Goal: Task Accomplishment & Management: Complete application form

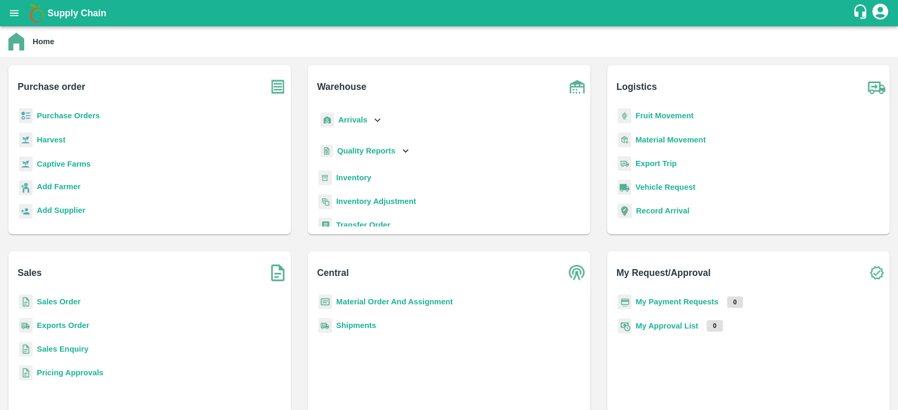
click at [51, 117] on b "Purchase Orders" at bounding box center [68, 116] width 63 height 8
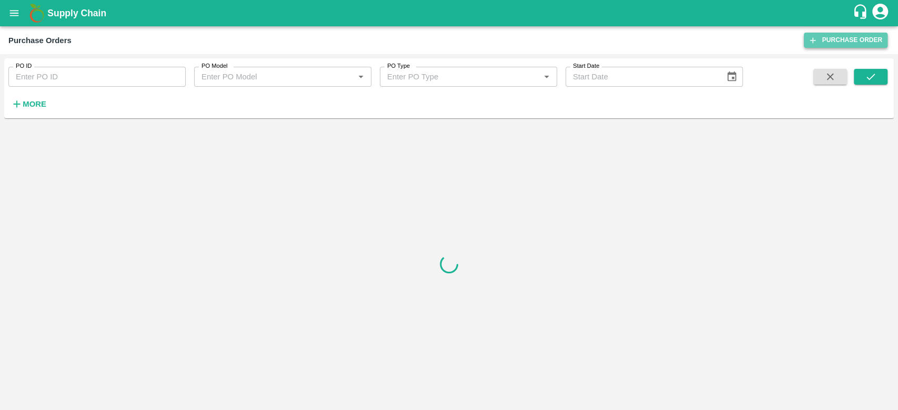
click at [859, 42] on link "Purchase Order" at bounding box center [846, 40] width 84 height 15
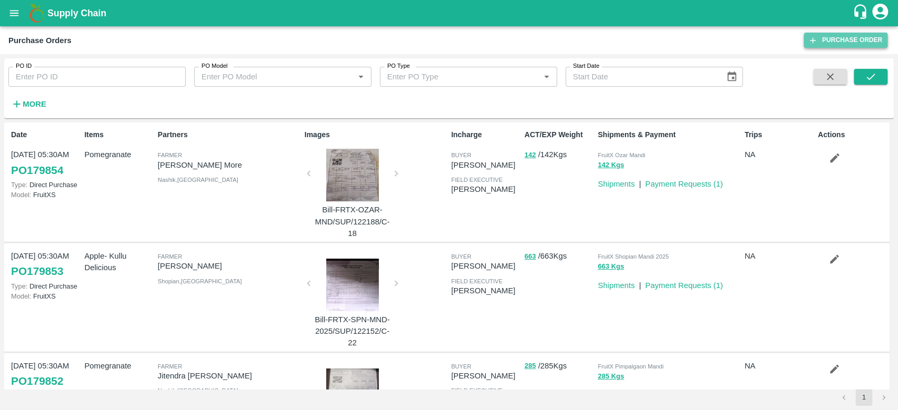
click at [844, 44] on link "Purchase Order" at bounding box center [846, 40] width 84 height 15
click at [821, 40] on link "Purchase Order" at bounding box center [846, 40] width 84 height 15
click at [838, 46] on link "Purchase Order" at bounding box center [846, 40] width 84 height 15
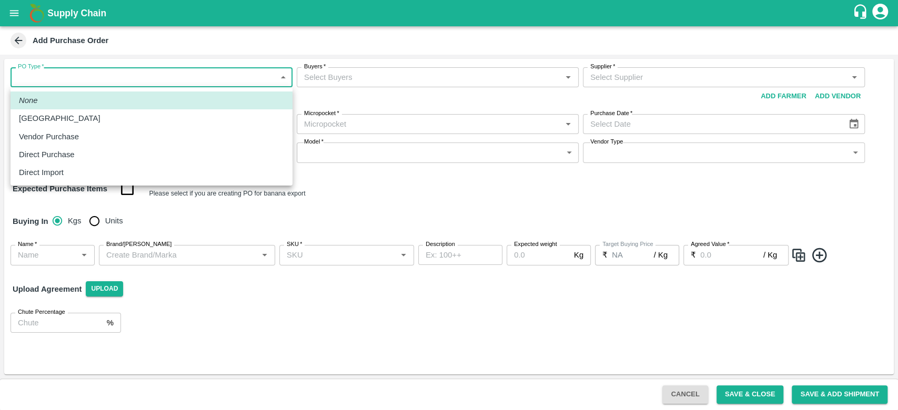
click at [95, 76] on body "Supply Chain Add Purchase Order PO Type   * ​ PO Type Buyers   * Buyers   * Sup…" at bounding box center [449, 205] width 898 height 410
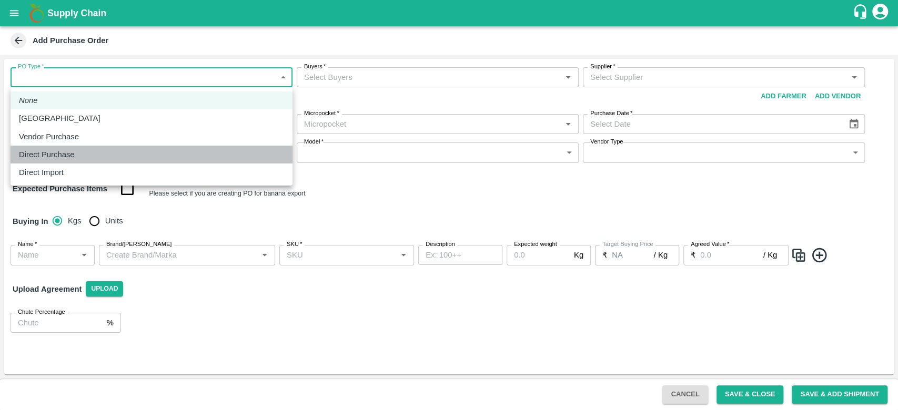
click at [55, 149] on p "Direct Purchase" at bounding box center [47, 155] width 56 height 12
type input "3"
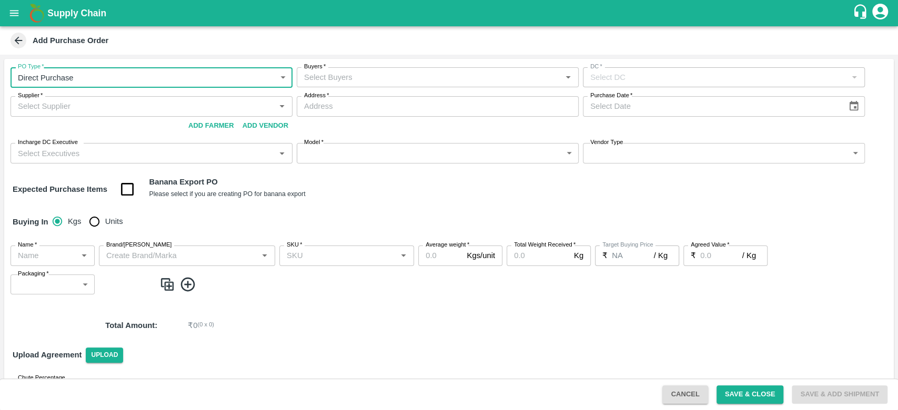
click at [350, 76] on input "Buyers   *" at bounding box center [429, 77] width 258 height 14
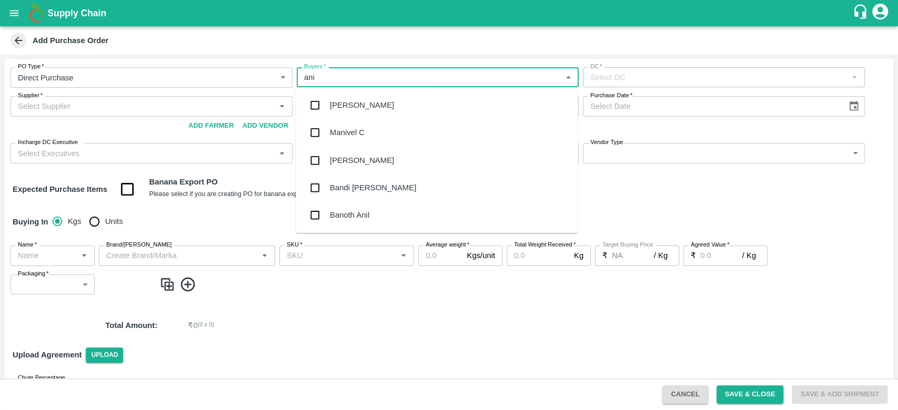
type input "anil"
click at [354, 97] on div "[PERSON_NAME]" at bounding box center [436, 105] width 281 height 27
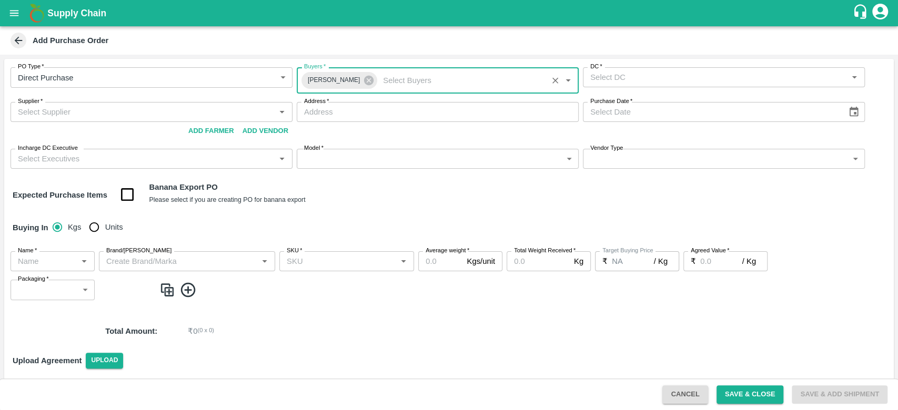
click at [688, 82] on input "DC   *" at bounding box center [715, 77] width 258 height 14
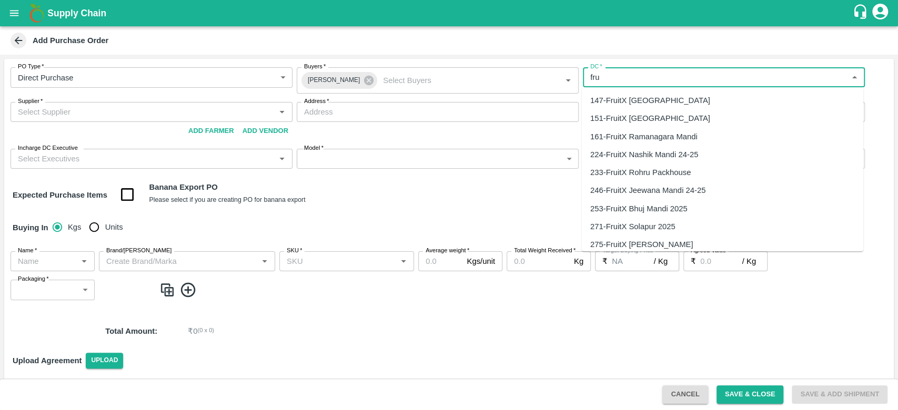
click at [654, 103] on div "147-FruitX [GEOGRAPHIC_DATA]" at bounding box center [650, 101] width 120 height 12
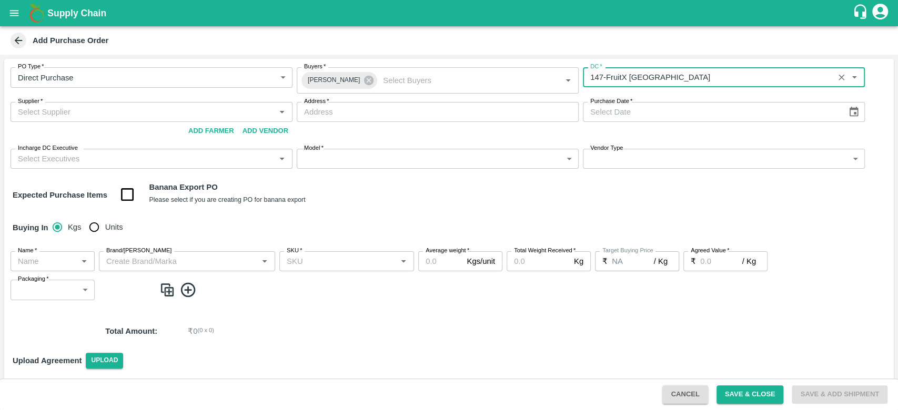
type input "147-FruitX [GEOGRAPHIC_DATA]"
click at [44, 114] on input "Supplier   *" at bounding box center [143, 112] width 258 height 14
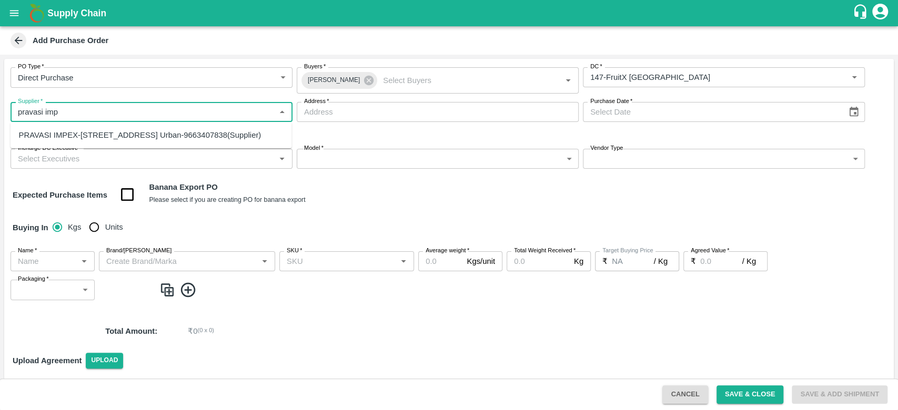
click at [60, 139] on div "PRAVASI IMPEX-#25/1,Sunkenahalli, Bull Temple Road,, Bengaluru (Bangalore) Urba…" at bounding box center [140, 135] width 243 height 12
type input "PRAVASI IMPEX-#25/1,Sunkenahalli, Bull Temple Road,, Bengaluru (Bangalore) Urba…"
type input "#25/1,Sunkenahalli, Bull Temple Road,, Bengaluru (Bangalore) Urban, Bangalore, …"
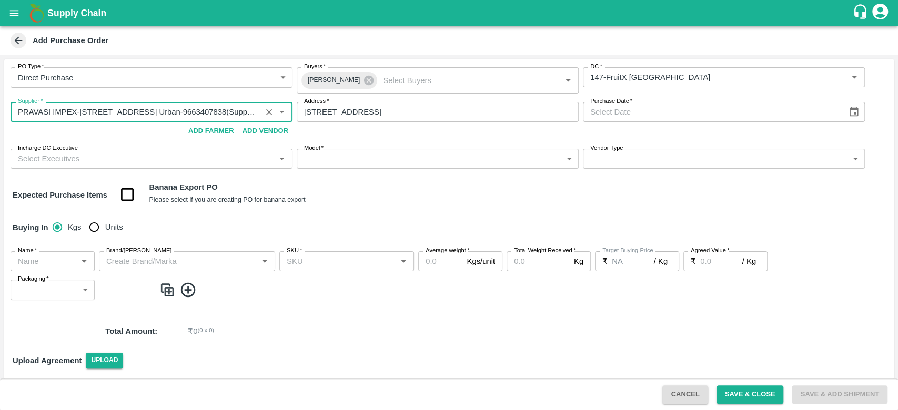
type input "PRAVASI IMPEX-#25/1,Sunkenahalli, Bull Temple Road,, Bengaluru (Bangalore) Urba…"
click at [852, 118] on button "Choose date" at bounding box center [854, 112] width 20 height 20
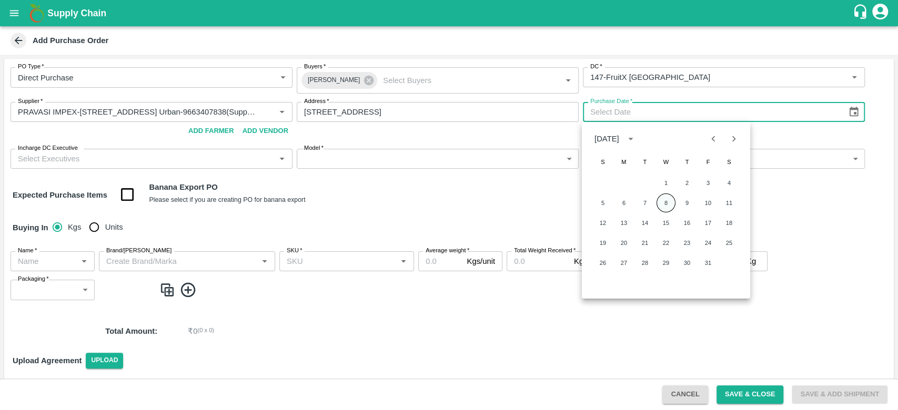
click at [664, 207] on button "8" at bounding box center [666, 203] width 19 height 19
type input "[DATE]"
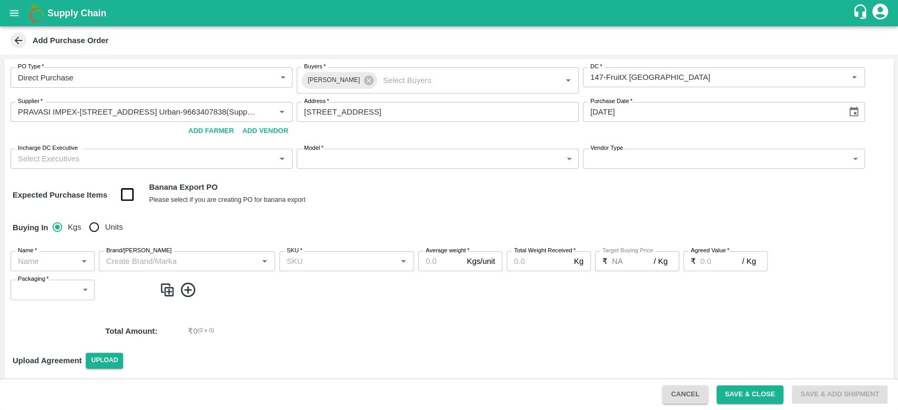
click at [408, 206] on div "Expected Purchase Items Banana Export PO Please select if you are creating PO f…" at bounding box center [449, 195] width 873 height 27
click at [118, 162] on input "Incharge DC Executive" at bounding box center [143, 159] width 258 height 14
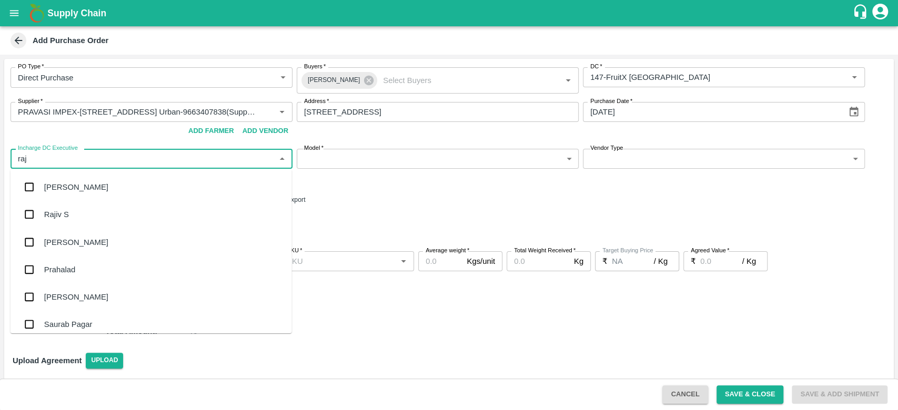
type input "raju"
click at [59, 213] on div "Raju KR" at bounding box center [58, 215] width 29 height 12
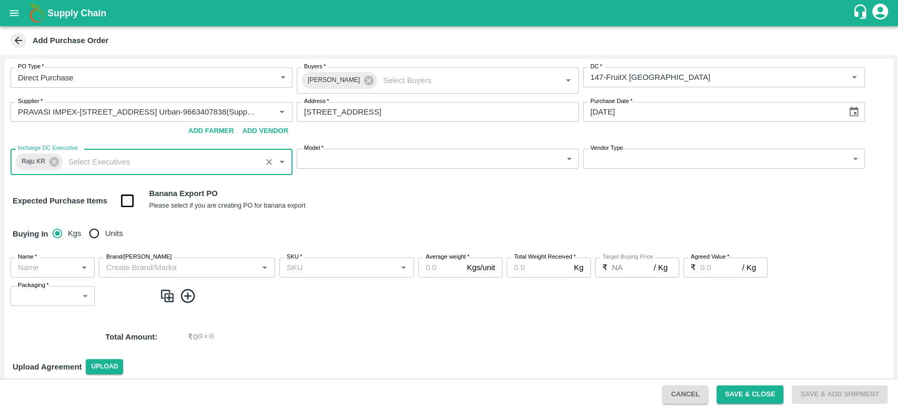
click at [392, 162] on body "Supply Chain Add Purchase Order PO Type   * Direct Purchase 3 PO Type Buyers   …" at bounding box center [449, 205] width 898 height 410
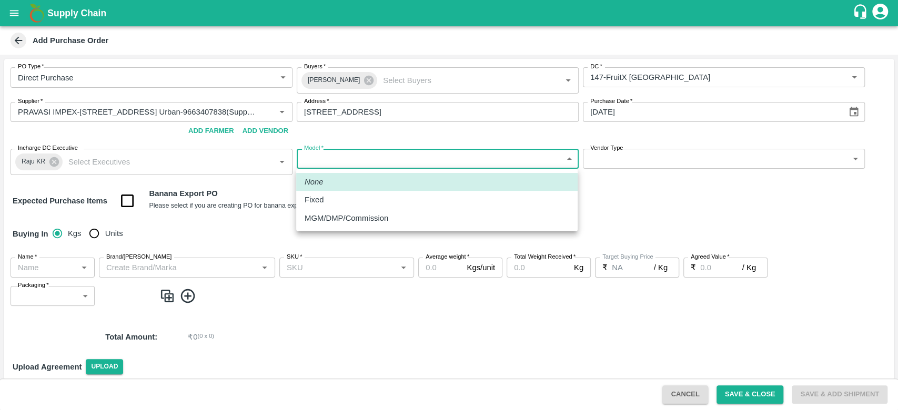
click at [303, 197] on li "Fixed" at bounding box center [436, 200] width 281 height 18
type input "Fixed"
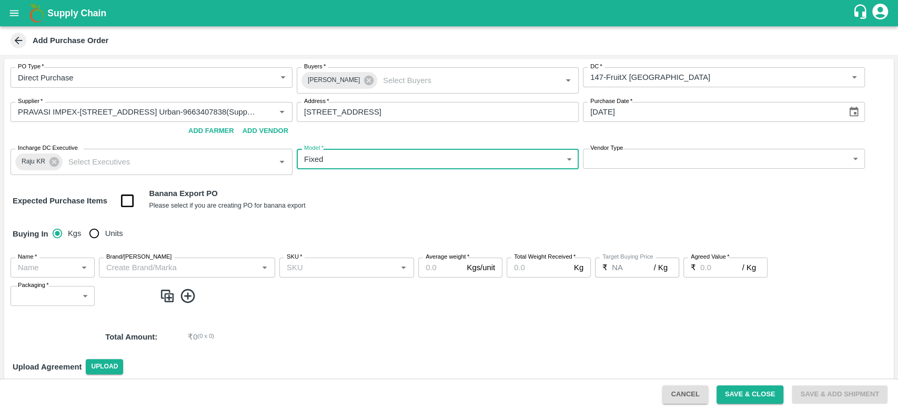
click at [645, 157] on body "Supply Chain Add Purchase Order PO Type   * Direct Purchase 3 PO Type Buyers   …" at bounding box center [449, 205] width 898 height 410
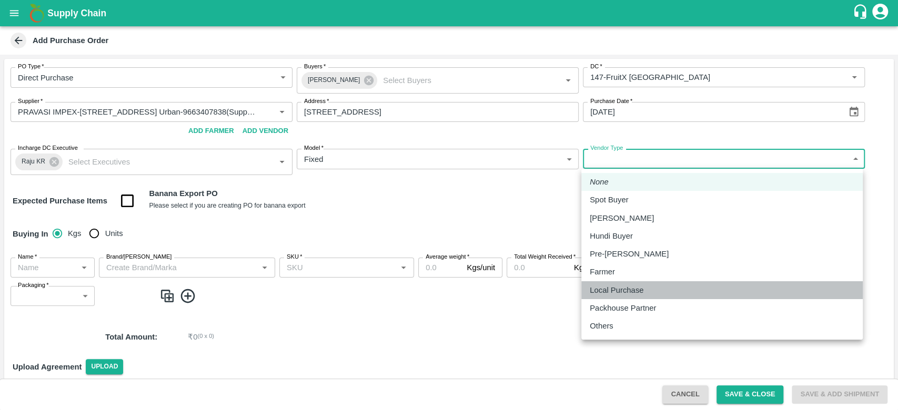
click at [611, 286] on p "Local Purchase" at bounding box center [617, 291] width 54 height 12
type input "LOCAL_PURCHASE"
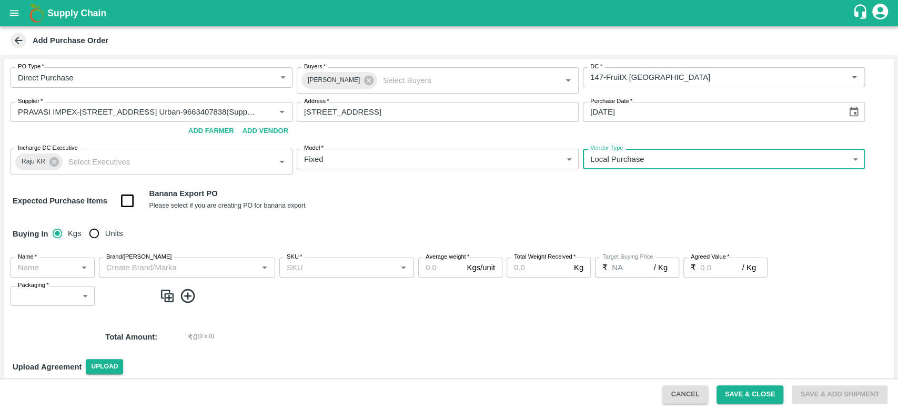
click at [96, 223] on input "Units" at bounding box center [94, 233] width 21 height 21
radio input "true"
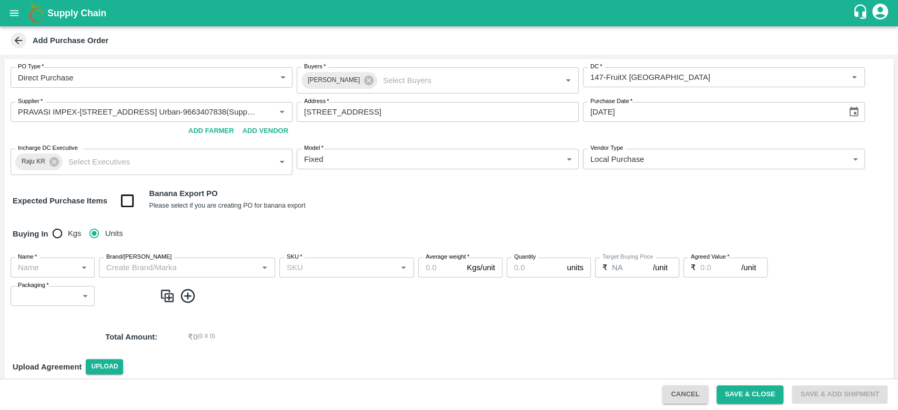
click at [51, 261] on input "Name   *" at bounding box center [44, 268] width 61 height 14
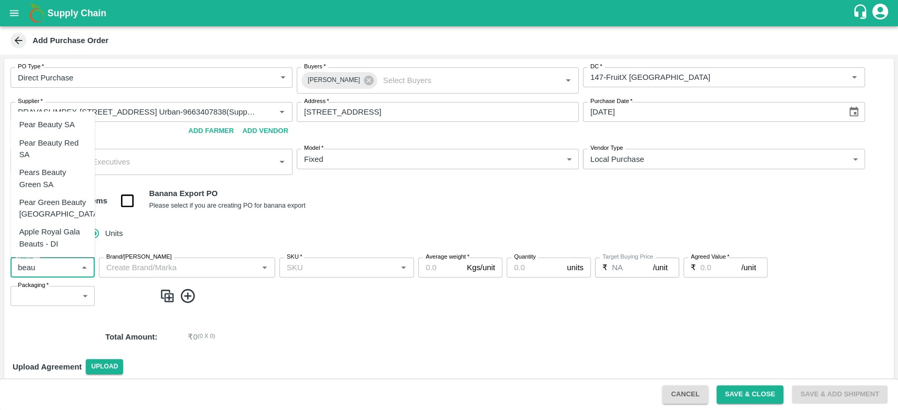
click at [52, 148] on div "Pear Beauty Red SA" at bounding box center [52, 149] width 67 height 24
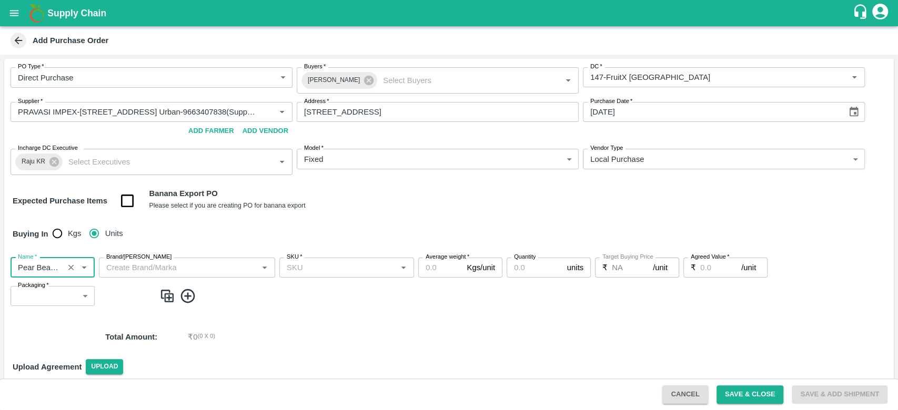
type input "Pear Beauty Red SA"
click at [139, 264] on input "Brand/[PERSON_NAME]" at bounding box center [178, 268] width 153 height 14
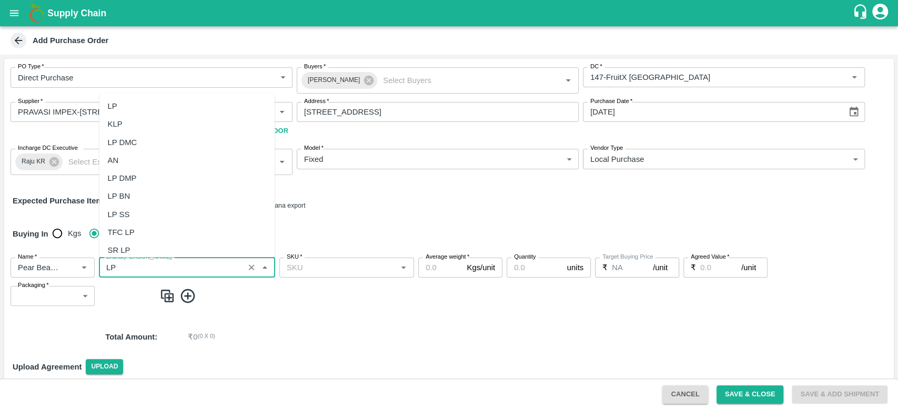
click at [120, 103] on div "LP" at bounding box center [187, 106] width 176 height 18
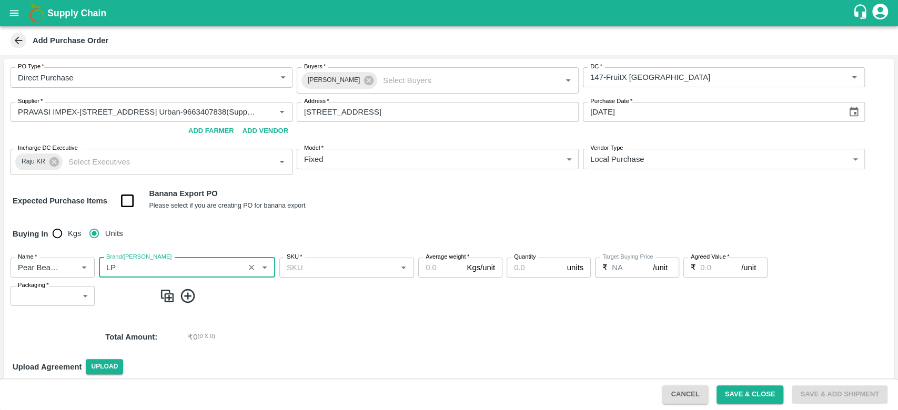
type input "LP"
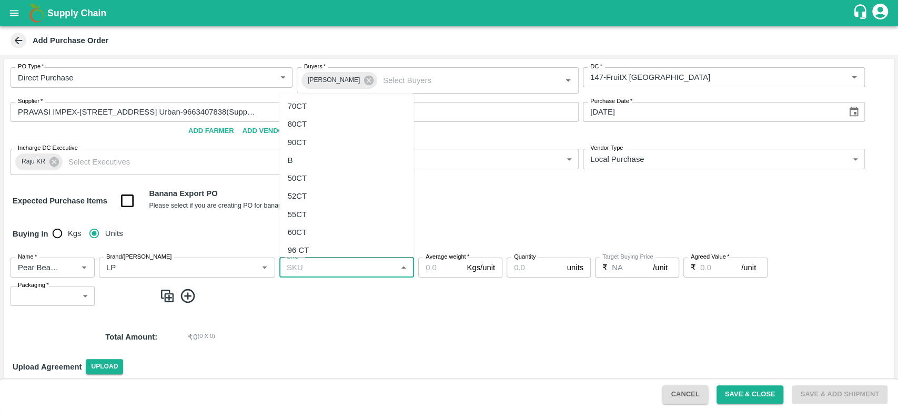
click at [309, 274] on input "SKU   *" at bounding box center [338, 268] width 111 height 14
click at [307, 233] on div "60CT" at bounding box center [346, 233] width 135 height 18
type input "60CT"
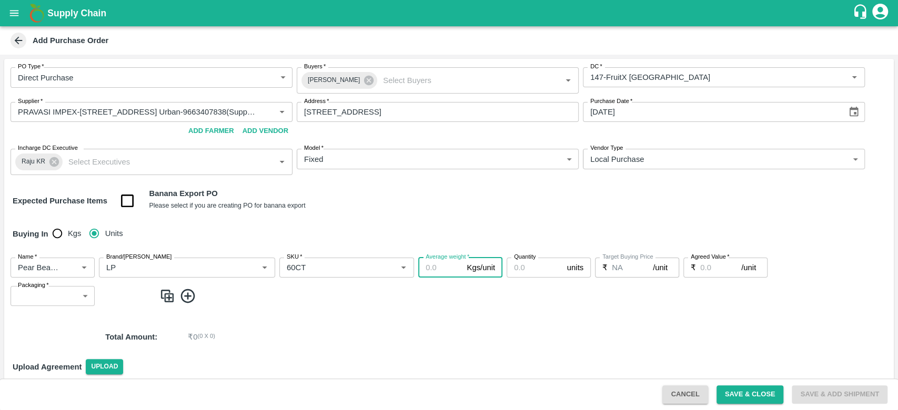
click at [442, 270] on input "Average weight   *" at bounding box center [440, 268] width 44 height 20
type input "12"
click at [532, 265] on input "Quantity" at bounding box center [535, 268] width 56 height 20
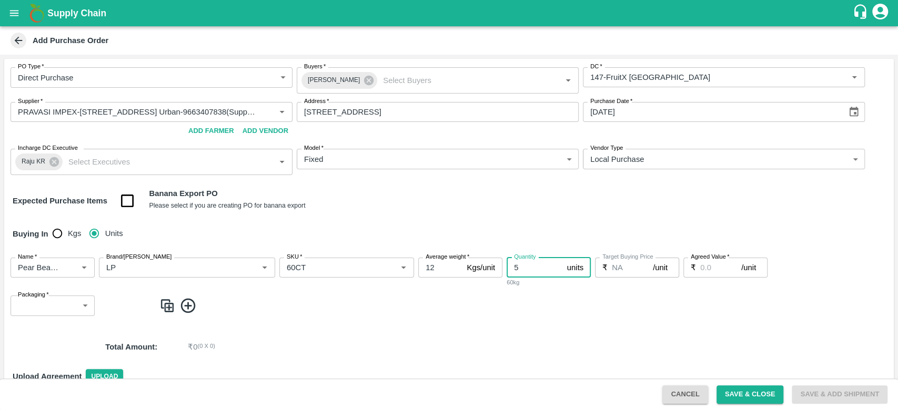
type input "5"
click at [713, 267] on input "Agreed Value   *" at bounding box center [720, 268] width 41 height 20
type input "3250"
click at [42, 313] on body "Supply Chain Add Purchase Order PO Type   * Direct Purchase 3 PO Type Buyers   …" at bounding box center [449, 205] width 898 height 410
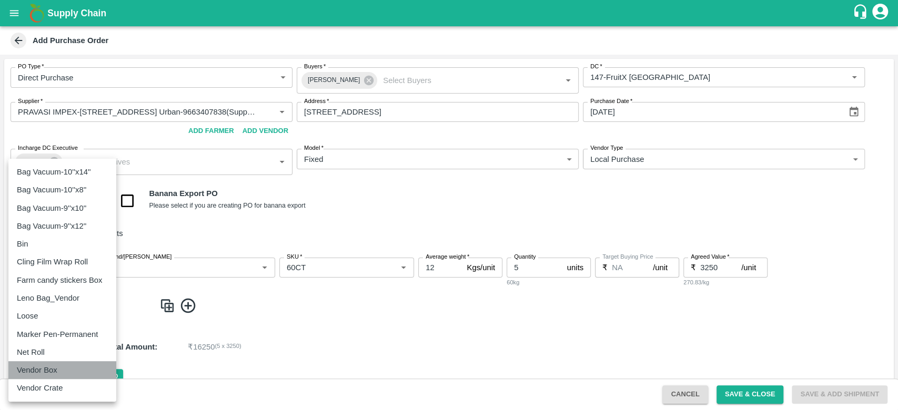
click at [62, 367] on div "Vendor Box" at bounding box center [40, 371] width 46 height 12
type input "276"
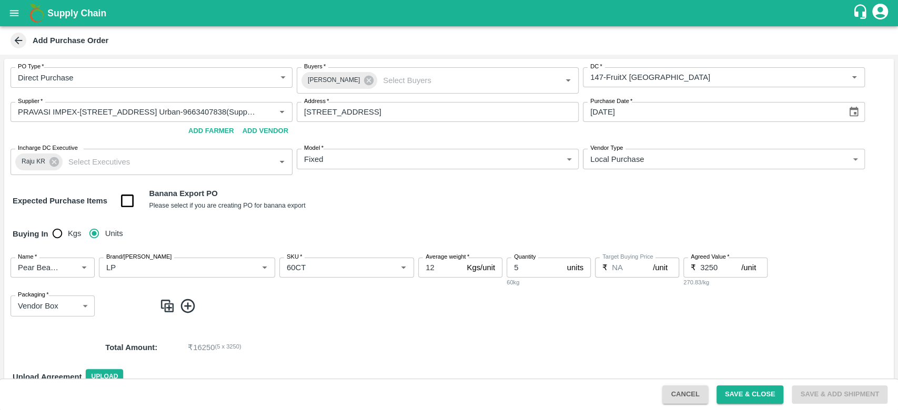
click at [162, 308] on img at bounding box center [167, 306] width 16 height 17
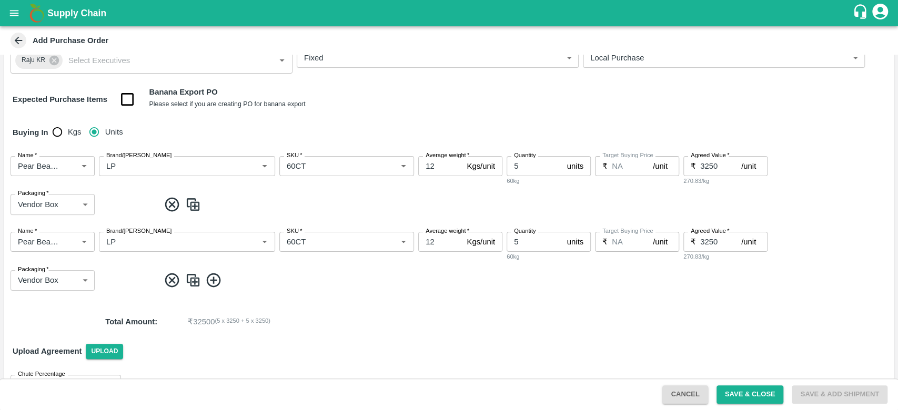
scroll to position [106, 0]
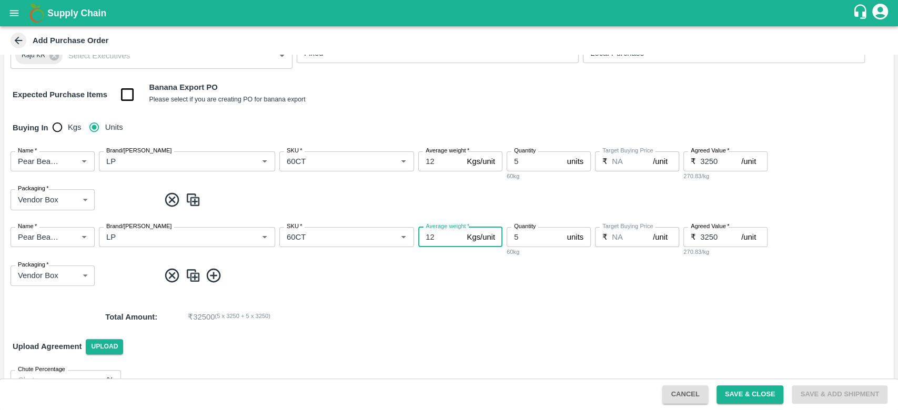
click at [435, 236] on input "12" at bounding box center [440, 237] width 44 height 20
type input "1"
type input "7"
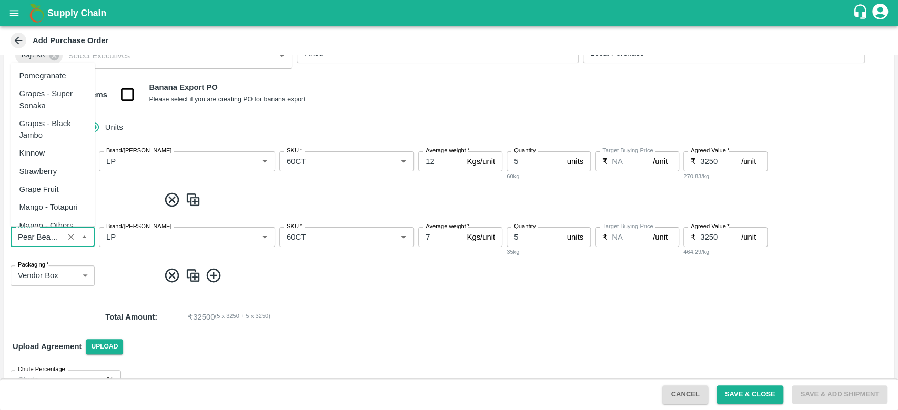
click at [58, 234] on input "Name   *" at bounding box center [37, 237] width 47 height 14
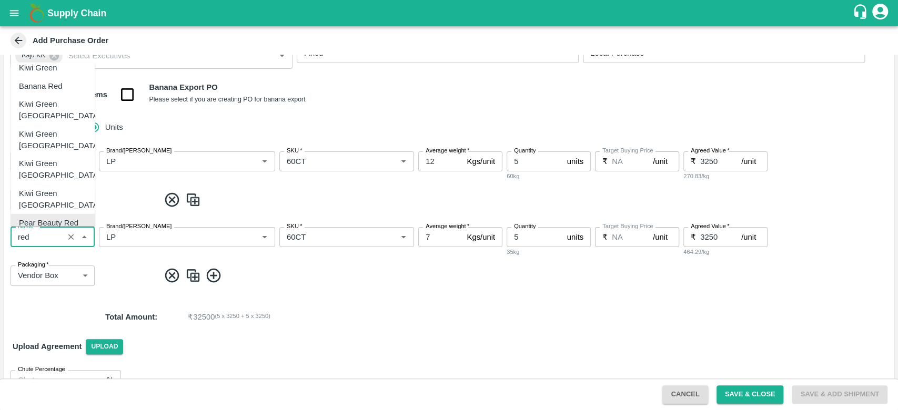
scroll to position [0, 0]
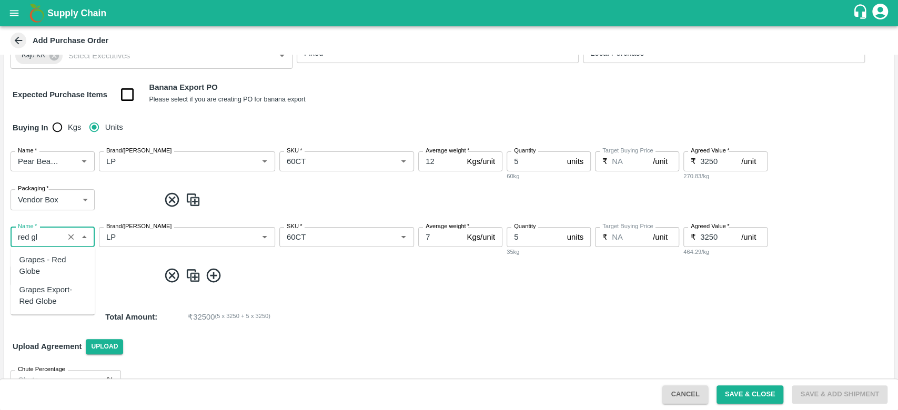
click at [64, 270] on div "Grapes - Red Globe" at bounding box center [52, 266] width 67 height 24
type input "Grapes - Red Globe"
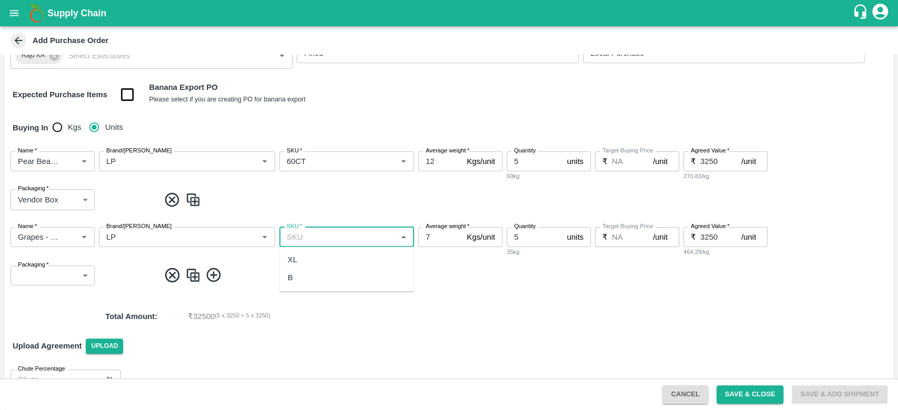
click at [338, 241] on input "SKU   *" at bounding box center [338, 237] width 111 height 14
click at [305, 259] on div "XL" at bounding box center [346, 260] width 135 height 18
type input "XL"
click at [722, 236] on input "3250" at bounding box center [720, 237] width 41 height 20
type input "3"
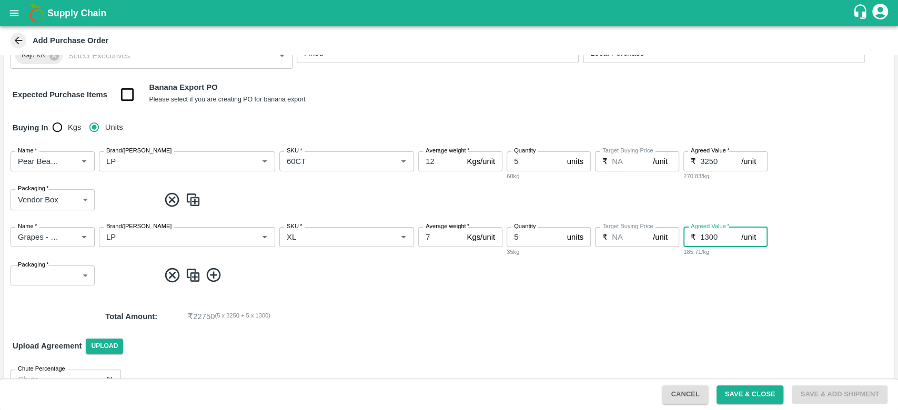
type input "1300"
click at [541, 271] on span at bounding box center [524, 275] width 730 height 17
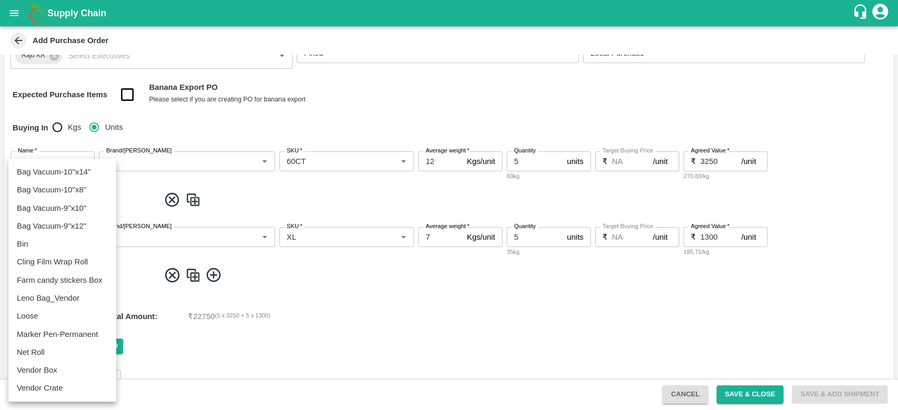
click at [47, 279] on body "Supply Chain Add Purchase Order PO Type   * Direct Purchase 3 PO Type Buyers   …" at bounding box center [449, 205] width 898 height 410
type input "276"
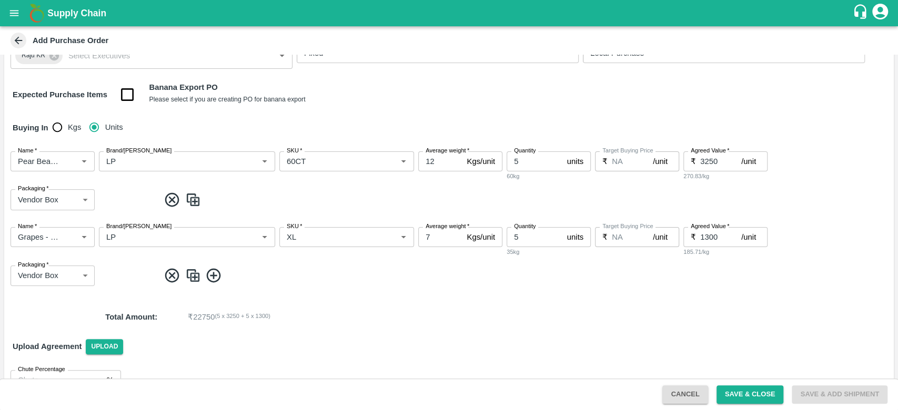
click at [351, 314] on p "₹ 22750 ( 5 x 3250 + 5 x 1300 )" at bounding box center [505, 317] width 634 height 12
click at [743, 398] on button "Save & Close" at bounding box center [750, 395] width 67 height 18
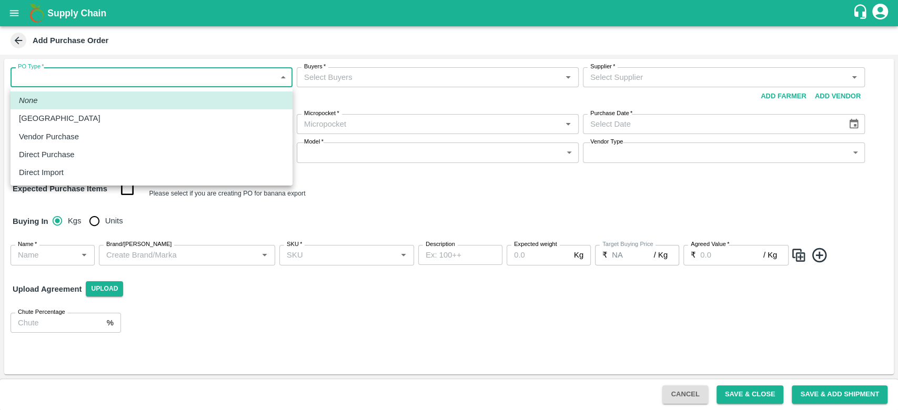
click at [51, 74] on body "Supply Chain Add Purchase Order PO Type   * ​ PO Type Buyers   * Buyers   * Sup…" at bounding box center [449, 205] width 898 height 410
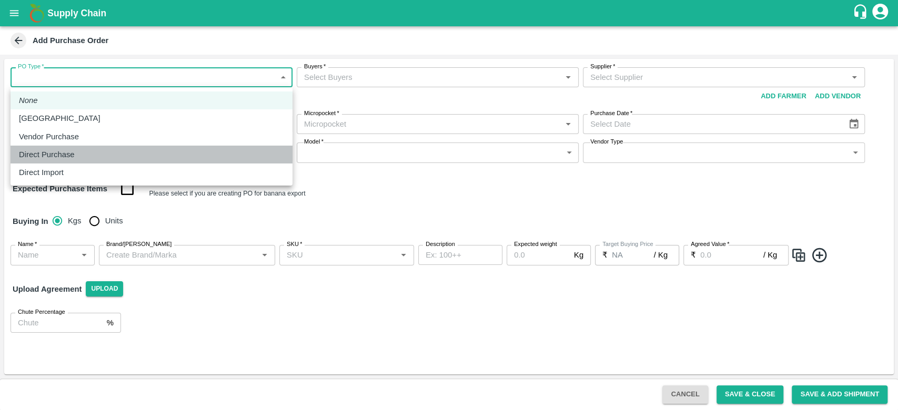
click at [72, 156] on p "Direct Purchase" at bounding box center [47, 155] width 56 height 12
type input "3"
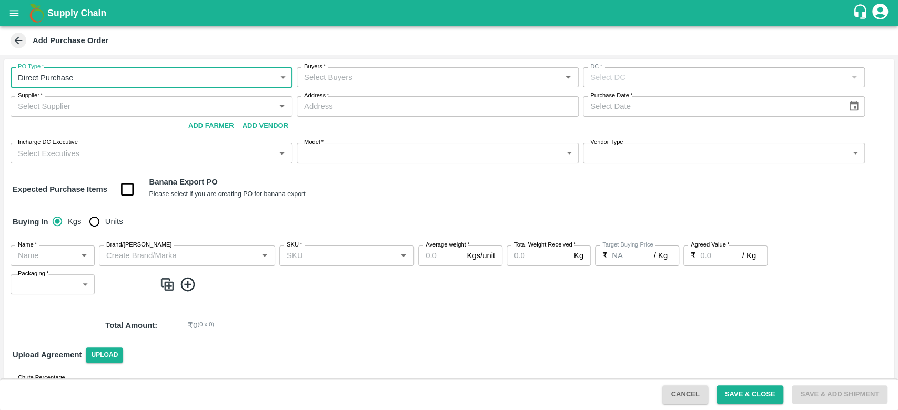
click at [370, 77] on input "Buyers   *" at bounding box center [429, 77] width 258 height 14
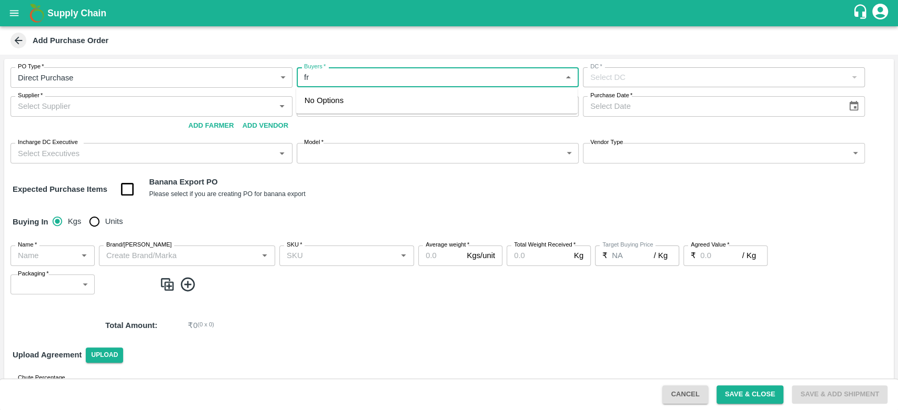
type input "f"
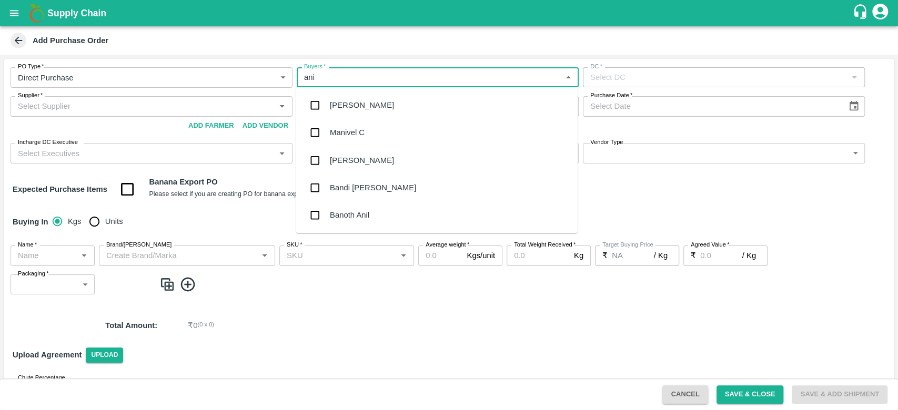
type input "anil"
click at [372, 114] on div "[PERSON_NAME]" at bounding box center [436, 105] width 281 height 27
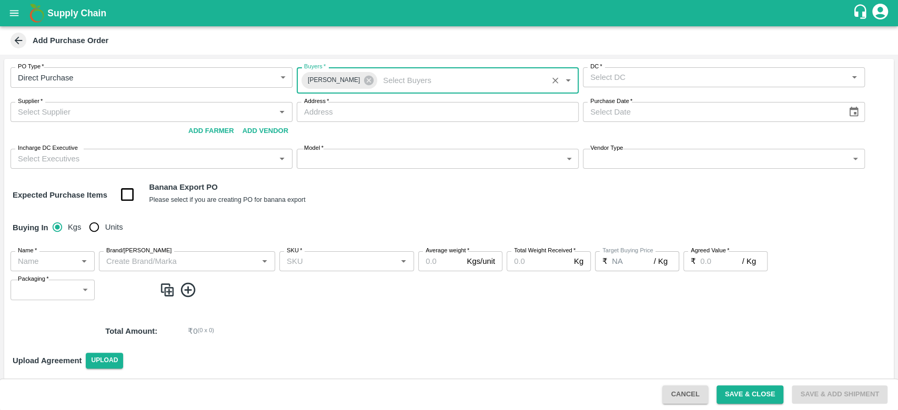
click at [632, 82] on input "DC   *" at bounding box center [715, 77] width 258 height 14
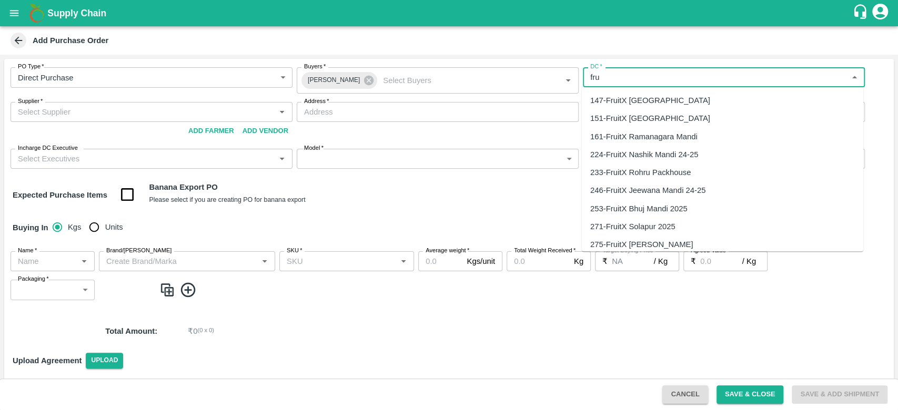
click at [640, 103] on div "147-FruitX Bangalore" at bounding box center [650, 101] width 120 height 12
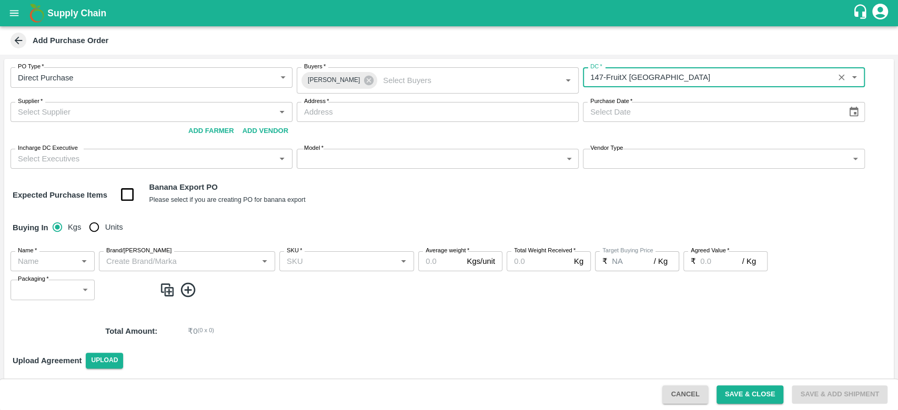
type input "147-FruitX Bangalore"
click at [39, 115] on input "Supplier   *" at bounding box center [143, 112] width 258 height 14
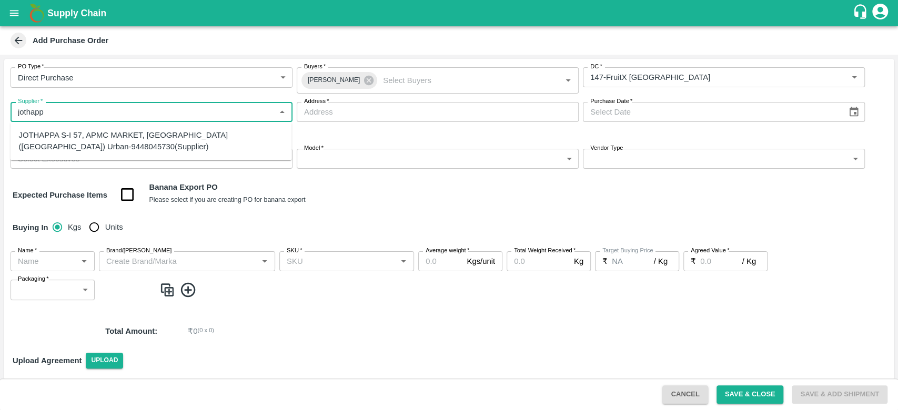
click at [66, 134] on div "JOTHAPPA S-I 57, APMC MARKET, Bengaluru (Bangalore) Urban-9448045730(Supplier)" at bounding box center [151, 141] width 265 height 24
type input "JOTHAPPA S-I 57, APMC MARKET, Bengaluru (Bangalore) Urban-9448045730(Supplier)"
type input "I 57, APMC MARKET, Bengaluru (Bangalore) Urban, HUSKUR, Karnataka"
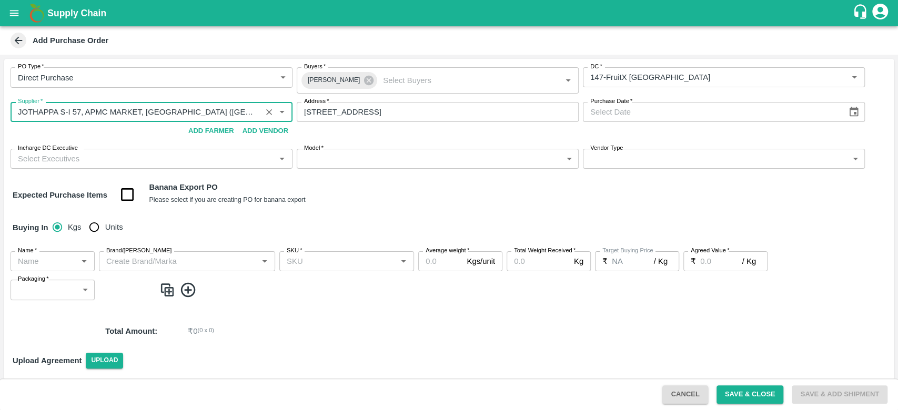
type input "JOTHAPPA S-I 57, APMC MARKET, Bengaluru (Bangalore) Urban-9448045730(Supplier)"
click at [850, 114] on icon "Choose date" at bounding box center [854, 112] width 12 height 12
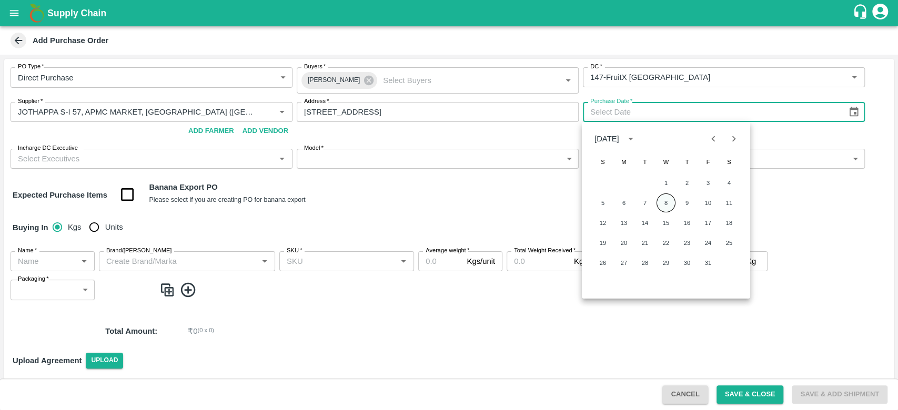
click at [668, 202] on button "8" at bounding box center [666, 203] width 19 height 19
type input "[DATE]"
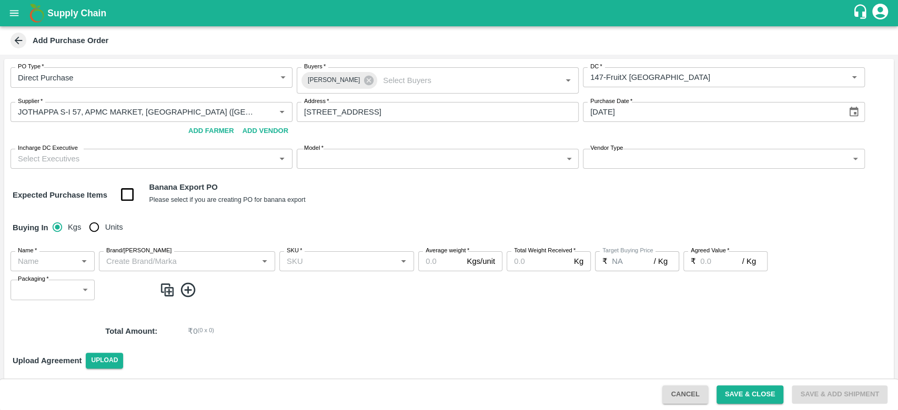
click at [87, 160] on input "Incharge DC Executive" at bounding box center [143, 159] width 258 height 14
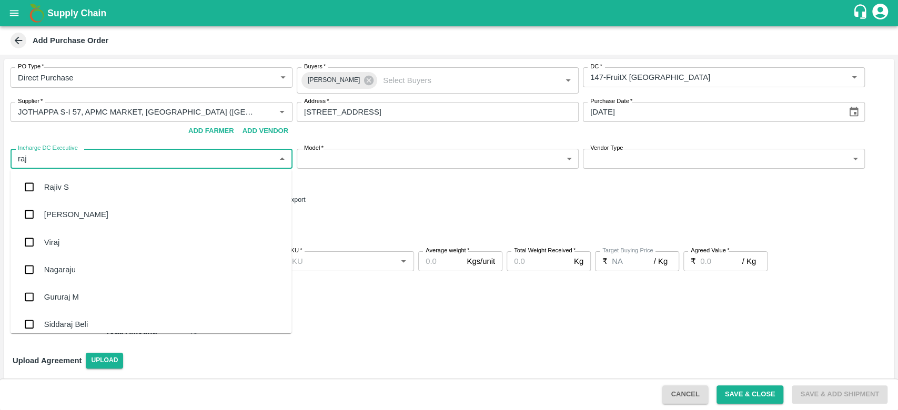
type input "raju"
click at [70, 210] on div "Raju KR" at bounding box center [58, 215] width 29 height 12
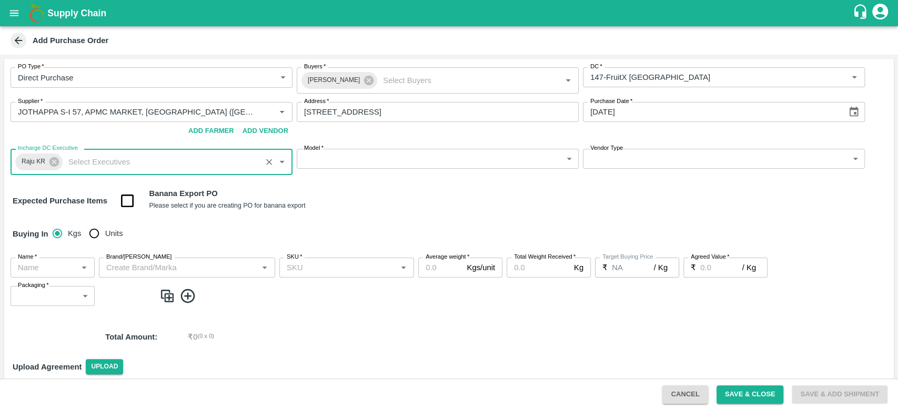
click at [373, 163] on body "Supply Chain Add Purchase Order PO Type   * Direct Purchase 3 PO Type Buyers   …" at bounding box center [449, 205] width 898 height 410
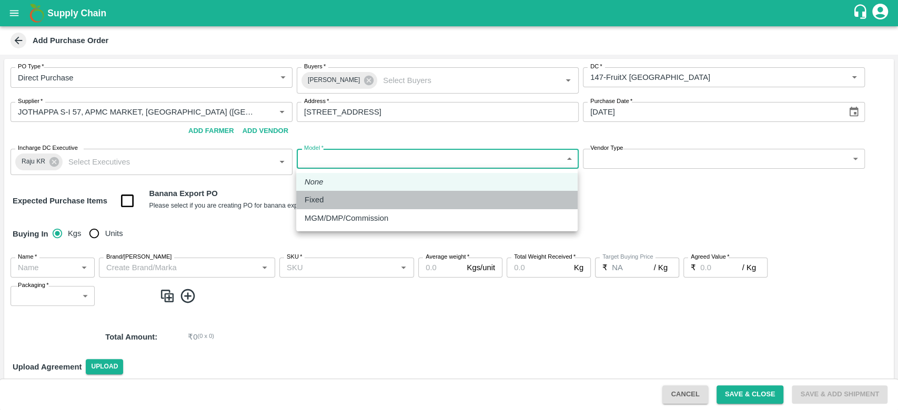
click at [320, 196] on p "Fixed" at bounding box center [314, 200] width 19 height 12
type input "Fixed"
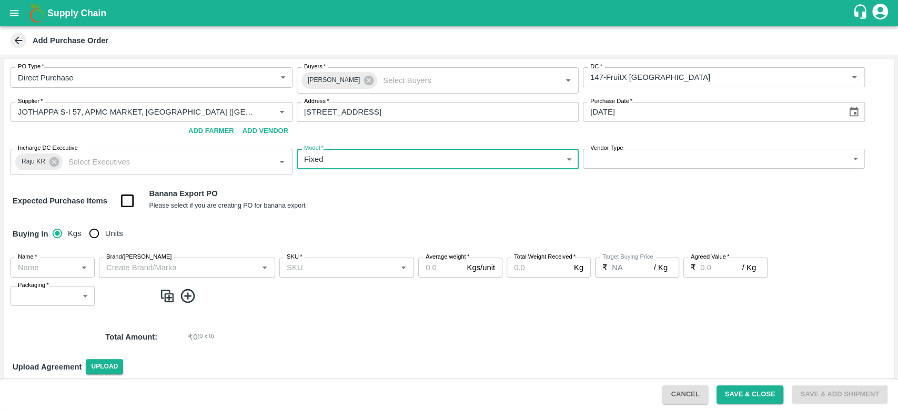
click at [630, 163] on body "Supply Chain Add Purchase Order PO Type   * Direct Purchase 3 PO Type Buyers   …" at bounding box center [449, 205] width 898 height 410
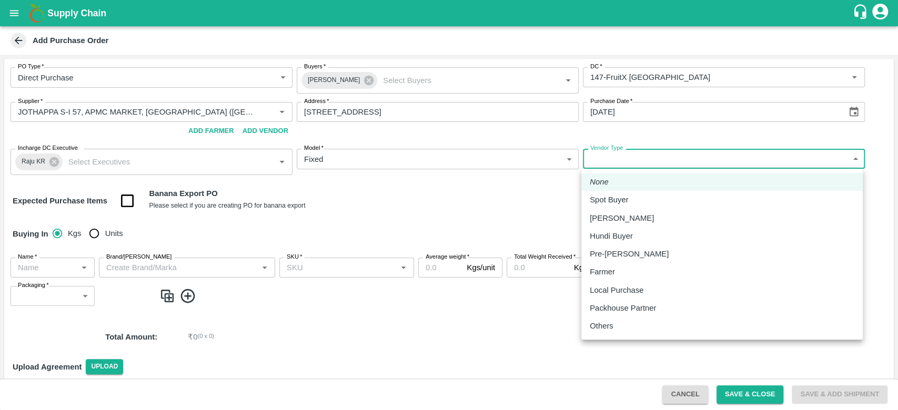
click at [627, 294] on p "Local Purchase" at bounding box center [617, 291] width 54 height 12
type input "LOCAL_PURCHASE"
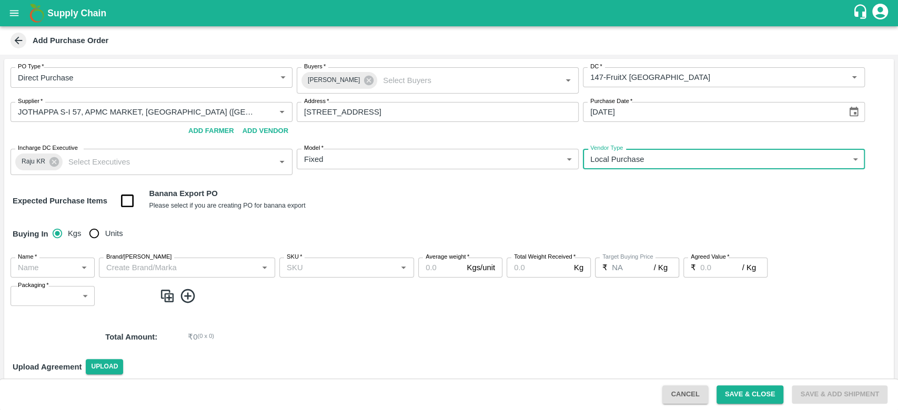
click at [97, 224] on input "Units" at bounding box center [94, 233] width 21 height 21
radio input "true"
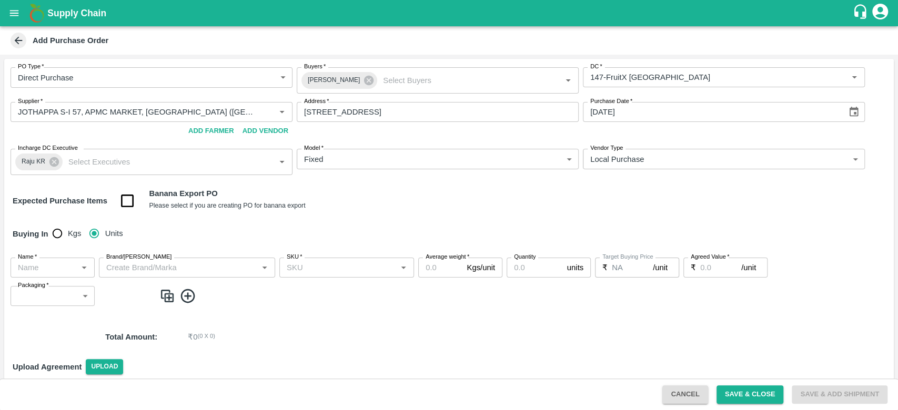
click at [44, 276] on div "Name   *" at bounding box center [53, 268] width 84 height 20
click at [56, 291] on div "Sweet Lime" at bounding box center [39, 291] width 41 height 12
type input "Sweet Lime"
click at [177, 263] on input "Brand/[PERSON_NAME]" at bounding box center [178, 268] width 153 height 14
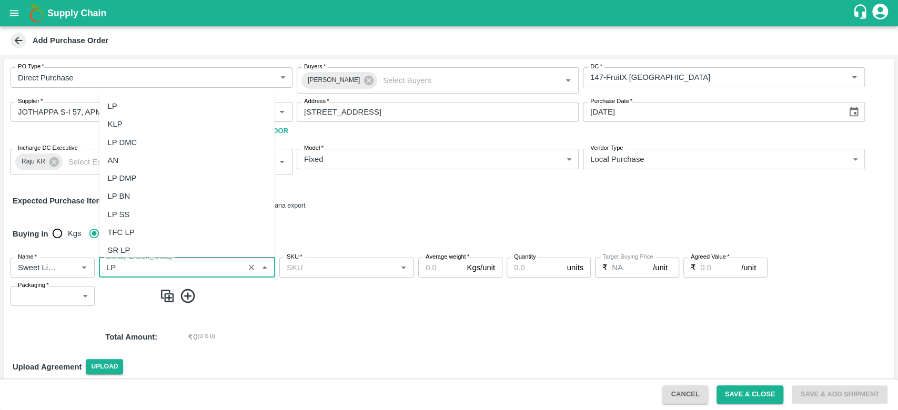
click at [113, 102] on div "LP" at bounding box center [111, 106] width 9 height 12
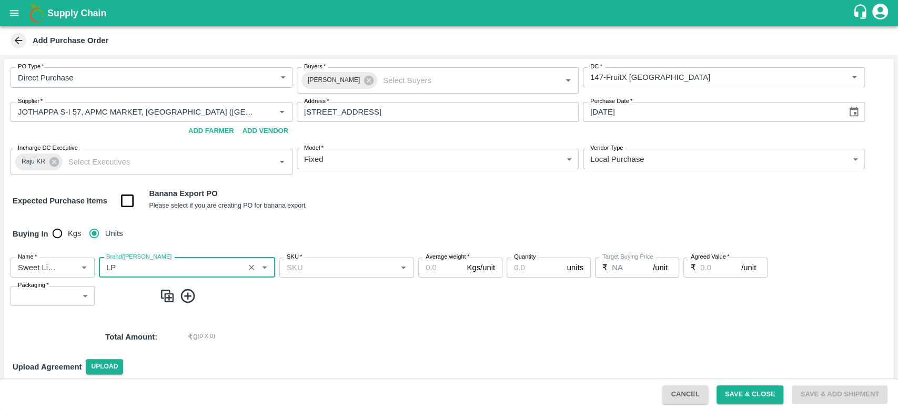
type input "LP"
click at [318, 271] on input "SKU   *" at bounding box center [338, 268] width 111 height 14
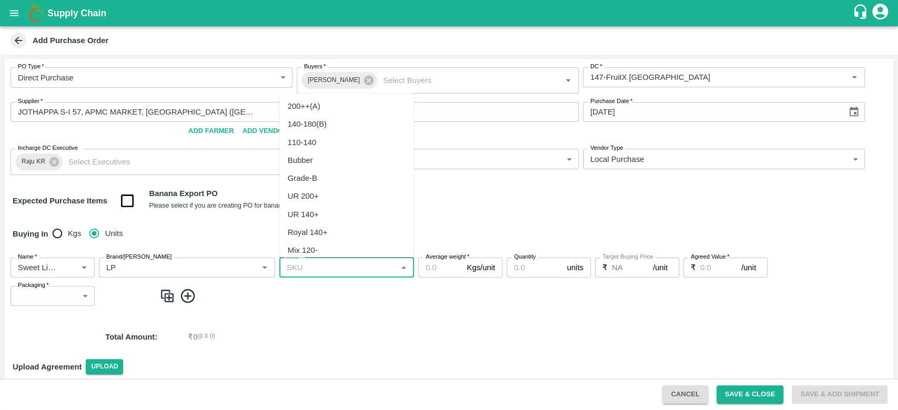
click at [304, 112] on div "200++(A)" at bounding box center [304, 106] width 33 height 12
type input "200++(A)"
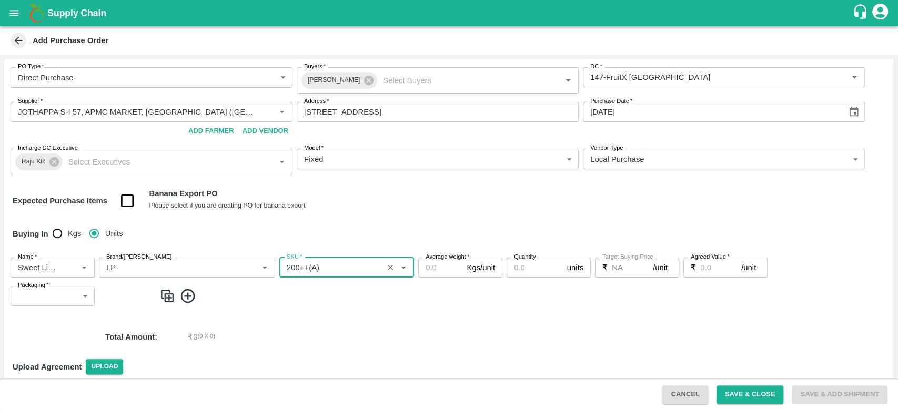
click at [441, 275] on input "Average weight   *" at bounding box center [440, 268] width 44 height 20
type input "20"
click at [532, 270] on input "Quantity" at bounding box center [535, 268] width 56 height 20
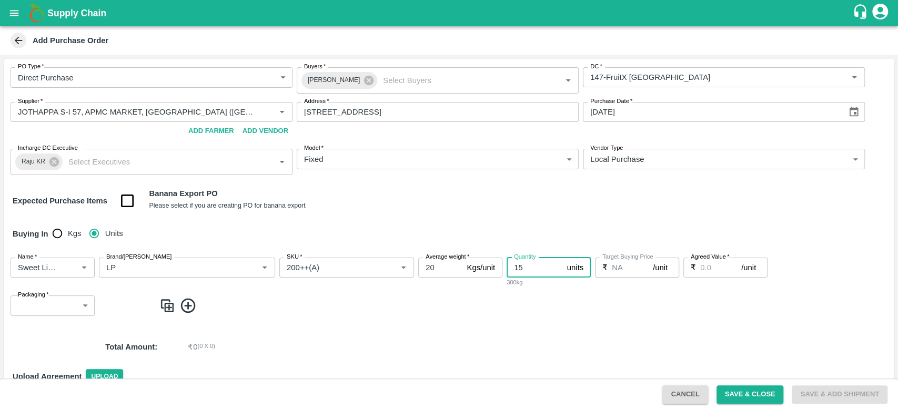
type input "15"
click at [721, 270] on input "Agreed Value   *" at bounding box center [720, 268] width 41 height 20
type input "840"
click at [68, 307] on body "Supply Chain Add Purchase Order PO Type   * Direct Purchase 3 PO Type Buyers   …" at bounding box center [449, 205] width 898 height 410
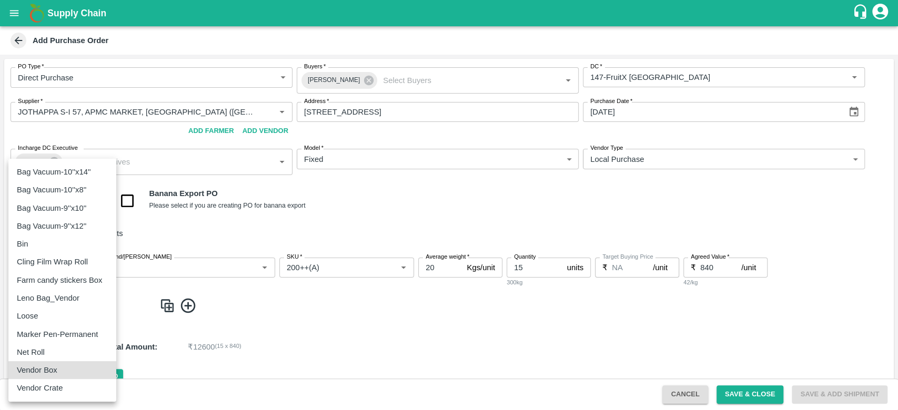
type input "276"
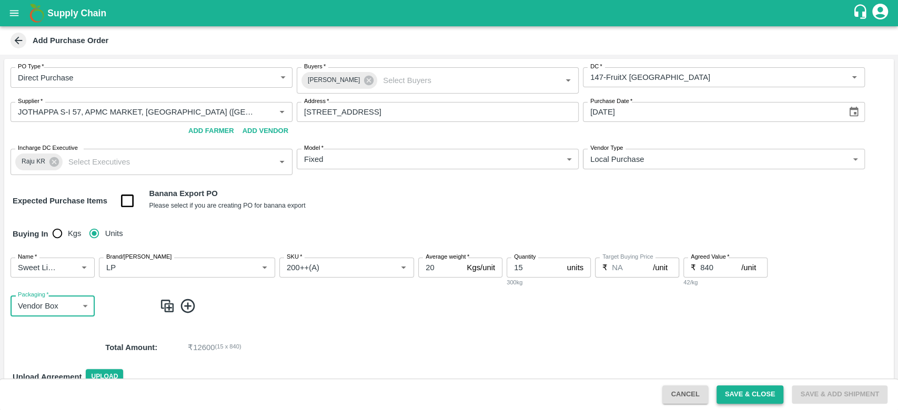
click at [760, 394] on button "Save & Close" at bounding box center [750, 395] width 67 height 18
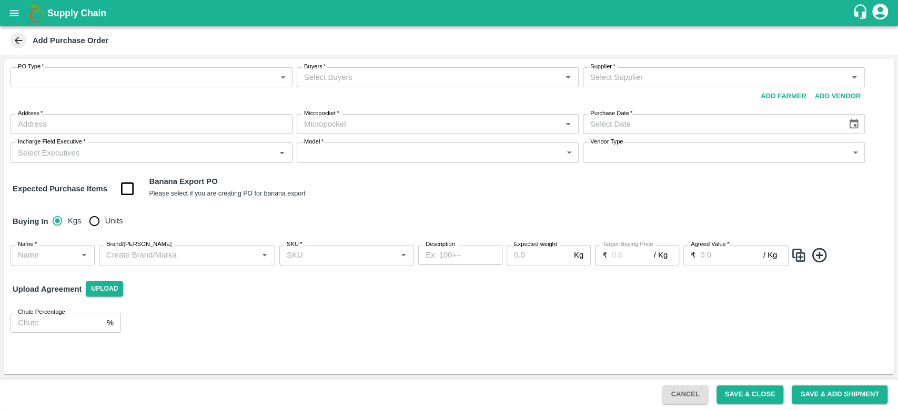
type input "NA"
click at [146, 83] on body "Supply Chain Add Purchase Order PO Type   * ​ PO Type Buyers   * Buyers   * Sup…" at bounding box center [449, 205] width 898 height 410
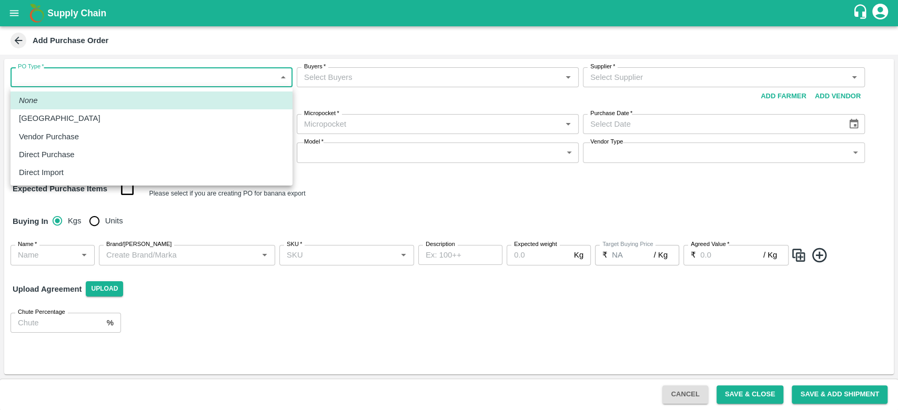
click at [59, 154] on p "Direct Purchase" at bounding box center [47, 155] width 56 height 12
type input "3"
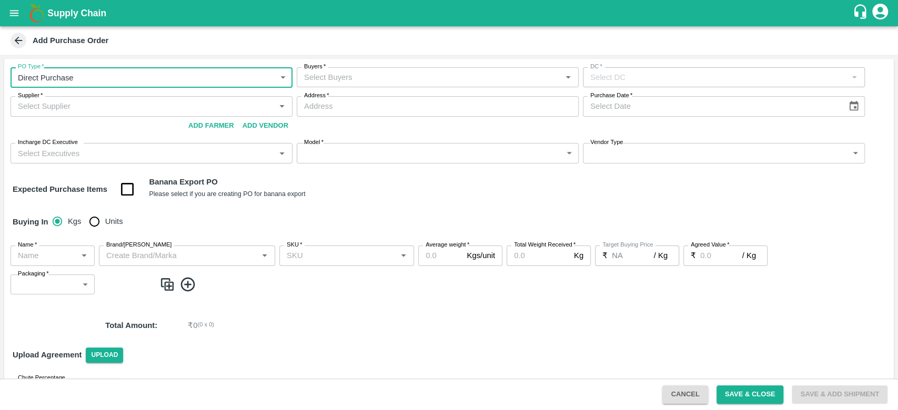
click at [394, 74] on input "Buyers   *" at bounding box center [429, 77] width 258 height 14
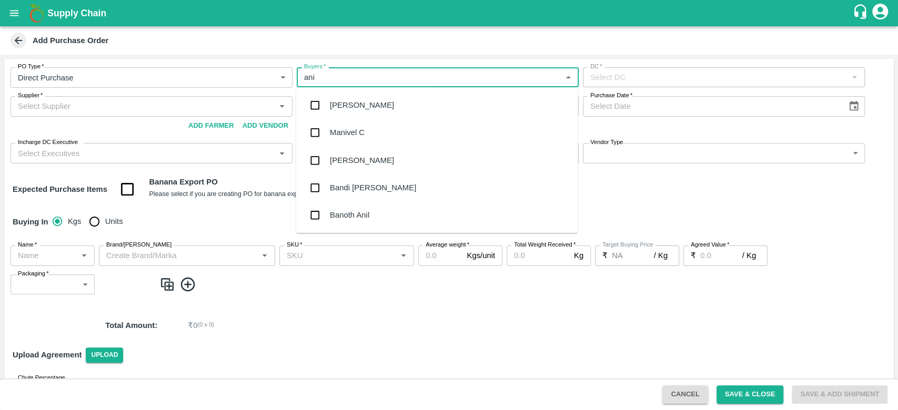
type input "anil"
click at [359, 101] on div "[PERSON_NAME]" at bounding box center [362, 105] width 64 height 12
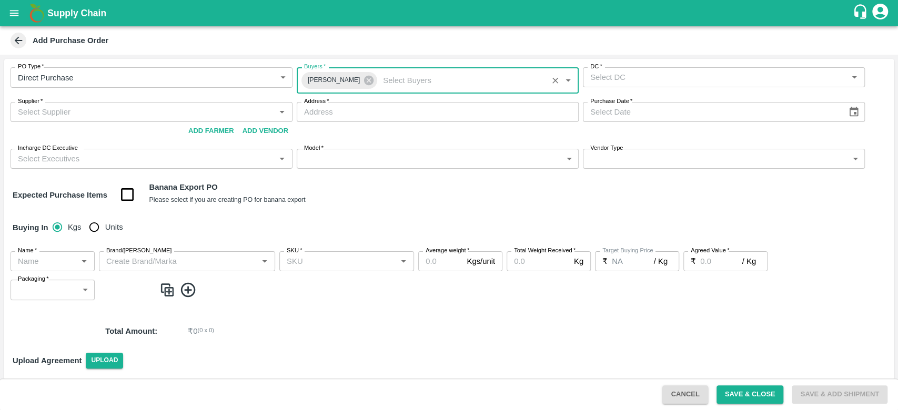
click at [664, 77] on input "DC   *" at bounding box center [715, 77] width 258 height 14
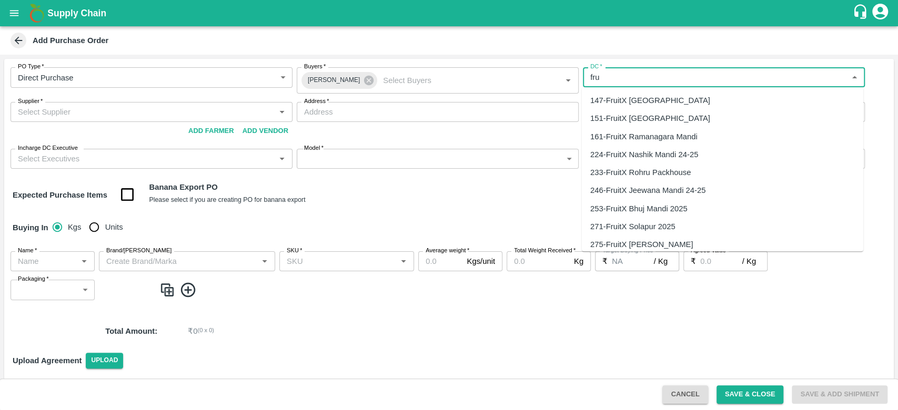
click at [641, 99] on div "147-FruitX [GEOGRAPHIC_DATA]" at bounding box center [650, 101] width 120 height 12
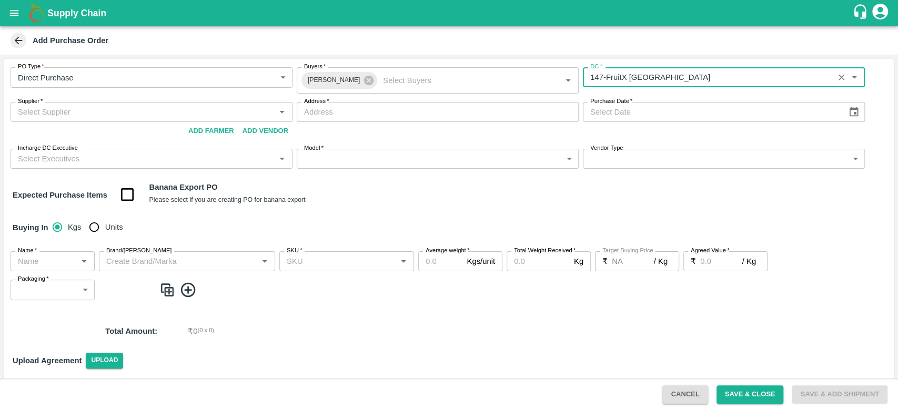
type input "147-FruitX [GEOGRAPHIC_DATA]"
click at [94, 113] on input "Supplier   *" at bounding box center [143, 112] width 258 height 14
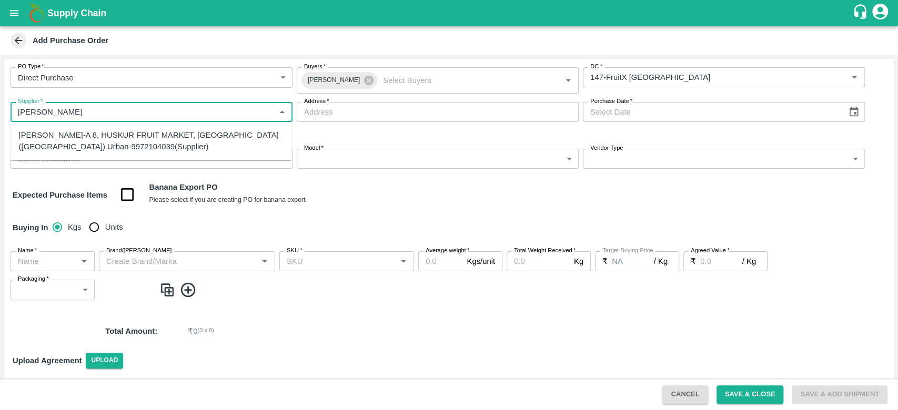
click at [107, 142] on div "[PERSON_NAME]-A 8, HUSKUR FRUIT MARKET, [GEOGRAPHIC_DATA] ([GEOGRAPHIC_DATA]) U…" at bounding box center [151, 141] width 265 height 24
type input "[PERSON_NAME]-A 8, HUSKUR FRUIT MARKET, [GEOGRAPHIC_DATA] ([GEOGRAPHIC_DATA]) U…"
type input "[STREET_ADDRESS]"
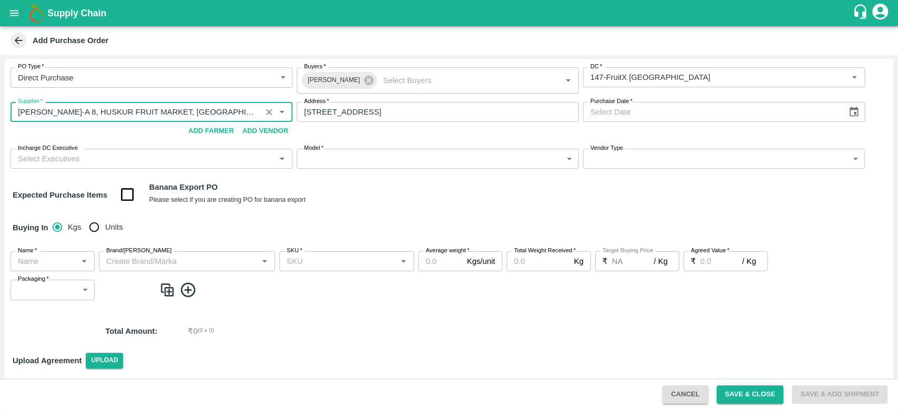
type input "[PERSON_NAME]-A 8, HUSKUR FRUIT MARKET, [GEOGRAPHIC_DATA] ([GEOGRAPHIC_DATA]) U…"
click at [850, 109] on icon "Choose date" at bounding box center [854, 112] width 9 height 10
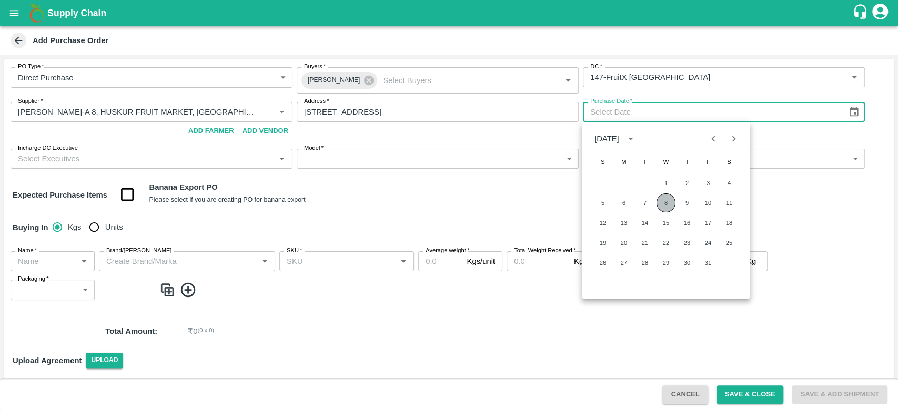
click at [665, 200] on button "8" at bounding box center [666, 203] width 19 height 19
type input "[DATE]"
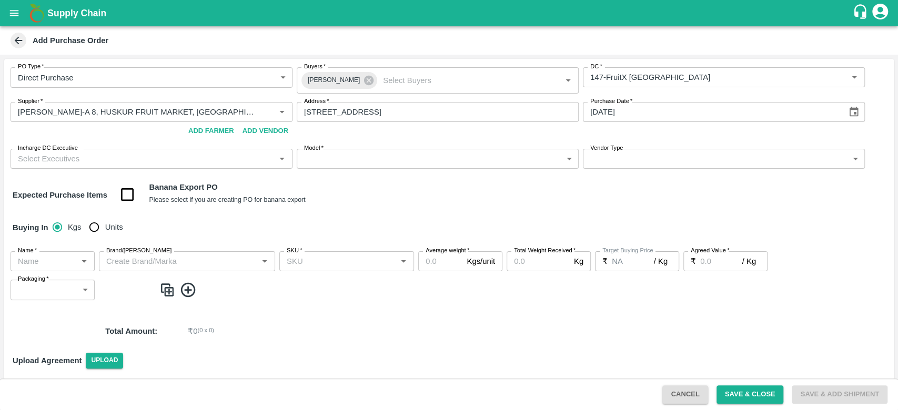
click at [103, 158] on input "Incharge DC Executive" at bounding box center [143, 159] width 258 height 14
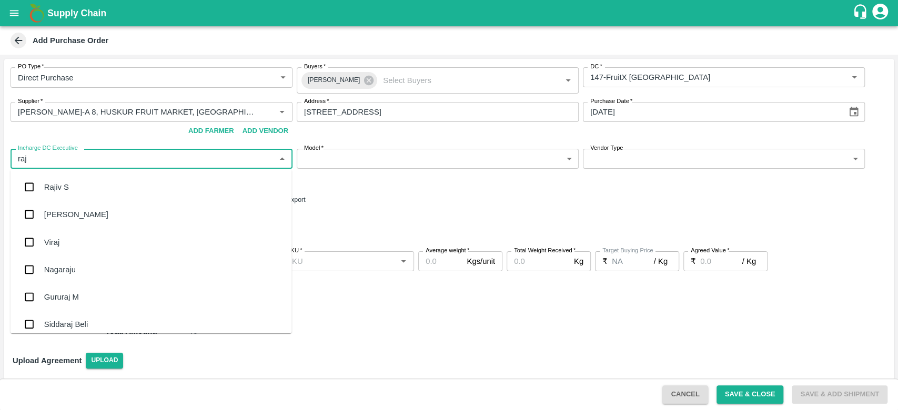
type input "raju"
click at [72, 213] on div "Raju KR" at bounding box center [58, 215] width 29 height 12
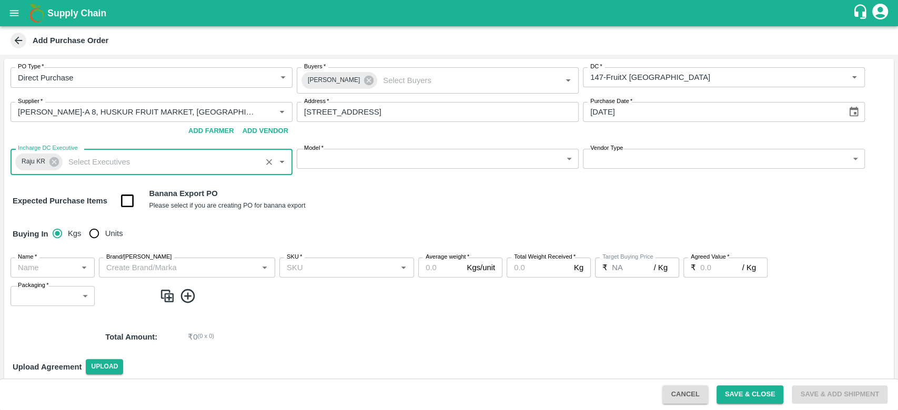
click at [381, 153] on body "Supply Chain Add Purchase Order PO Type   * Direct Purchase 3 PO Type Buyers   …" at bounding box center [449, 205] width 898 height 410
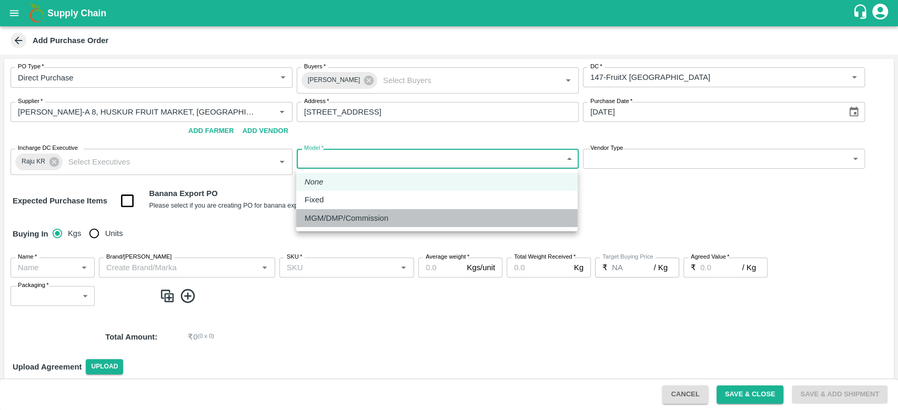
click at [348, 213] on p "MGM/DMP/Commission" at bounding box center [347, 219] width 84 height 12
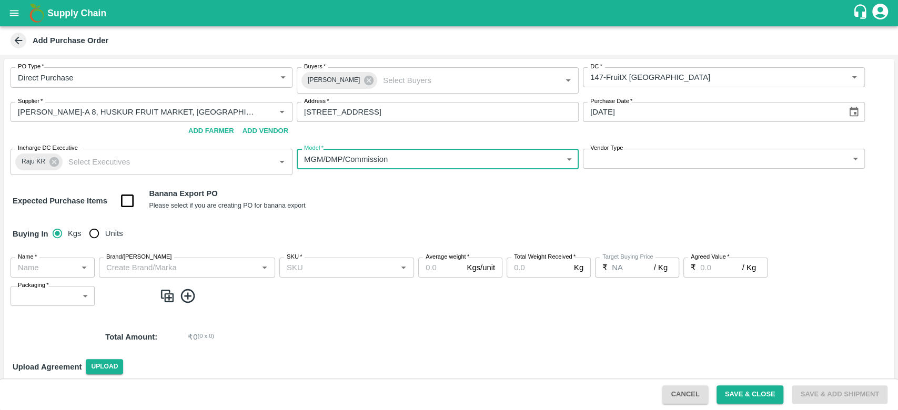
click at [345, 165] on body "Supply Chain Add Purchase Order PO Type   * Direct Purchase 3 PO Type Buyers   …" at bounding box center [449, 205] width 898 height 410
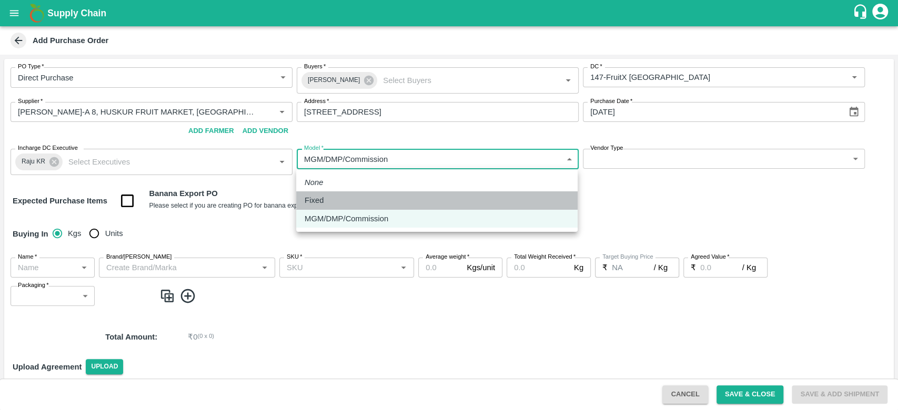
click at [342, 203] on div "Fixed" at bounding box center [437, 201] width 265 height 12
type input "Fixed"
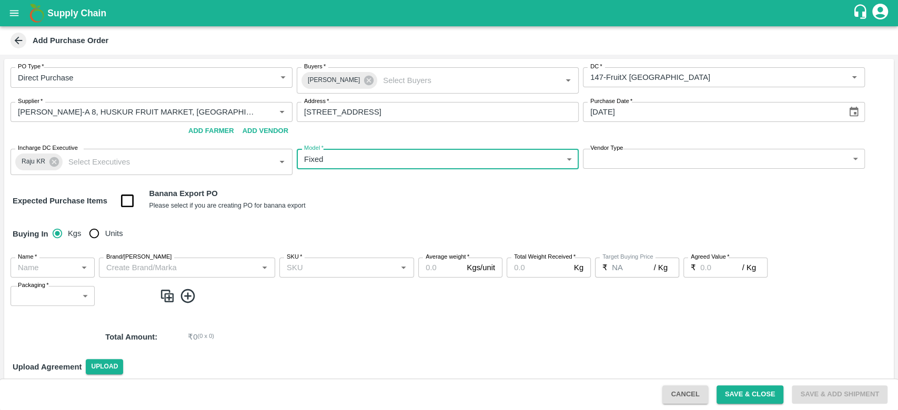
click at [647, 157] on body "Supply Chain Add Purchase Order PO Type   * Direct Purchase 3 PO Type Buyers   …" at bounding box center [449, 205] width 898 height 410
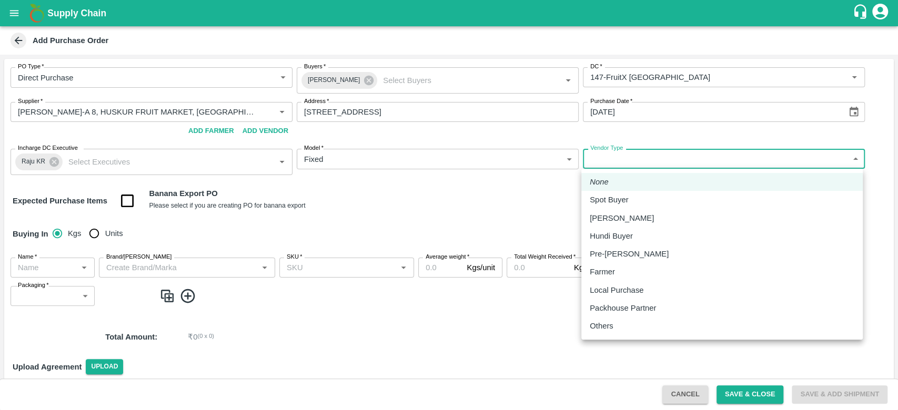
click at [610, 290] on p "Local Purchase" at bounding box center [617, 291] width 54 height 12
type input "LOCAL_PURCHASE"
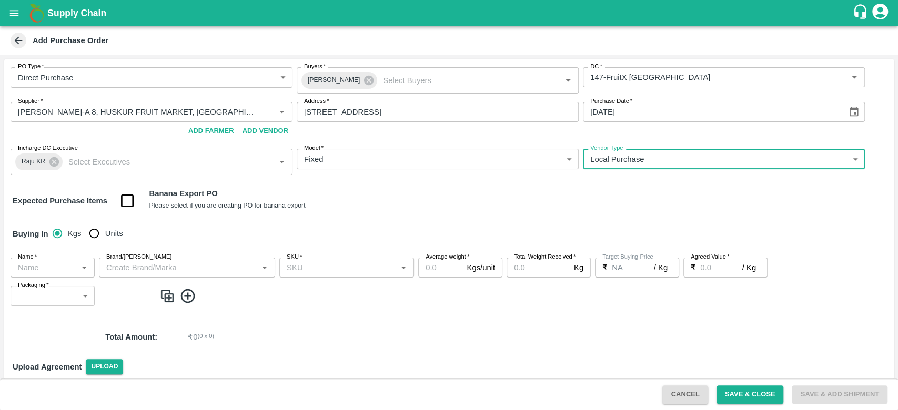
click at [93, 230] on input "Units" at bounding box center [94, 233] width 21 height 21
radio input "true"
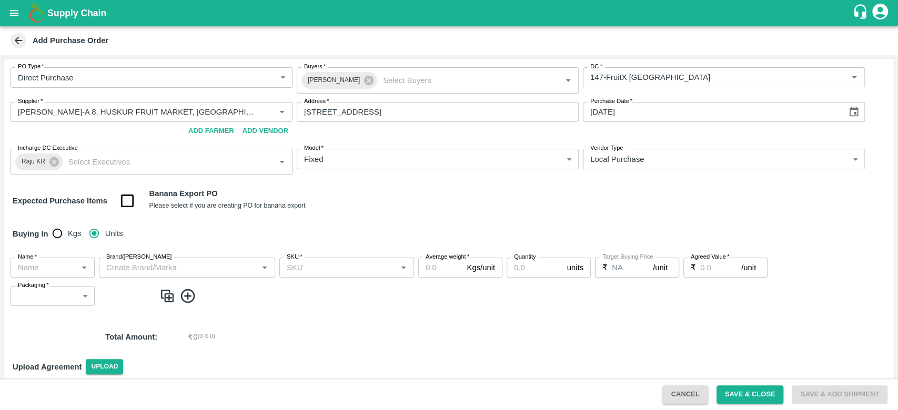
click at [46, 265] on input "Name   *" at bounding box center [44, 268] width 61 height 14
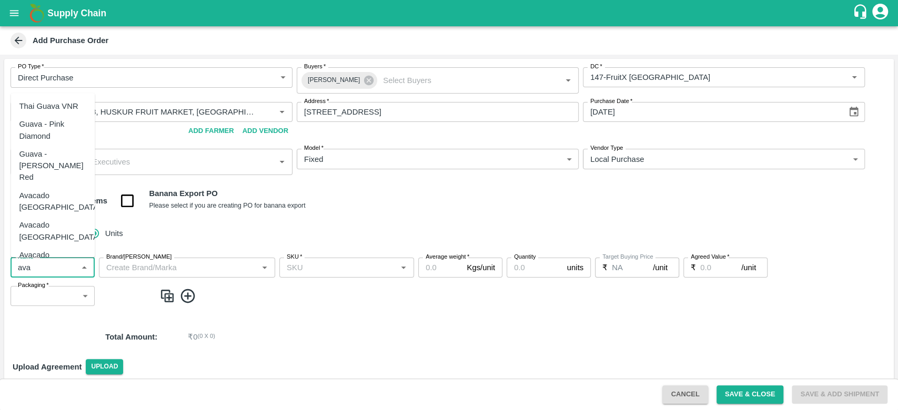
click at [63, 220] on div "Avacado [GEOGRAPHIC_DATA]" at bounding box center [60, 232] width 82 height 24
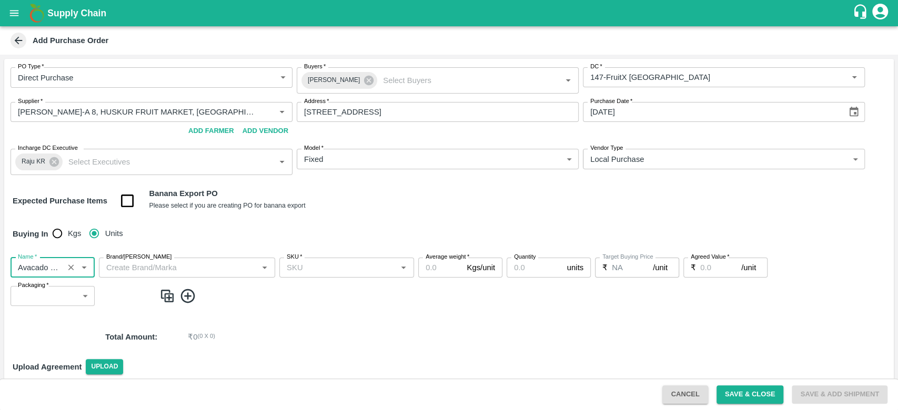
type input "Avacado [GEOGRAPHIC_DATA]"
click at [173, 270] on input "Brand/[PERSON_NAME]" at bounding box center [178, 268] width 153 height 14
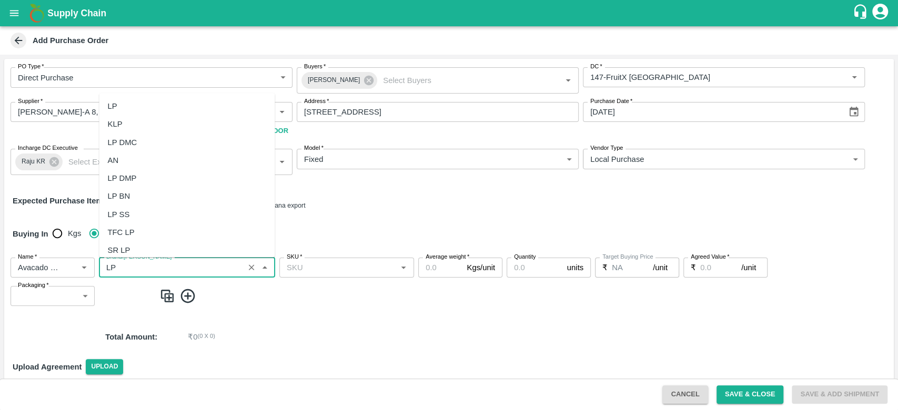
click at [117, 103] on div "LP" at bounding box center [187, 106] width 176 height 18
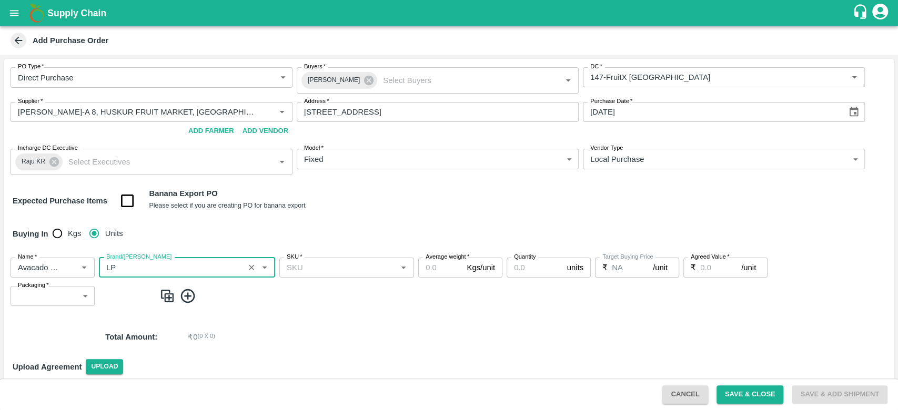
type input "LP"
click at [299, 262] on input "SKU   *" at bounding box center [338, 268] width 111 height 14
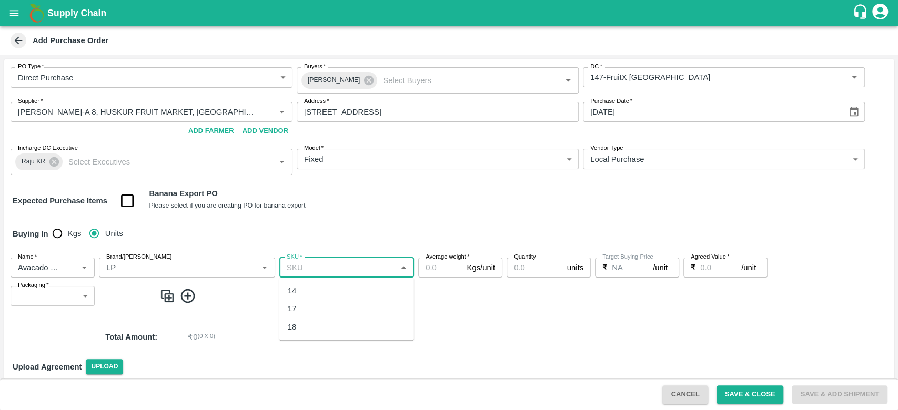
click at [301, 307] on div "17" at bounding box center [346, 309] width 135 height 18
type input "17"
click at [438, 271] on input "Average weight   *" at bounding box center [440, 268] width 44 height 20
type input "30"
click at [531, 271] on input "Quantity" at bounding box center [535, 268] width 56 height 20
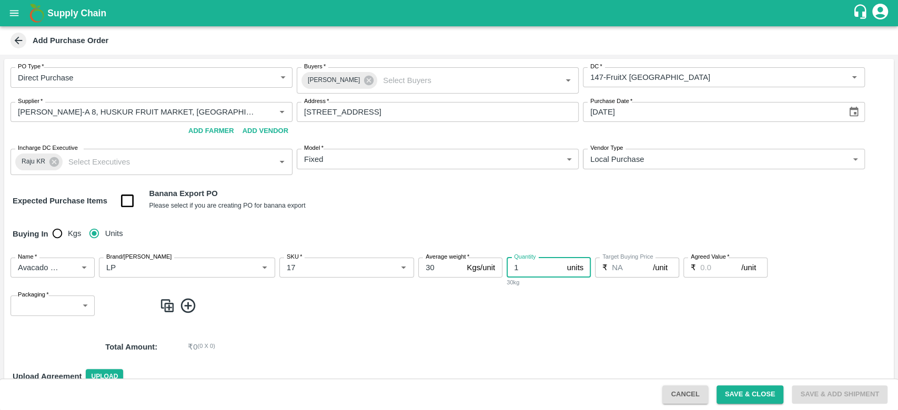
type input "1"
click at [717, 273] on input "Agreed Value   *" at bounding box center [720, 268] width 41 height 20
type input "5100"
click at [42, 305] on body "Supply Chain Add Purchase Order PO Type   * Direct Purchase 3 PO Type Buyers   …" at bounding box center [449, 205] width 898 height 410
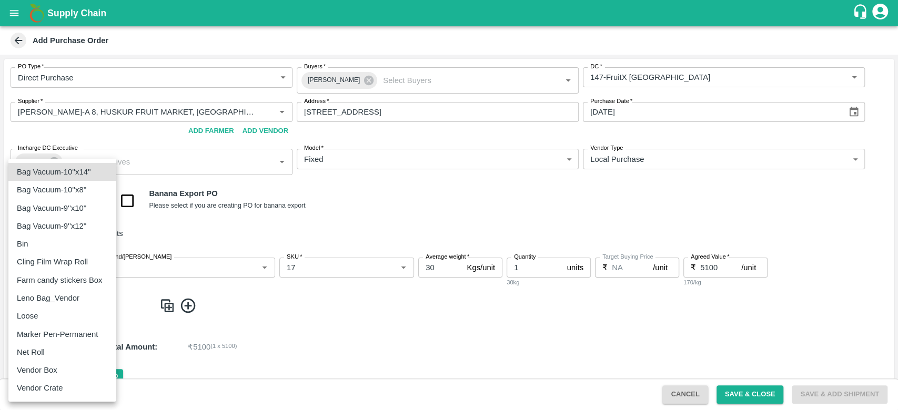
click at [47, 368] on p "Vendor Box" at bounding box center [37, 371] width 41 height 12
type input "276"
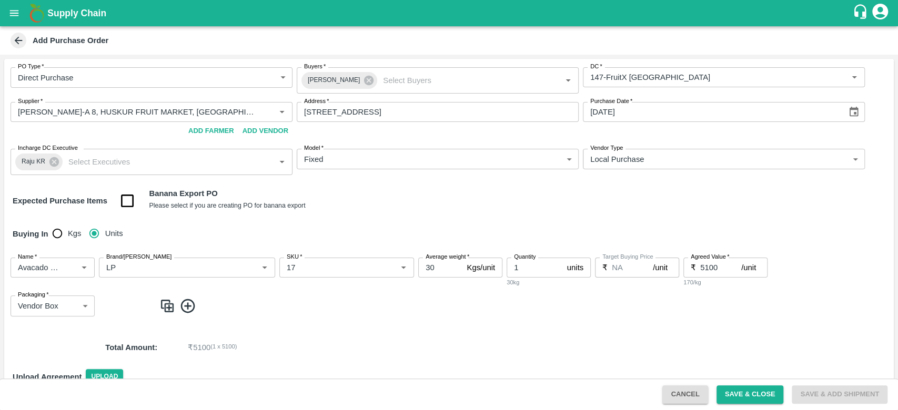
click at [296, 340] on div "Total Amount : ₹ 5100 ( 1 x 5100 )" at bounding box center [449, 348] width 890 height 28
click at [747, 399] on button "Save & Close" at bounding box center [750, 395] width 67 height 18
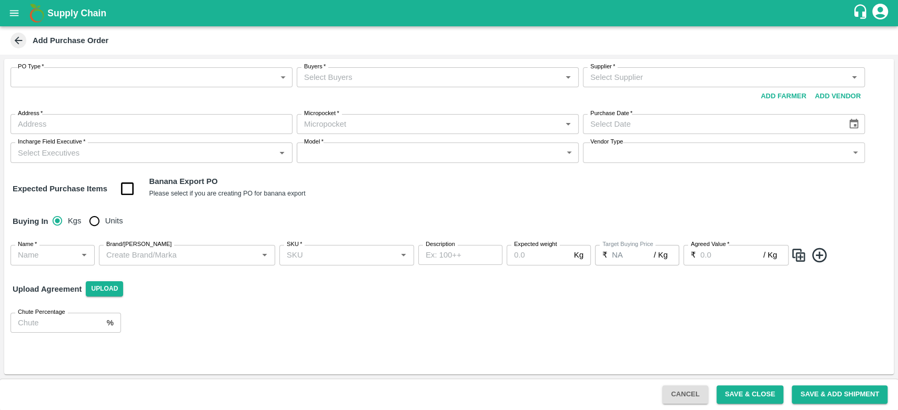
click at [72, 79] on body "Supply Chain Add Purchase Order PO Type   * ​ PO Type Buyers   * Buyers   * Sup…" at bounding box center [449, 205] width 898 height 410
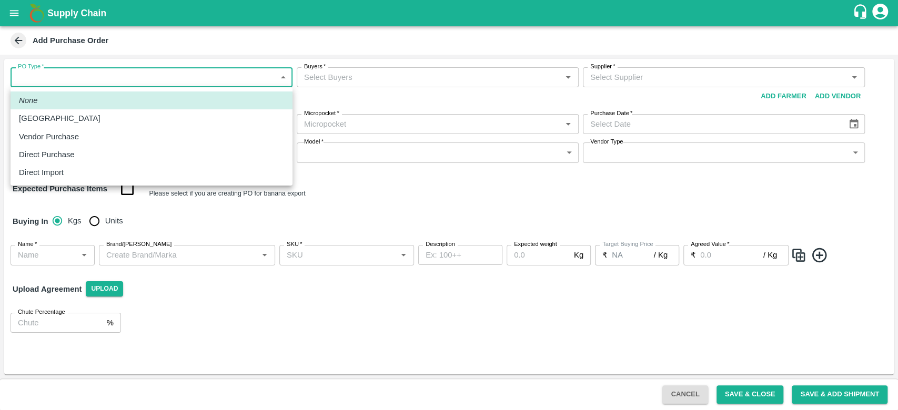
click at [54, 158] on p "Direct Purchase" at bounding box center [47, 155] width 56 height 12
type input "3"
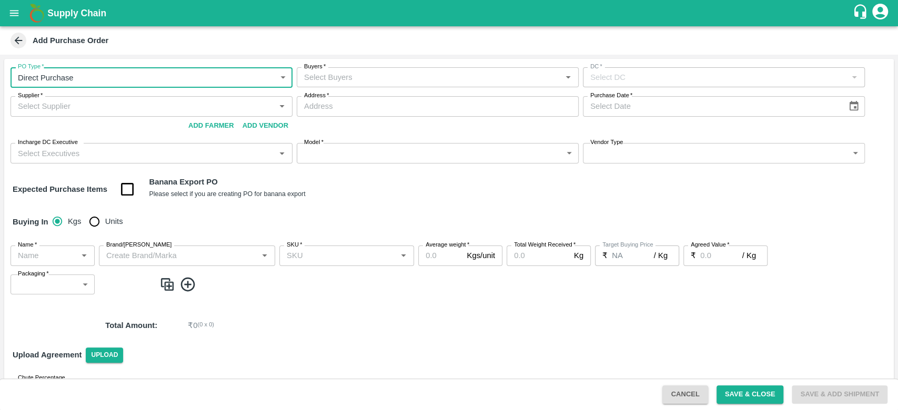
click at [384, 82] on input "Buyers   *" at bounding box center [429, 77] width 258 height 14
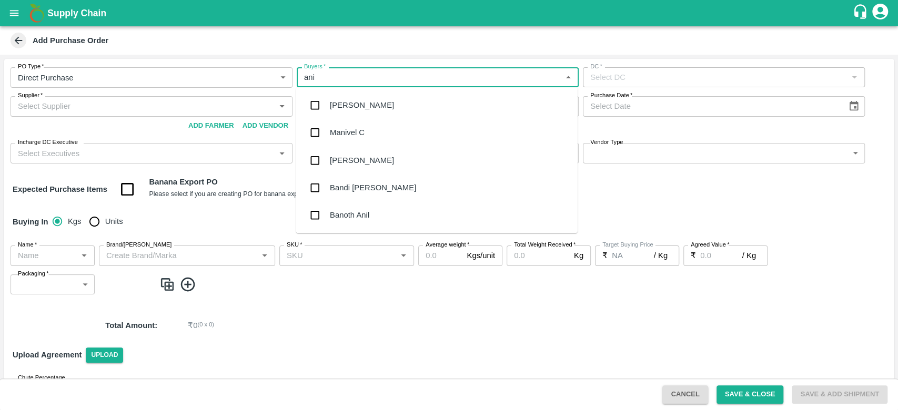
type input "anil"
click at [378, 103] on div "[PERSON_NAME]" at bounding box center [436, 105] width 281 height 27
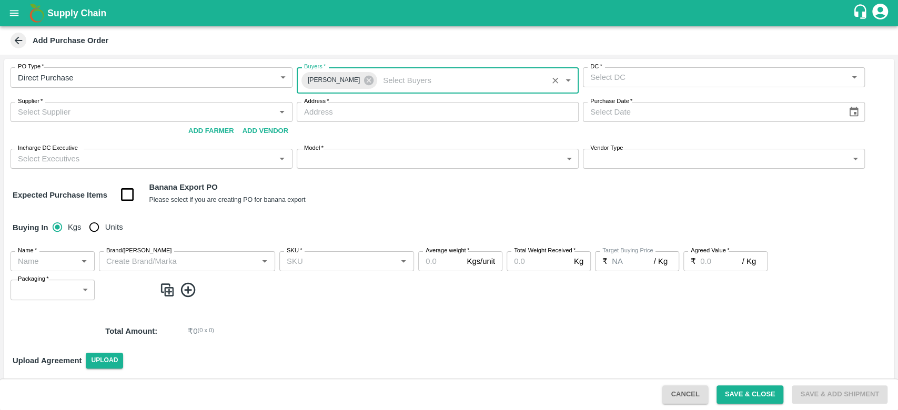
click at [690, 80] on input "DC   *" at bounding box center [715, 77] width 258 height 14
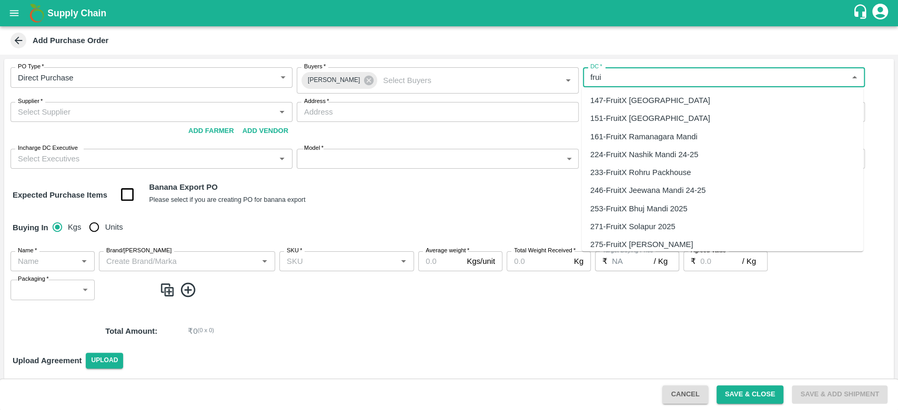
click at [661, 95] on div "147-FruitX [GEOGRAPHIC_DATA]" at bounding box center [650, 101] width 120 height 12
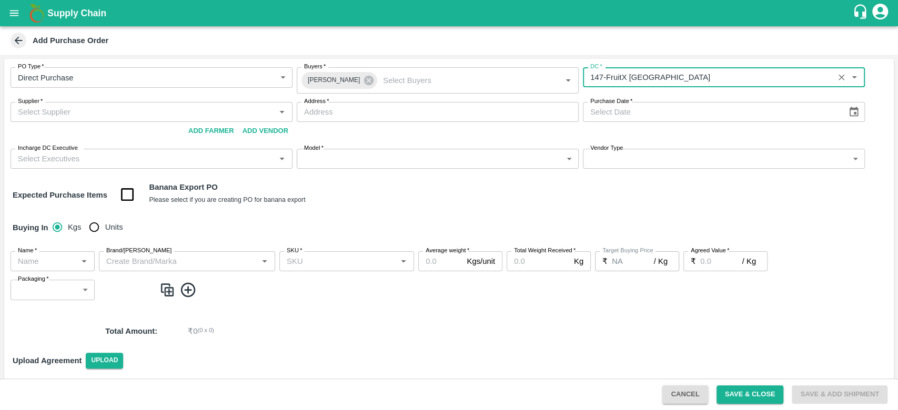
type input "147-FruitX [GEOGRAPHIC_DATA]"
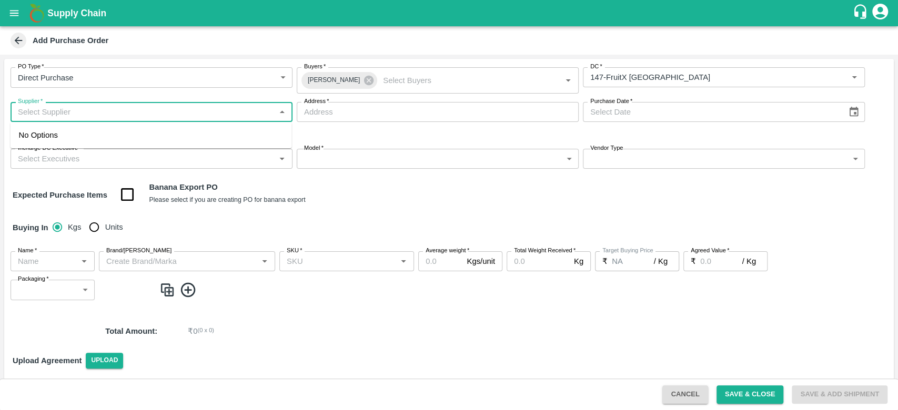
click at [127, 117] on input "Supplier   *" at bounding box center [143, 112] width 258 height 14
type input "s"
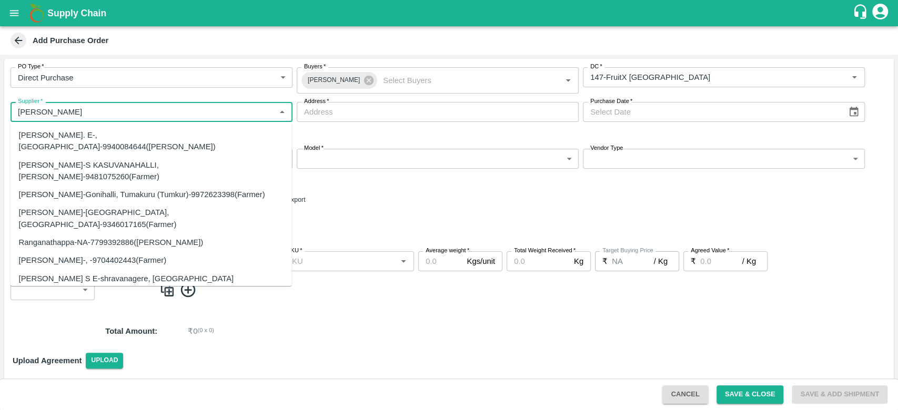
click at [120, 303] on div "[PERSON_NAME]-Hiriyur, Chitradurga-8095633395(Supplier)" at bounding box center [126, 309] width 214 height 12
type input "[PERSON_NAME]-Hiriyur, Chitradurga-8095633395(Supplier)"
type input "Hiriyur, Chitradurga, [GEOGRAPHIC_DATA], [GEOGRAPHIC_DATA]"
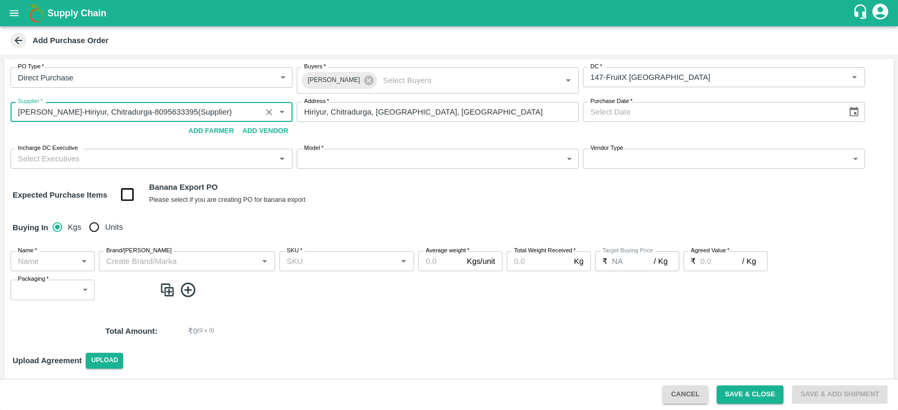
type input "[PERSON_NAME]-Hiriyur, Chitradurga-8095633395(Supplier)"
click at [850, 107] on icon "Choose date" at bounding box center [854, 112] width 12 height 12
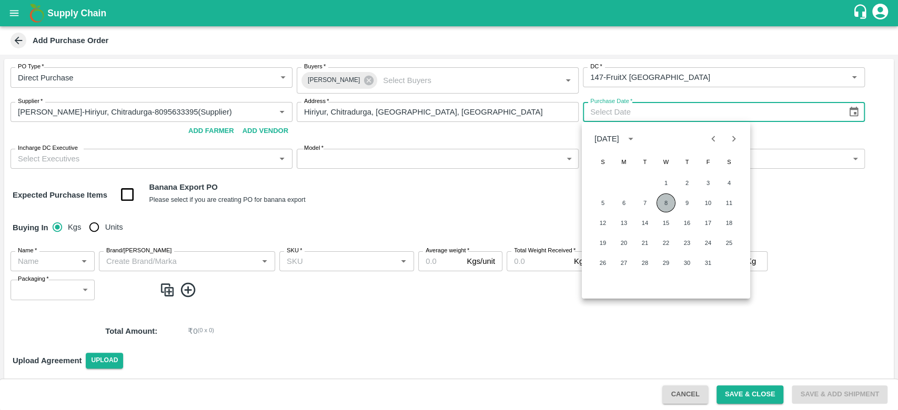
click at [668, 203] on button "8" at bounding box center [666, 203] width 19 height 19
type input "[DATE]"
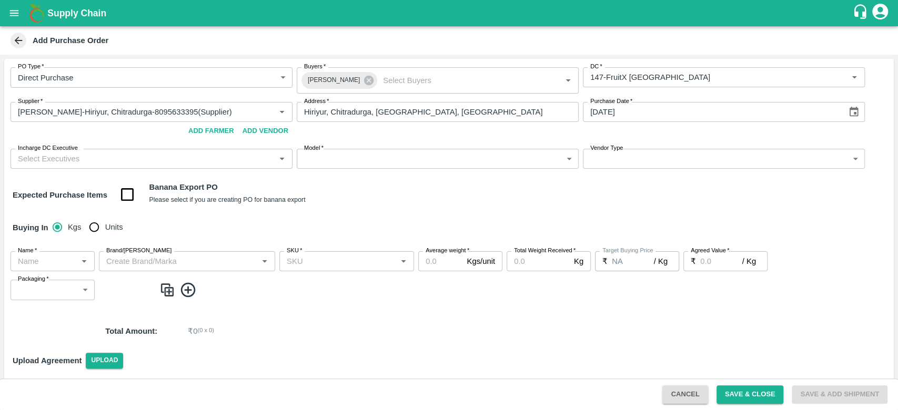
click at [91, 227] on input "Units" at bounding box center [94, 227] width 21 height 21
radio input "true"
click at [55, 263] on input "Name   *" at bounding box center [44, 262] width 61 height 14
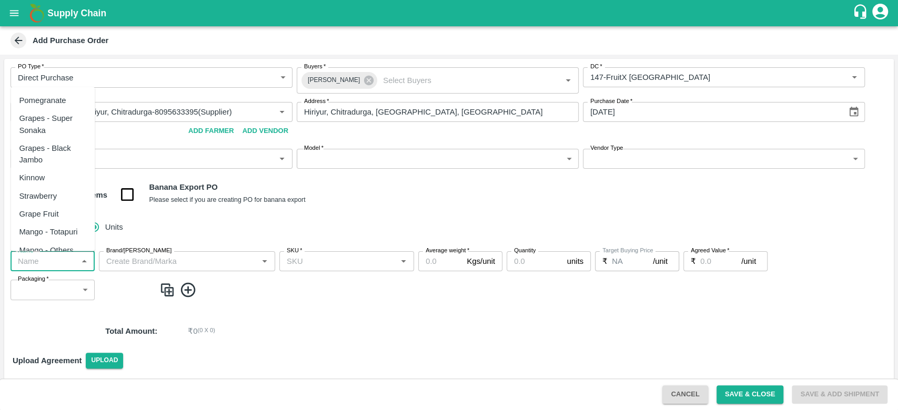
type input "o"
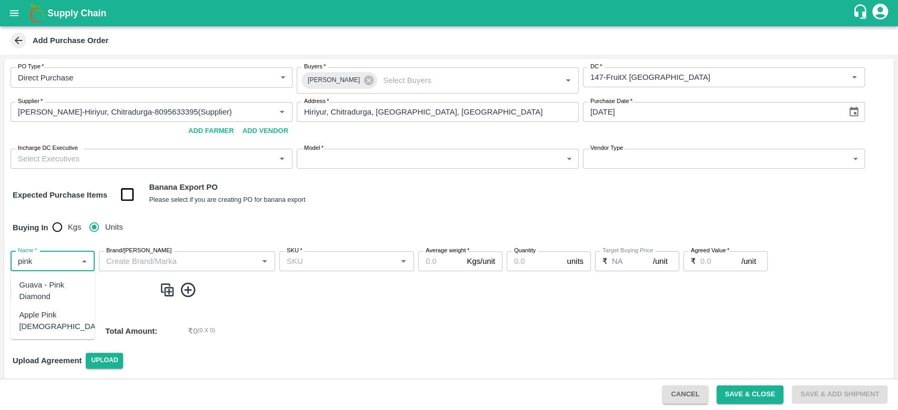
click at [64, 310] on div "Apple Pink [DEMOGRAPHIC_DATA]" at bounding box center [62, 321] width 87 height 24
type input "Apple Pink [DEMOGRAPHIC_DATA]"
click at [173, 267] on input "Brand/[PERSON_NAME]" at bounding box center [178, 262] width 153 height 14
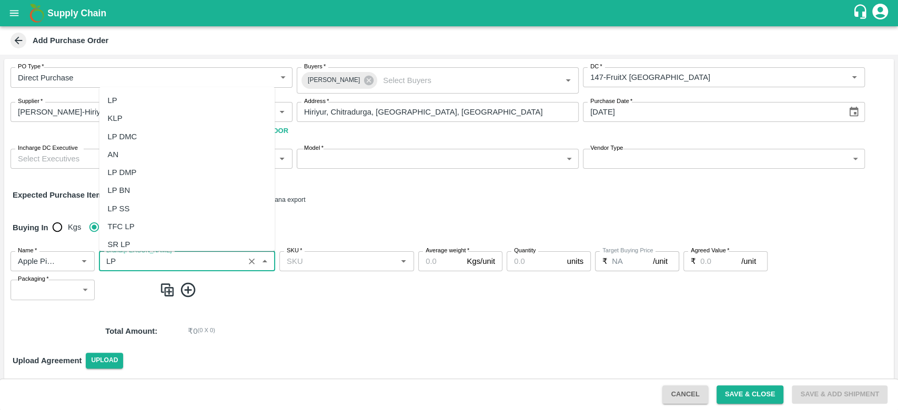
click at [118, 103] on div "LP" at bounding box center [187, 101] width 176 height 18
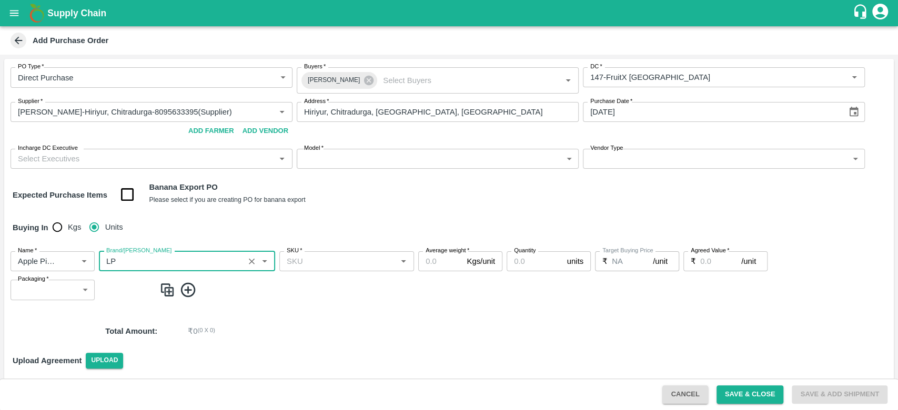
type input "LP"
click at [296, 262] on input "SKU   *" at bounding box center [338, 262] width 111 height 14
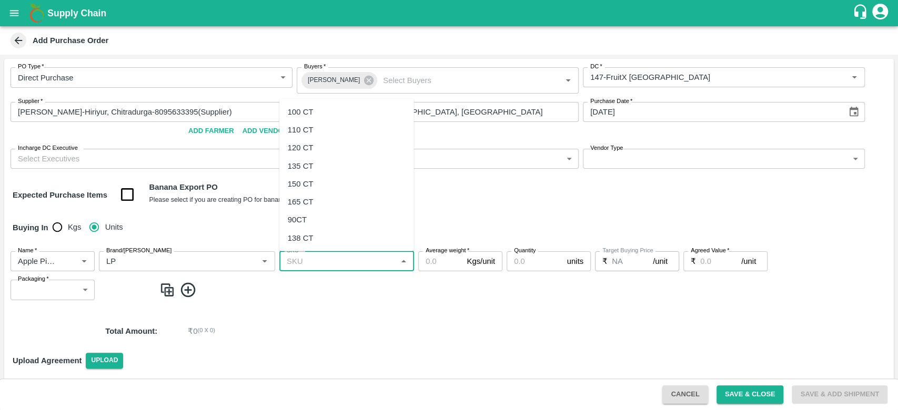
click at [299, 214] on div "90CT" at bounding box center [297, 220] width 19 height 12
type input "90CT"
click at [442, 265] on input "Average weight   *" at bounding box center [440, 261] width 44 height 20
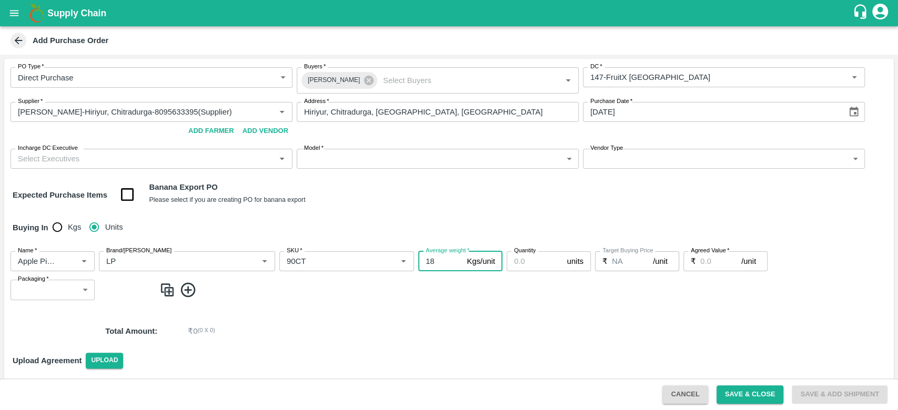
type input "18"
click at [531, 261] on input "Quantity" at bounding box center [535, 261] width 56 height 20
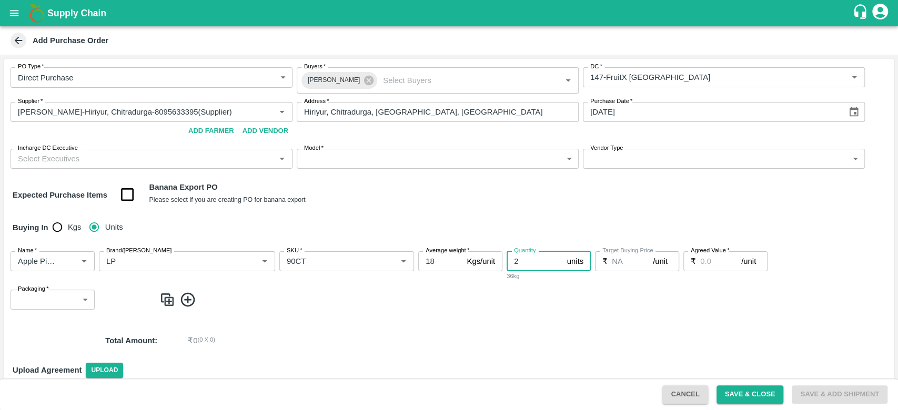
type input "2"
click at [707, 258] on input "Agreed Value   *" at bounding box center [720, 261] width 41 height 20
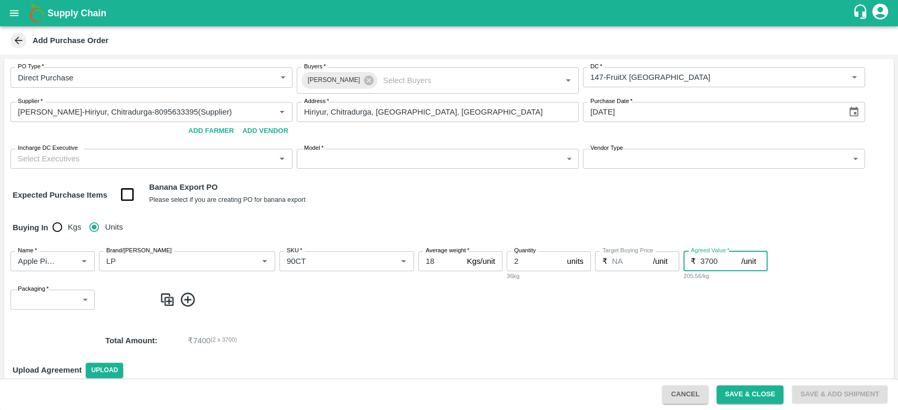
type input "3700"
click at [44, 303] on body "Supply Chain Add Purchase Order PO Type   * Direct Purchase 3 PO Type Buyers   …" at bounding box center [449, 205] width 898 height 410
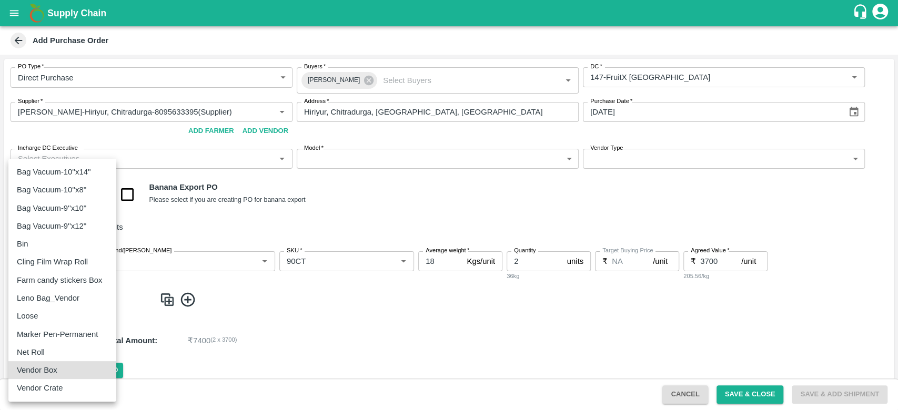
type input "276"
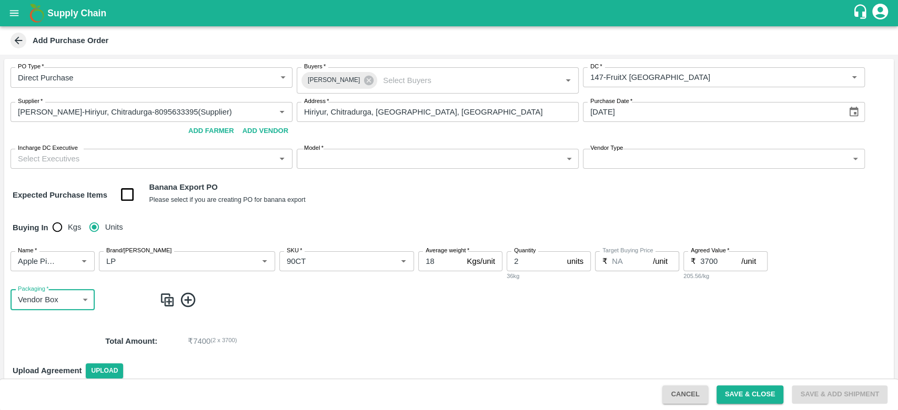
click at [166, 301] on img at bounding box center [167, 299] width 16 height 17
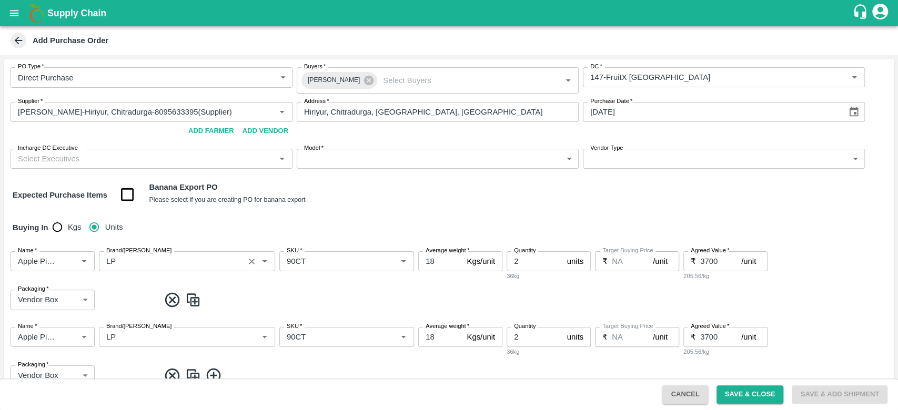
scroll to position [46, 0]
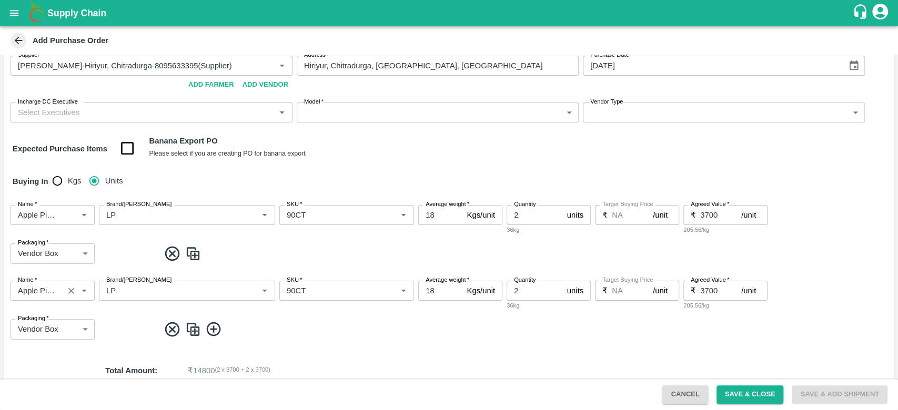
click at [35, 287] on input "Name   *" at bounding box center [37, 291] width 47 height 14
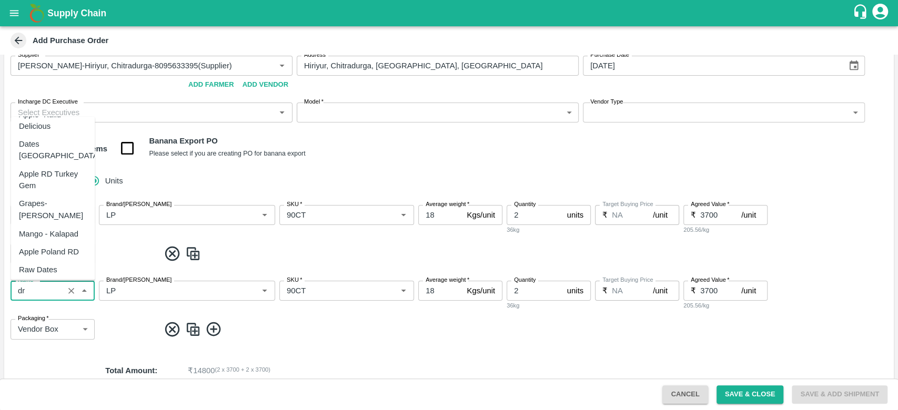
scroll to position [0, 0]
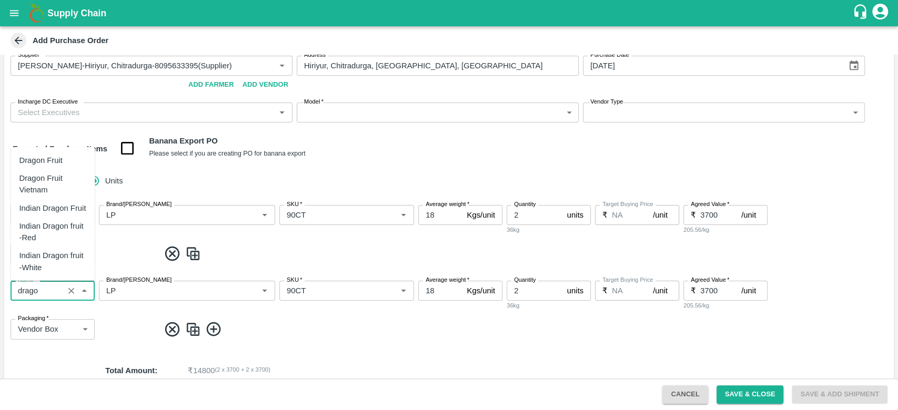
click at [45, 184] on div "Dragon Fruit Vietnam" at bounding box center [52, 185] width 67 height 24
type input "Dragon Fruit Vietnam"
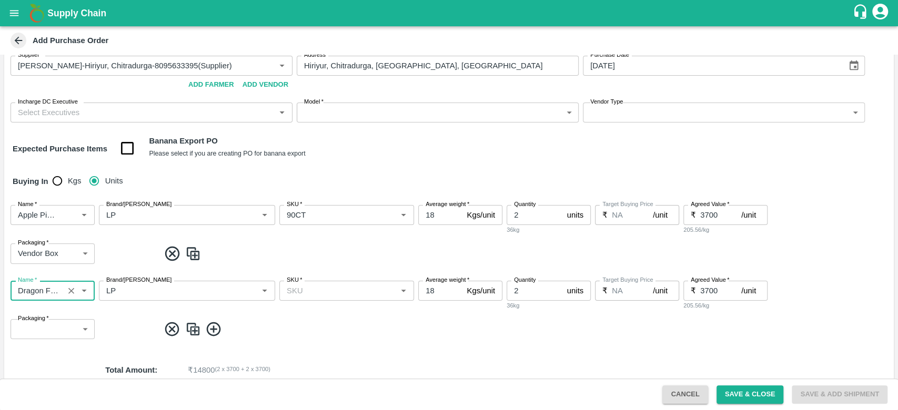
type input "Dragon Fruit Vietnam"
click at [332, 291] on input "SKU   *" at bounding box center [338, 291] width 111 height 14
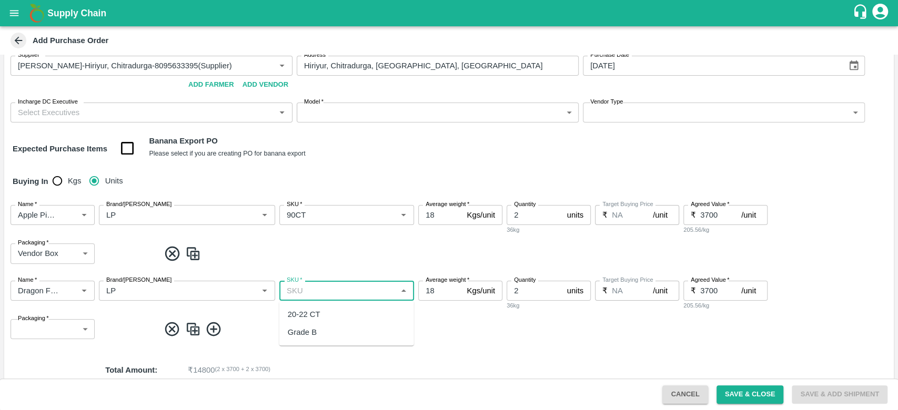
click at [322, 310] on div "20-22 CT" at bounding box center [346, 314] width 135 height 18
type input "20-22 CT"
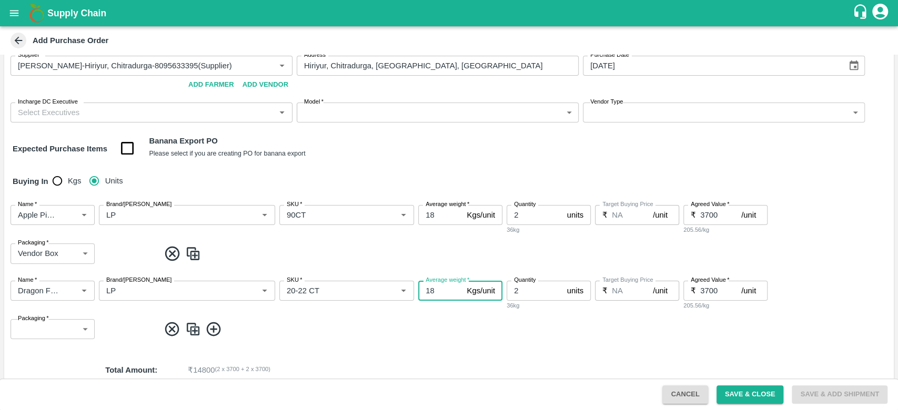
click at [433, 293] on input "18" at bounding box center [440, 291] width 44 height 20
type input "10"
click at [719, 289] on input "3700" at bounding box center [720, 291] width 41 height 20
type input "3"
type input "900"
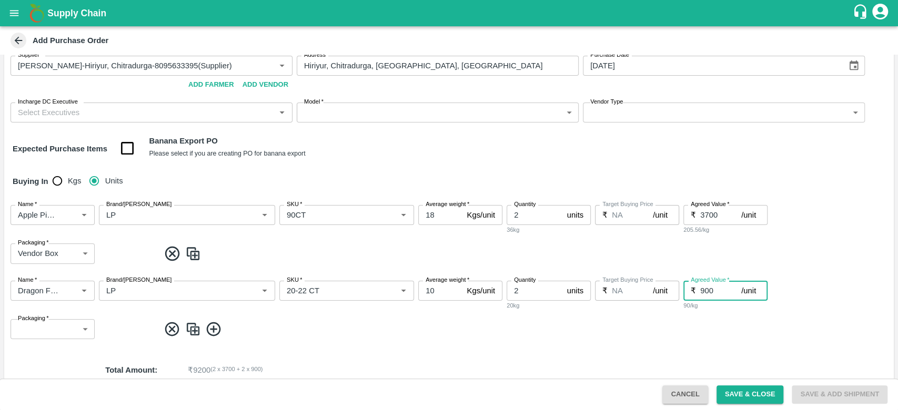
click at [40, 336] on body "Supply Chain Add Purchase Order PO Type   * Direct Purchase 3 PO Type Buyers   …" at bounding box center [449, 205] width 898 height 410
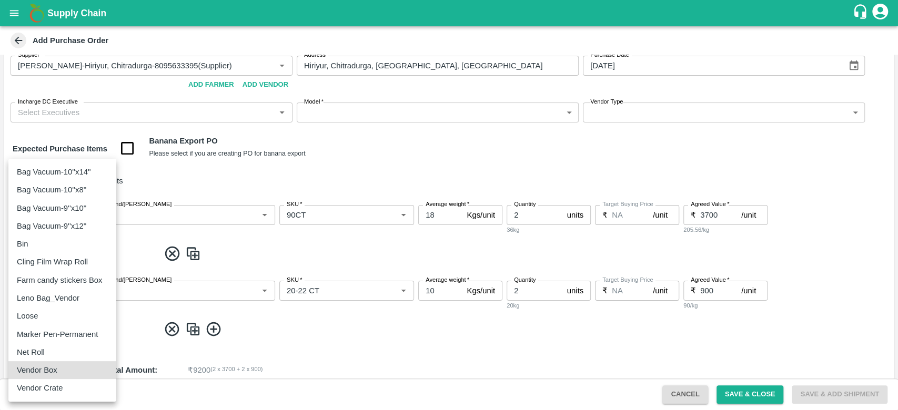
type input "276"
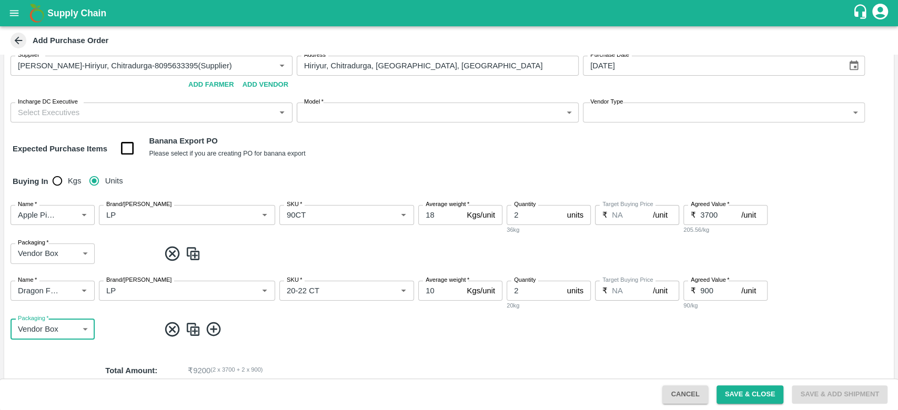
click at [197, 334] on img at bounding box center [193, 329] width 16 height 17
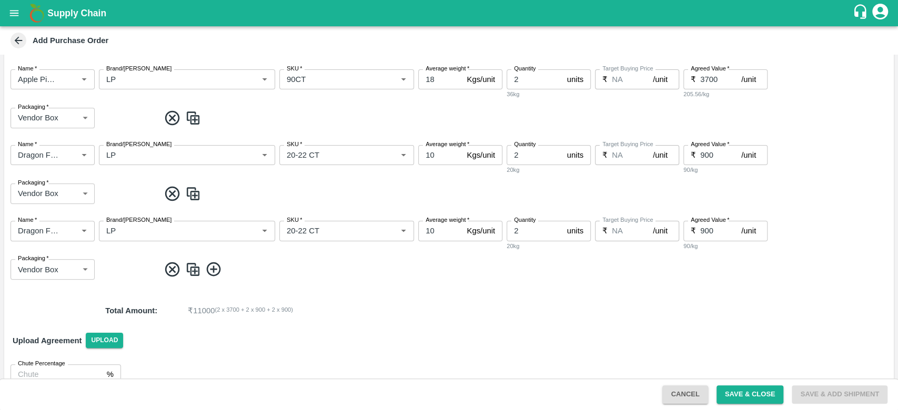
scroll to position [200, 0]
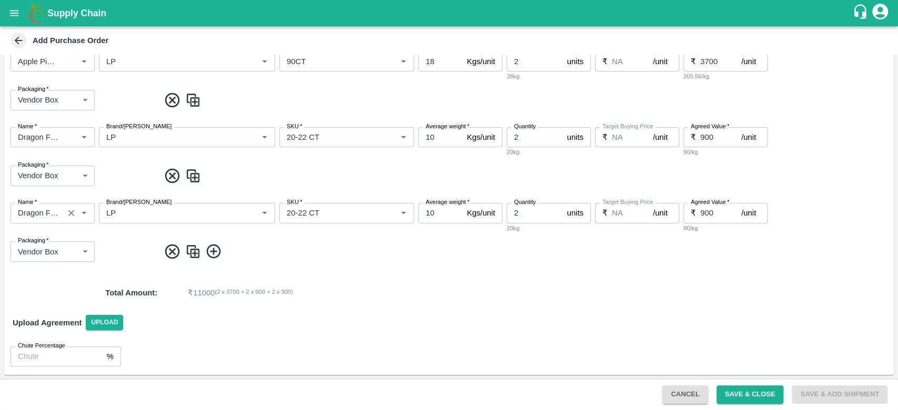
click at [45, 213] on input "Name   *" at bounding box center [37, 213] width 47 height 14
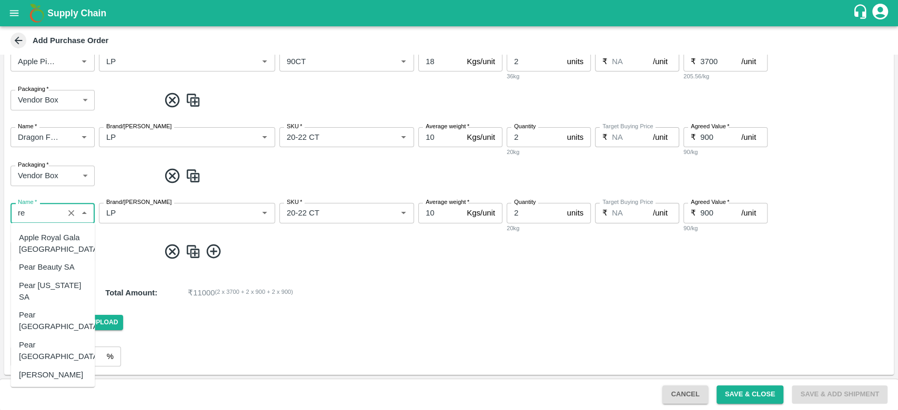
scroll to position [0, 0]
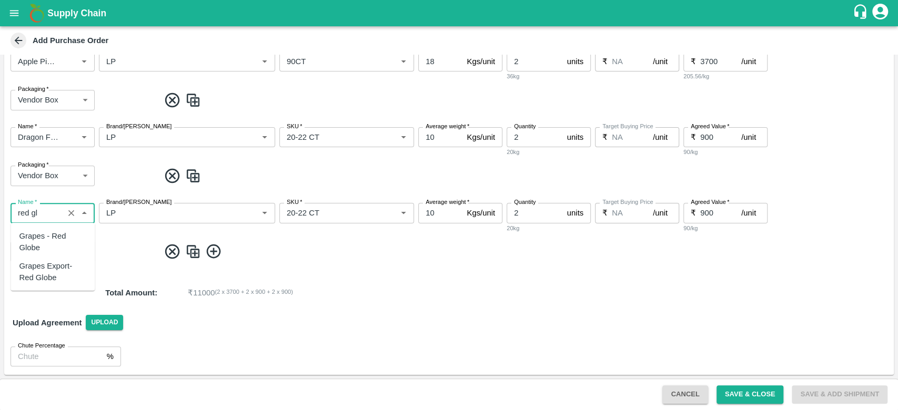
click at [60, 238] on div "Grapes - Red Globe" at bounding box center [52, 242] width 67 height 24
type input "Grapes - Red Globe"
click at [315, 220] on input "SKU   *" at bounding box center [338, 214] width 111 height 14
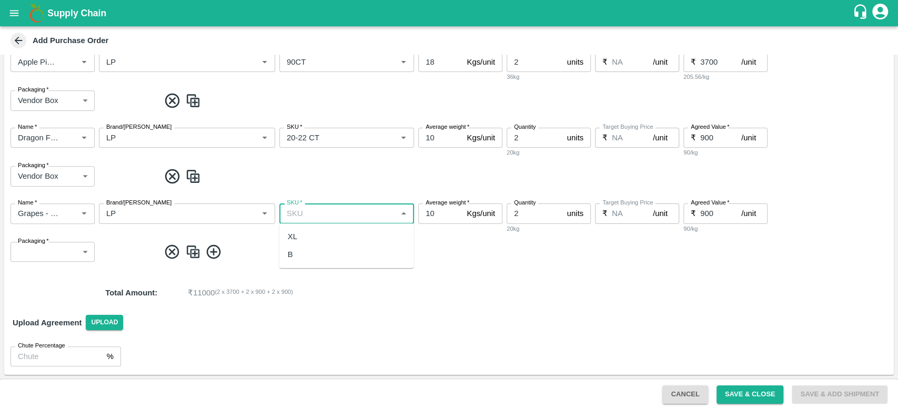
click at [311, 238] on div "XL" at bounding box center [346, 237] width 135 height 18
type input "XL"
click at [447, 208] on input "10" at bounding box center [440, 214] width 44 height 20
type input "1"
type input "7"
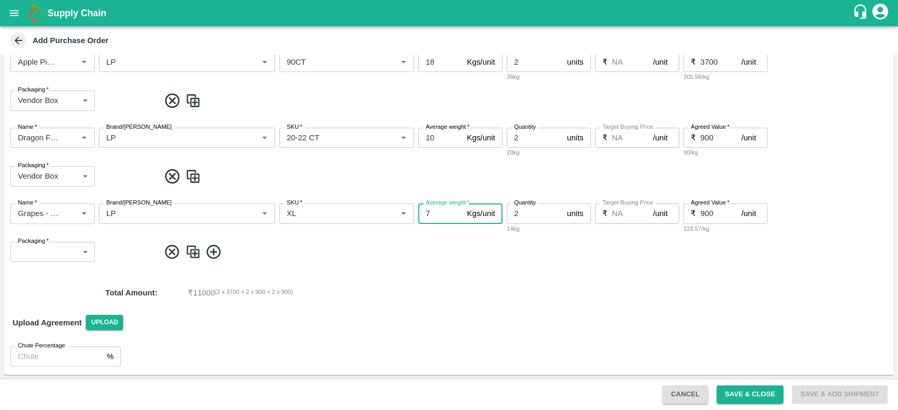
click at [525, 218] on input "2" at bounding box center [535, 214] width 56 height 20
type input "5"
click at [711, 221] on input "900" at bounding box center [720, 214] width 41 height 20
type input "9"
type input "1300"
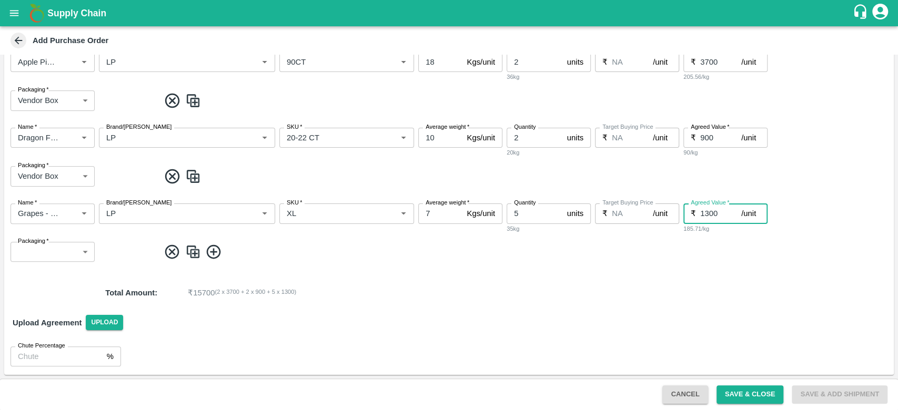
click at [37, 247] on body "Supply Chain Add Purchase Order PO Type   * Direct Purchase 3 PO Type Buyers   …" at bounding box center [449, 205] width 898 height 410
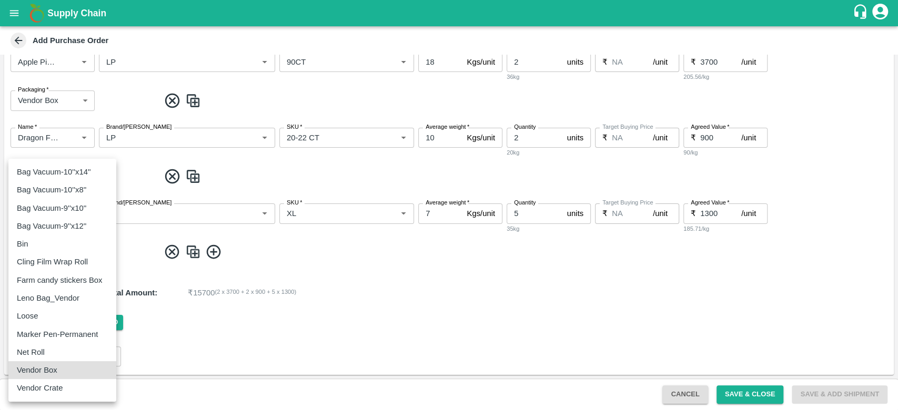
type input "276"
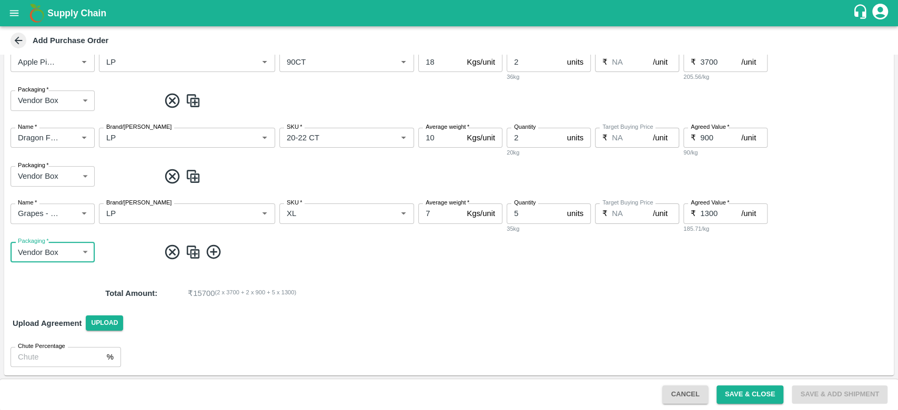
click at [195, 248] on img at bounding box center [193, 252] width 16 height 17
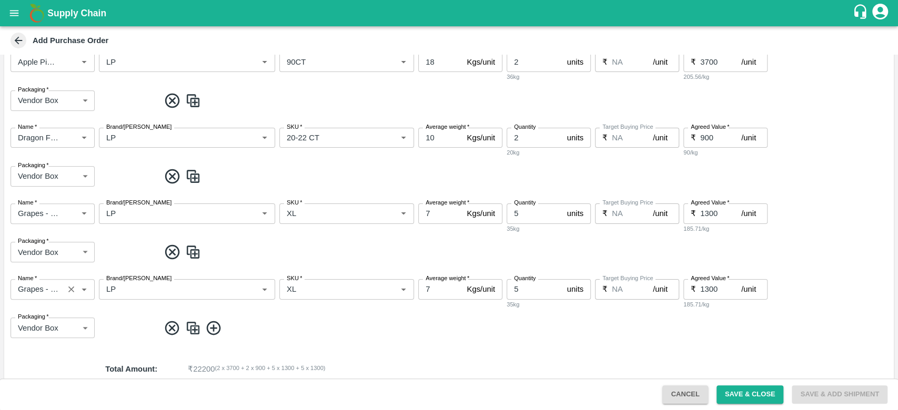
click at [42, 293] on input "Name   *" at bounding box center [37, 290] width 47 height 14
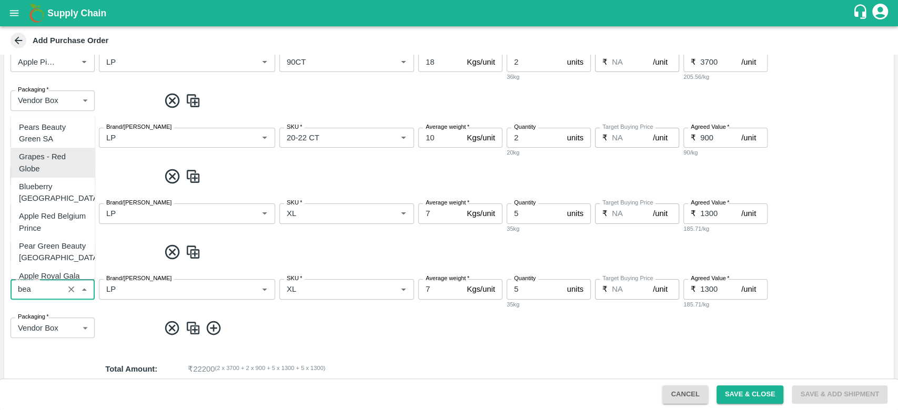
scroll to position [0, 0]
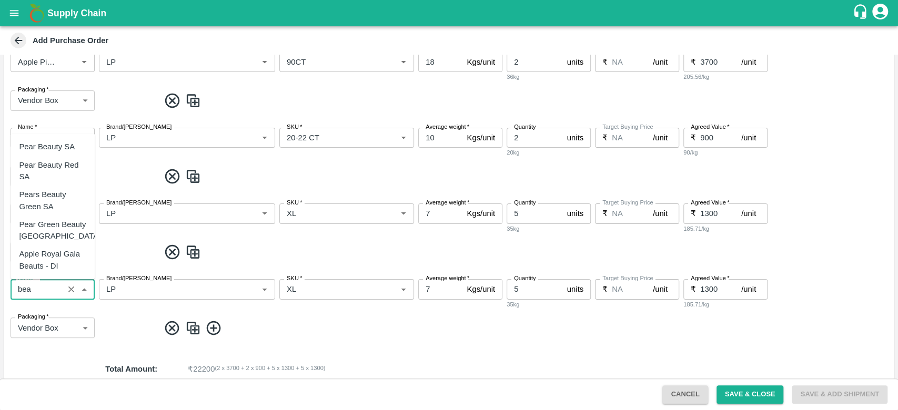
click at [45, 203] on div "Pears Beauty Green SA" at bounding box center [52, 201] width 67 height 24
type input "Pears Beauty Green SA"
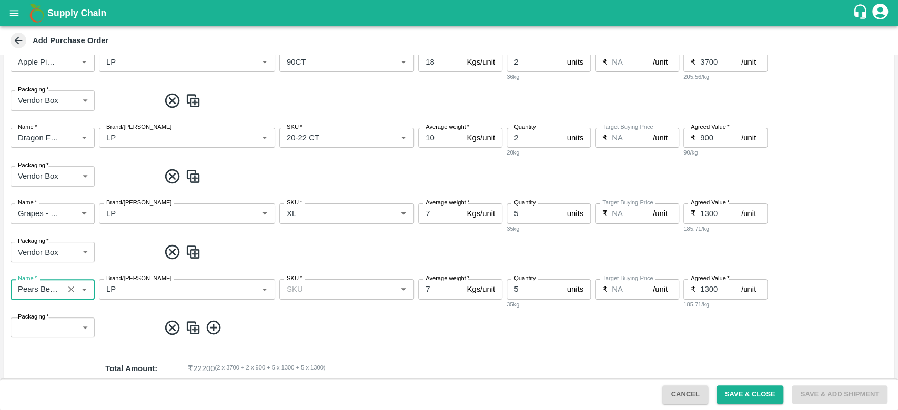
type input "Pears Beauty Green SA"
click at [320, 290] on input "SKU   *" at bounding box center [338, 290] width 111 height 14
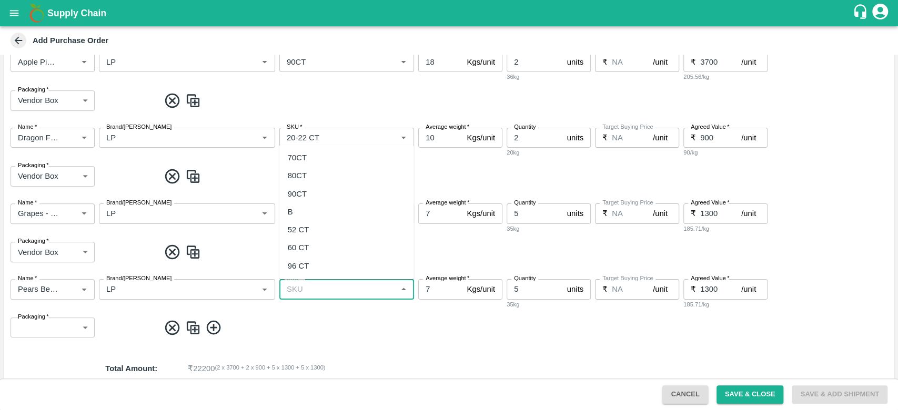
click at [309, 248] on div "60 CT" at bounding box center [346, 248] width 135 height 18
type input "60 CT"
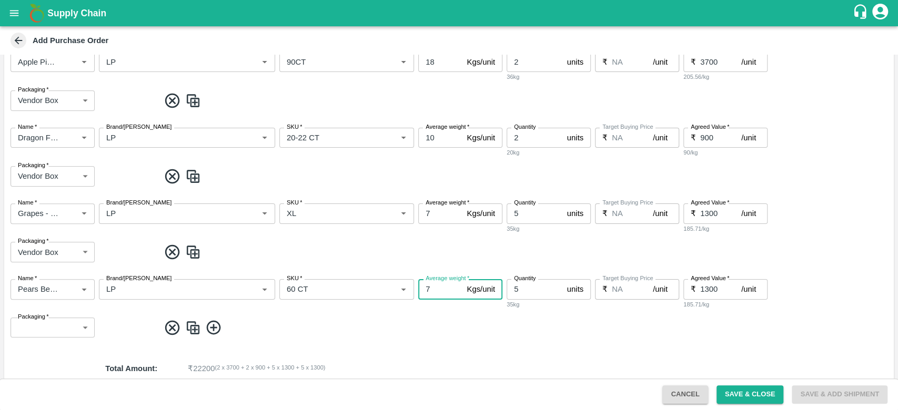
click at [447, 286] on input "7" at bounding box center [440, 289] width 44 height 20
type input "12"
click at [539, 301] on div "60kg" at bounding box center [549, 304] width 84 height 9
click at [524, 293] on input "5" at bounding box center [535, 289] width 56 height 20
type input "1"
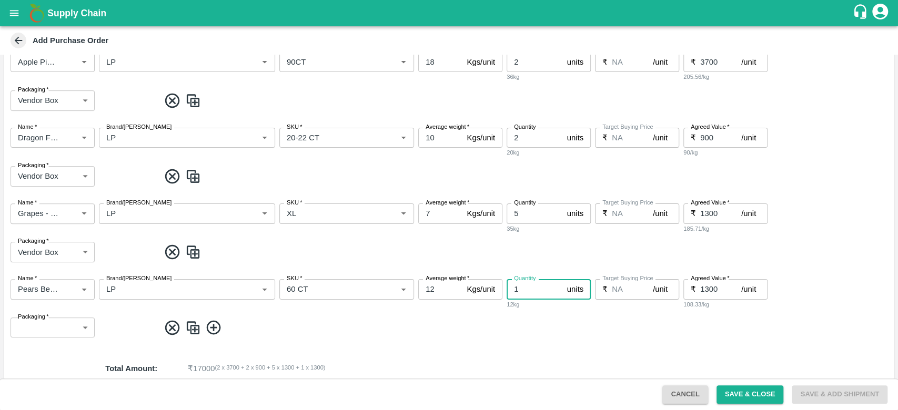
click at [710, 289] on input "1300" at bounding box center [720, 289] width 41 height 20
type input "2800"
click at [40, 332] on body "Supply Chain Add Purchase Order PO Type   * Direct Purchase 3 PO Type Buyers   …" at bounding box center [449, 205] width 898 height 410
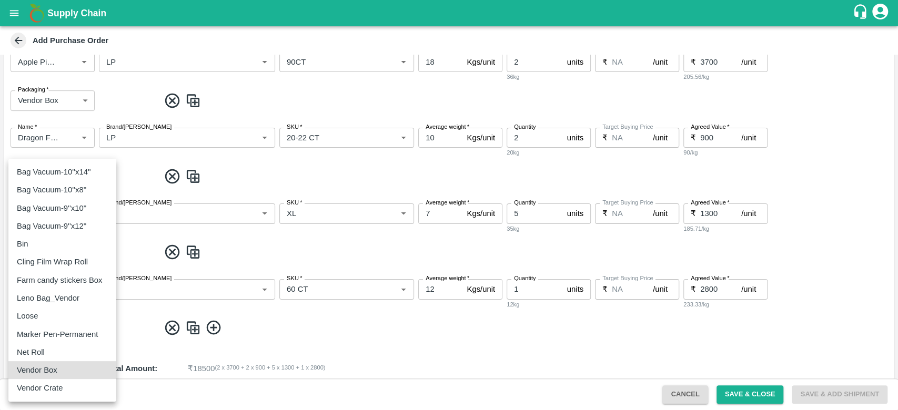
type input "276"
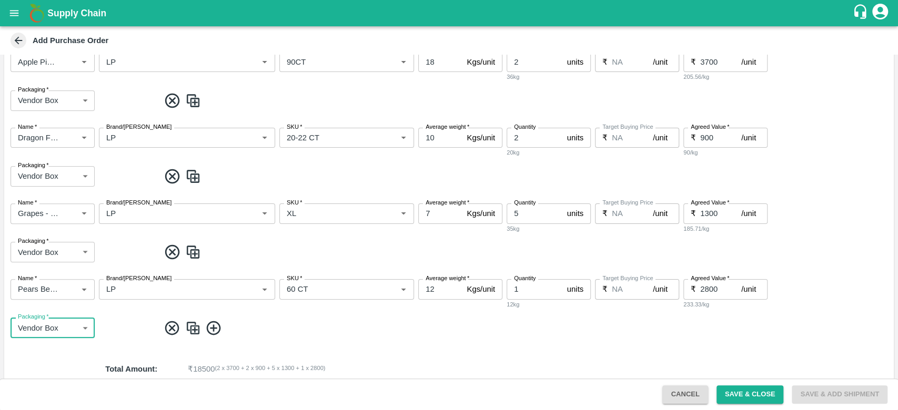
click at [199, 332] on img at bounding box center [193, 328] width 16 height 17
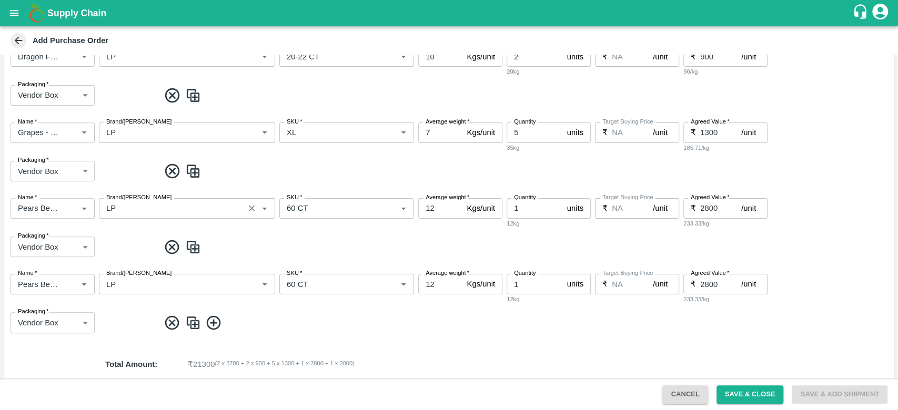
scroll to position [281, 0]
click at [37, 284] on input "Name   *" at bounding box center [37, 284] width 47 height 14
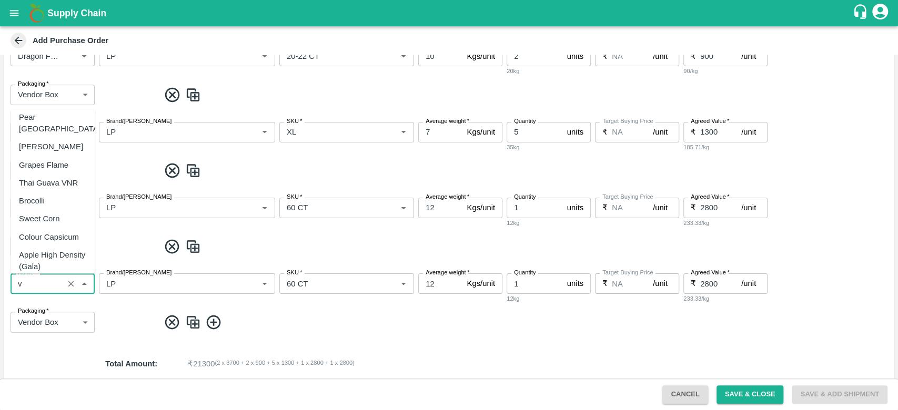
scroll to position [0, 0]
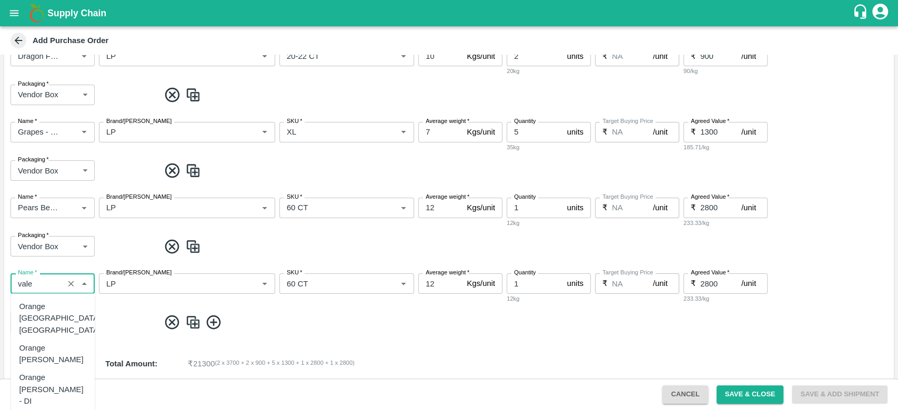
click at [38, 343] on div "Orange [PERSON_NAME]" at bounding box center [52, 354] width 67 height 24
type input "Orange [PERSON_NAME]"
click at [324, 291] on div "SKU   *" at bounding box center [346, 284] width 135 height 20
type input "Orange [PERSON_NAME]"
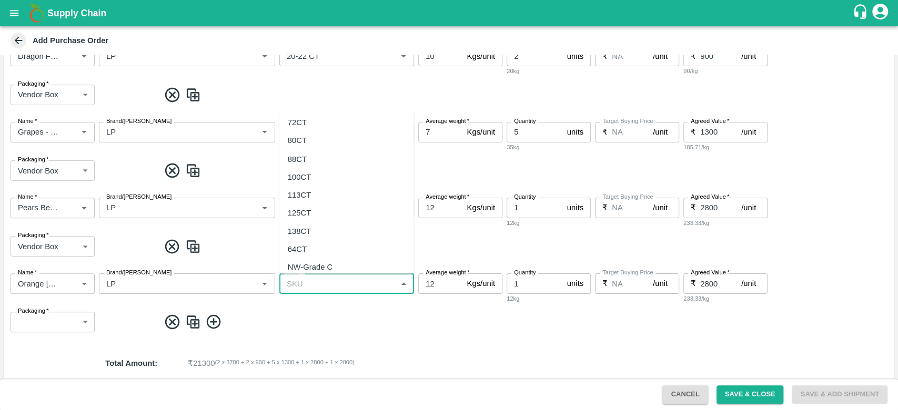
click at [307, 120] on div "72CT" at bounding box center [346, 123] width 135 height 18
type input "72CT"
click at [447, 288] on input "12" at bounding box center [440, 284] width 44 height 20
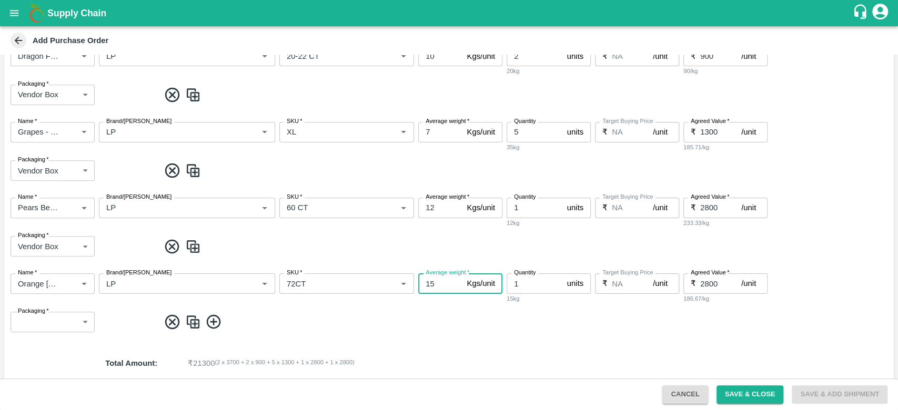
type input "15"
click at [521, 279] on input "1" at bounding box center [535, 284] width 56 height 20
type input "5"
click at [707, 286] on input "2800" at bounding box center [720, 284] width 41 height 20
type input "1250"
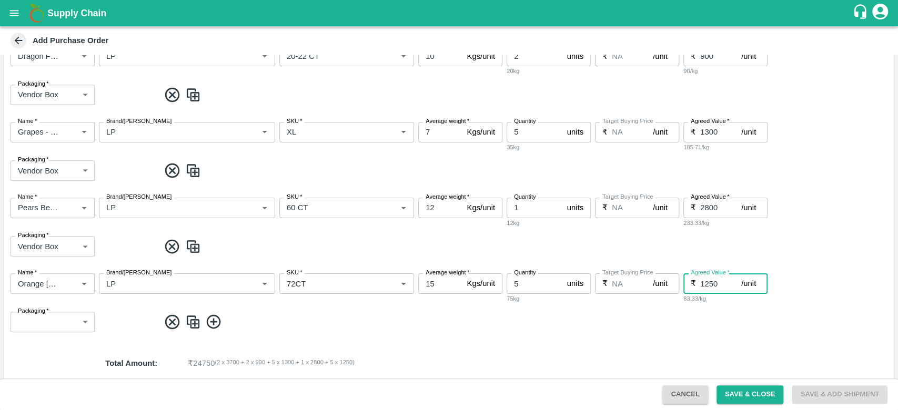
click at [28, 327] on body "Supply Chain Add Purchase Order PO Type   * Direct Purchase 3 PO Type Buyers   …" at bounding box center [449, 205] width 898 height 410
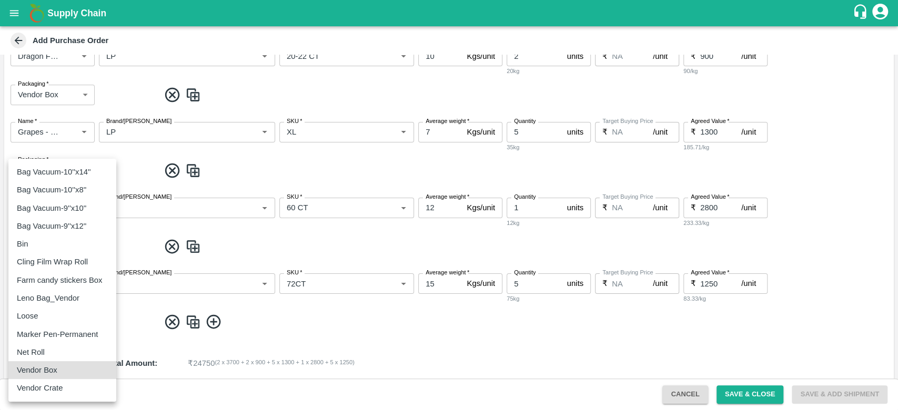
click at [56, 369] on p "Vendor Box" at bounding box center [37, 371] width 41 height 12
type input "276"
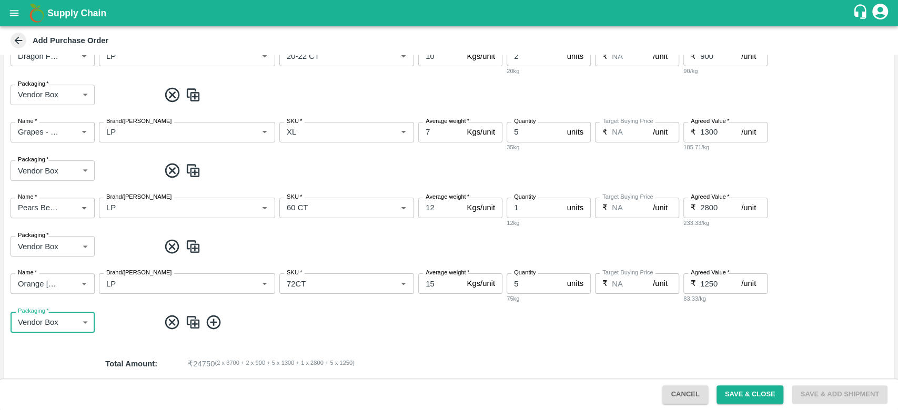
click at [194, 332] on div "Name   * Name   * Brand/[PERSON_NAME]/[PERSON_NAME]   * SKU   * Average weight …" at bounding box center [449, 303] width 890 height 76
click at [194, 327] on img at bounding box center [193, 322] width 16 height 17
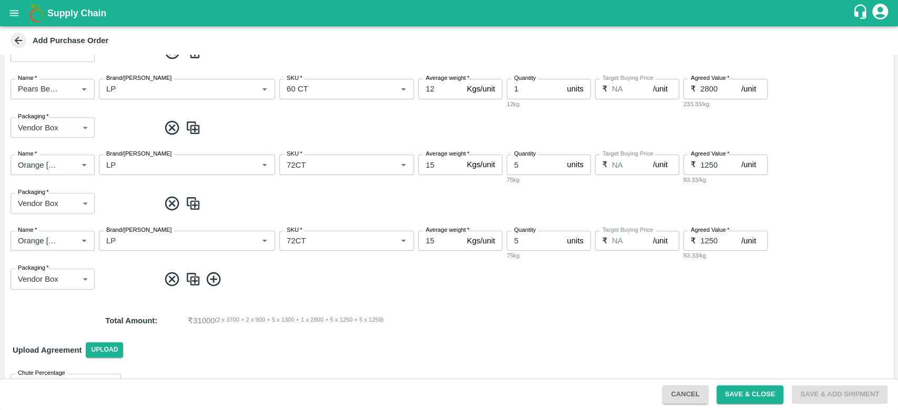
scroll to position [400, 0]
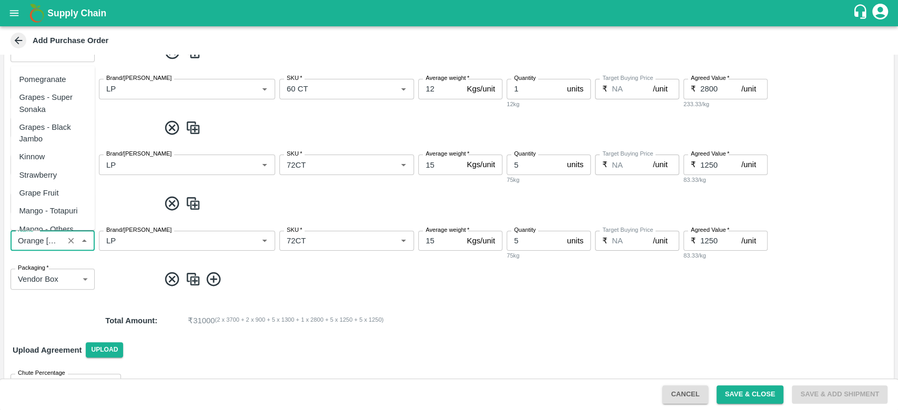
click at [56, 240] on input "Name   *" at bounding box center [37, 241] width 47 height 14
click at [63, 237] on div "Green Apple" at bounding box center [53, 246] width 84 height 18
type input "Green Apple"
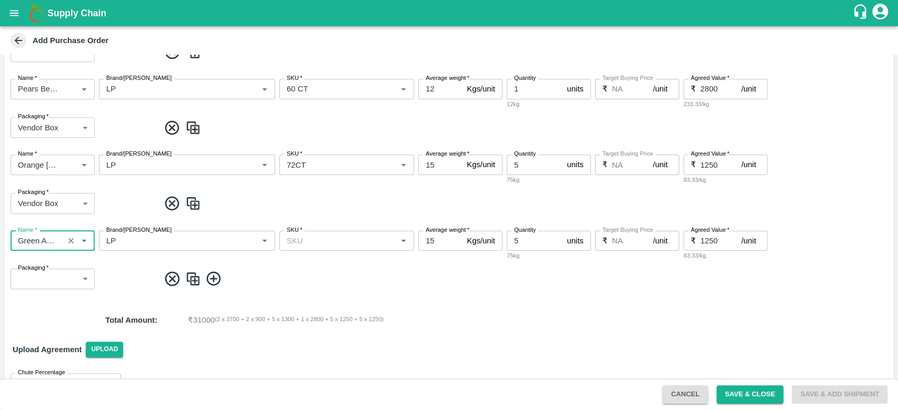
click at [336, 240] on input "SKU   *" at bounding box center [338, 241] width 111 height 14
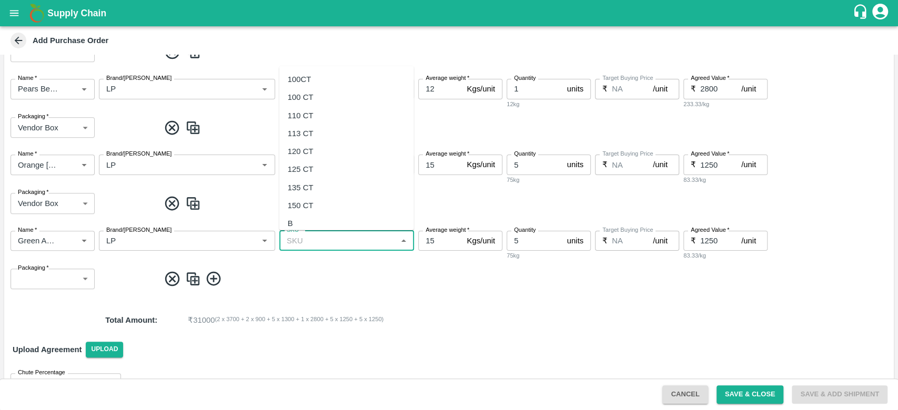
click at [313, 82] on div "100CT" at bounding box center [346, 79] width 135 height 18
type input "100CT"
click at [437, 239] on input "15" at bounding box center [440, 241] width 44 height 20
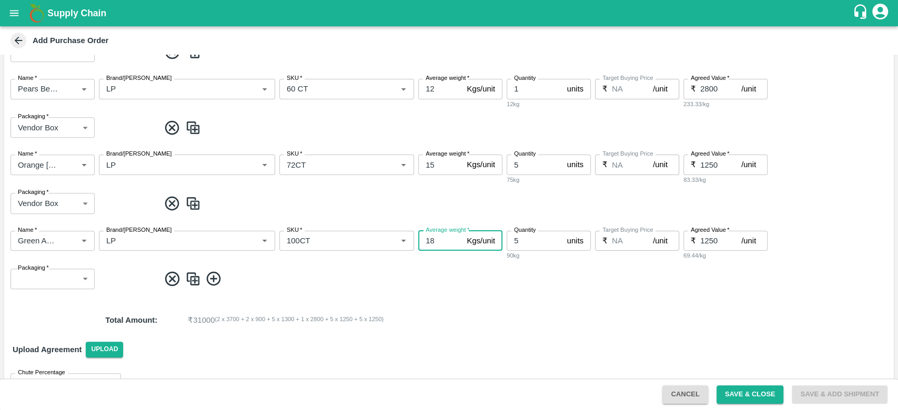
type input "18"
click at [523, 242] on input "5" at bounding box center [535, 241] width 56 height 20
type input "2"
click at [721, 242] on input "1250" at bounding box center [720, 241] width 41 height 20
type input "1"
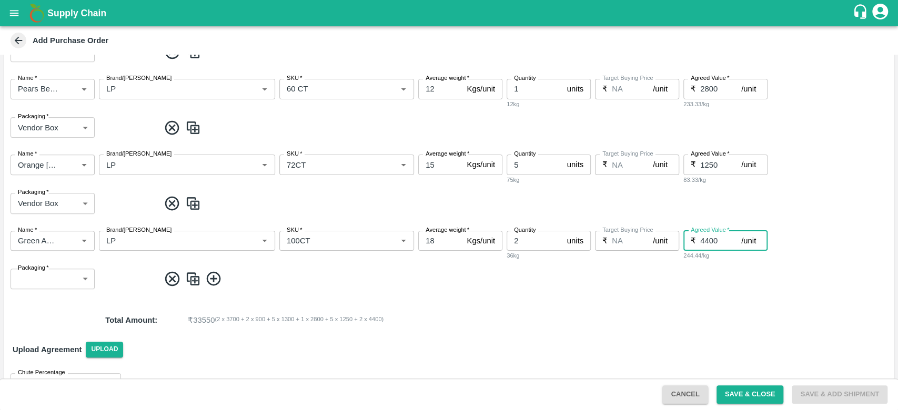
type input "4400"
click at [42, 278] on body "Supply Chain Add Purchase Order PO Type   * Direct Purchase 3 PO Type Buyers   …" at bounding box center [449, 205] width 898 height 410
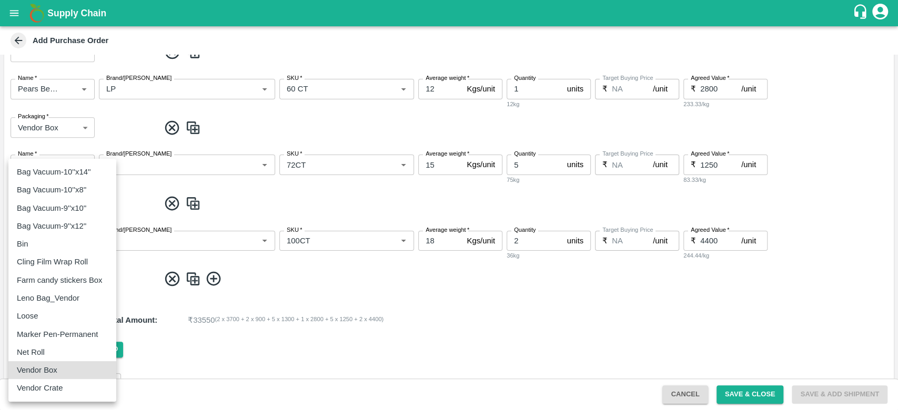
type input "276"
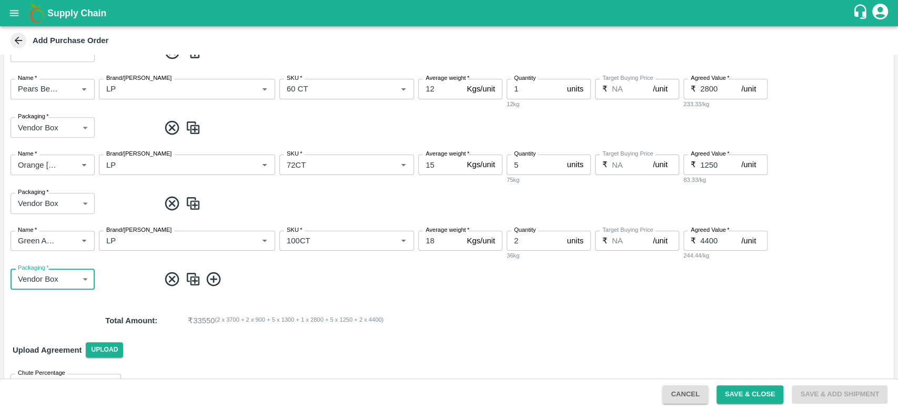
click at [299, 281] on span at bounding box center [524, 279] width 730 height 17
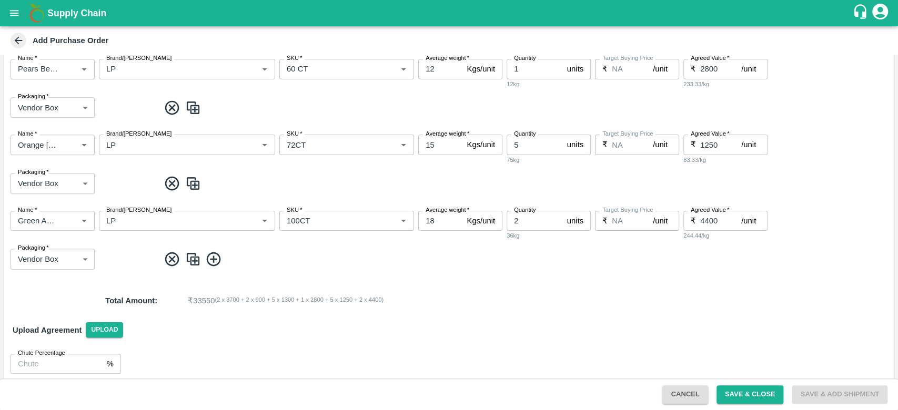
scroll to position [420, 0]
click at [739, 394] on button "Save & Close" at bounding box center [750, 395] width 67 height 18
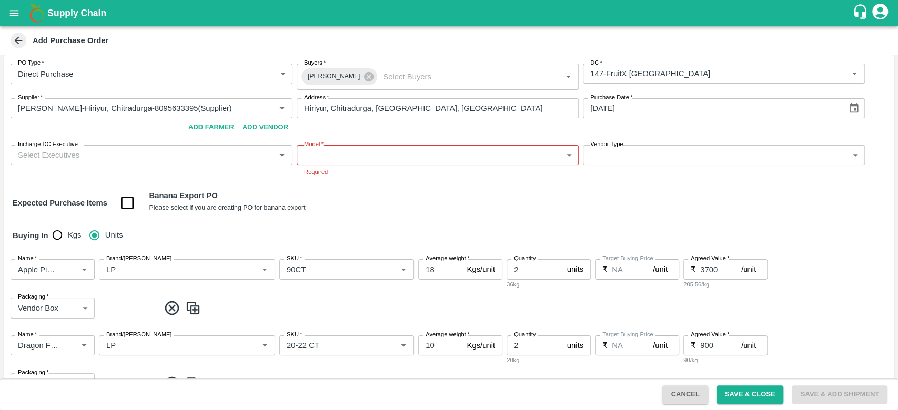
scroll to position [0, 0]
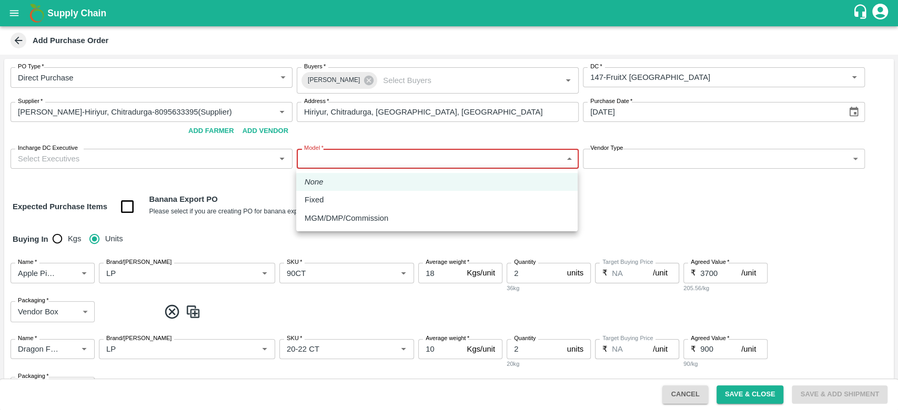
click at [408, 157] on body "Supply Chain Add Purchase Order PO Type   * Direct Purchase 3 PO Type Buyers   …" at bounding box center [449, 205] width 898 height 410
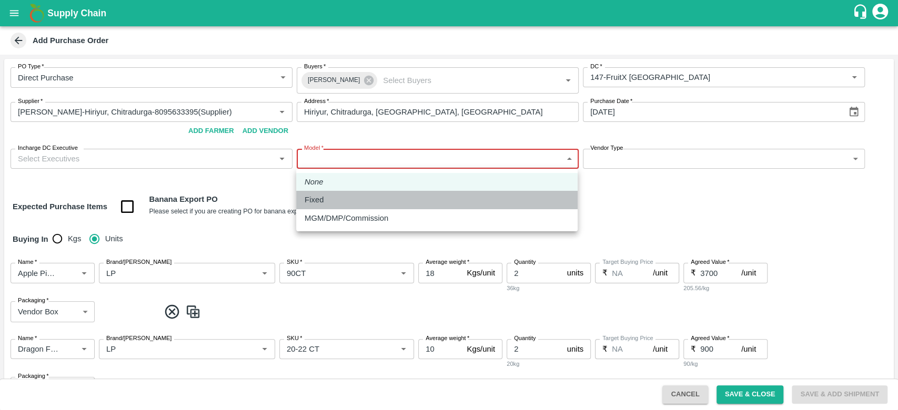
click at [314, 192] on li "Fixed" at bounding box center [436, 200] width 281 height 18
type input "Fixed"
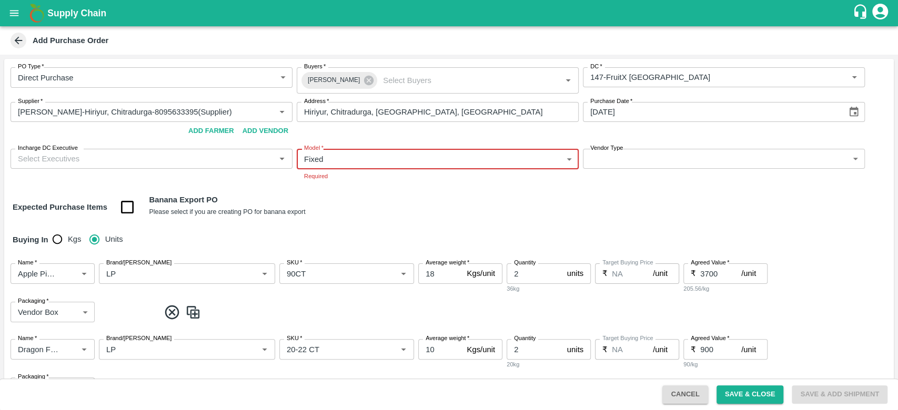
click at [144, 162] on input "Incharge DC Executive" at bounding box center [143, 159] width 258 height 14
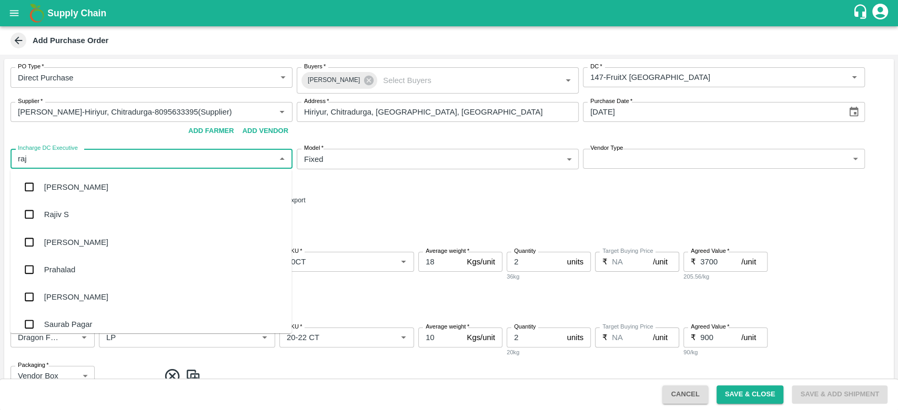
type input "raju"
click at [67, 213] on div "Raju KR" at bounding box center [58, 215] width 29 height 12
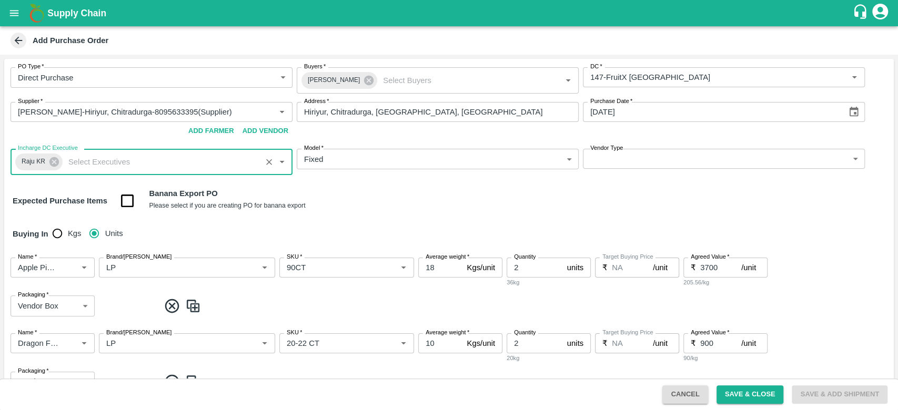
click at [610, 158] on body "Supply Chain Add Purchase Order PO Type   * Direct Purchase 3 PO Type Buyers   …" at bounding box center [449, 205] width 898 height 410
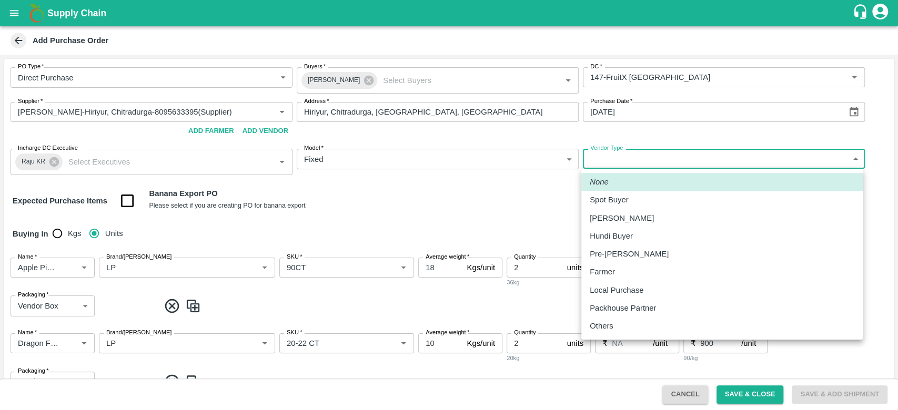
click at [608, 290] on p "Local Purchase" at bounding box center [617, 291] width 54 height 12
type input "LOCAL_PURCHASE"
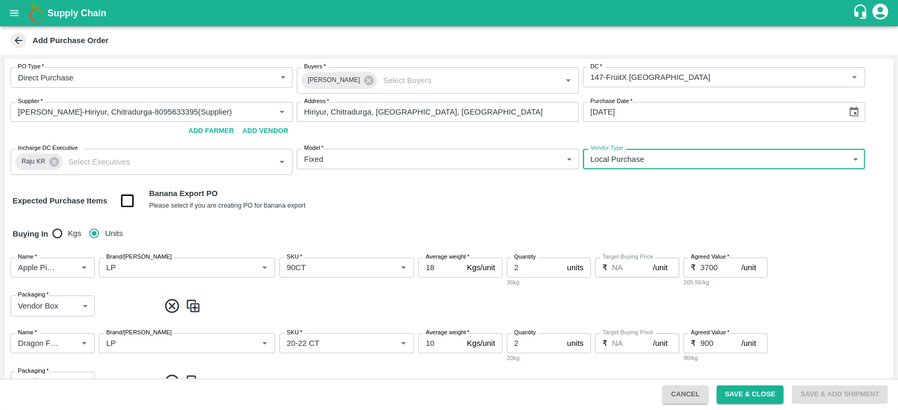
click at [471, 219] on div "Buying In Kgs Units" at bounding box center [449, 234] width 890 height 31
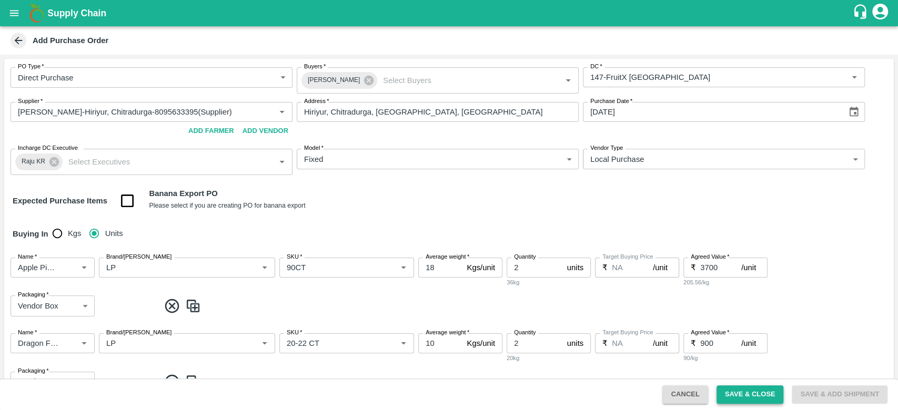
click at [732, 388] on button "Save & Close" at bounding box center [750, 395] width 67 height 18
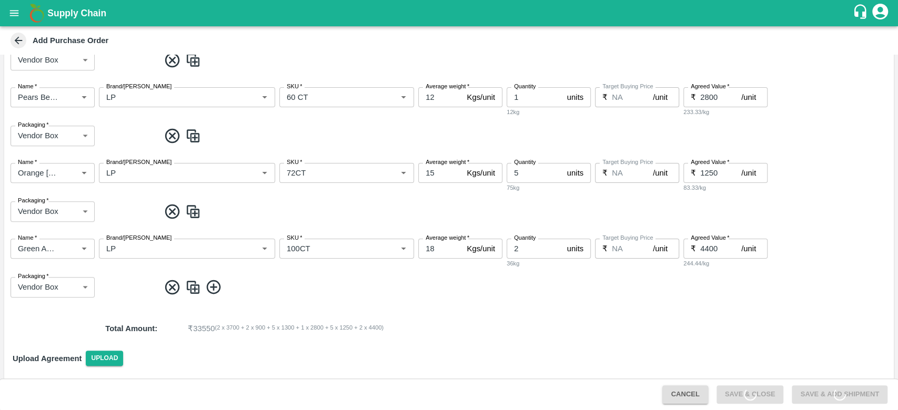
scroll to position [434, 0]
